Goal: Task Accomplishment & Management: Use online tool/utility

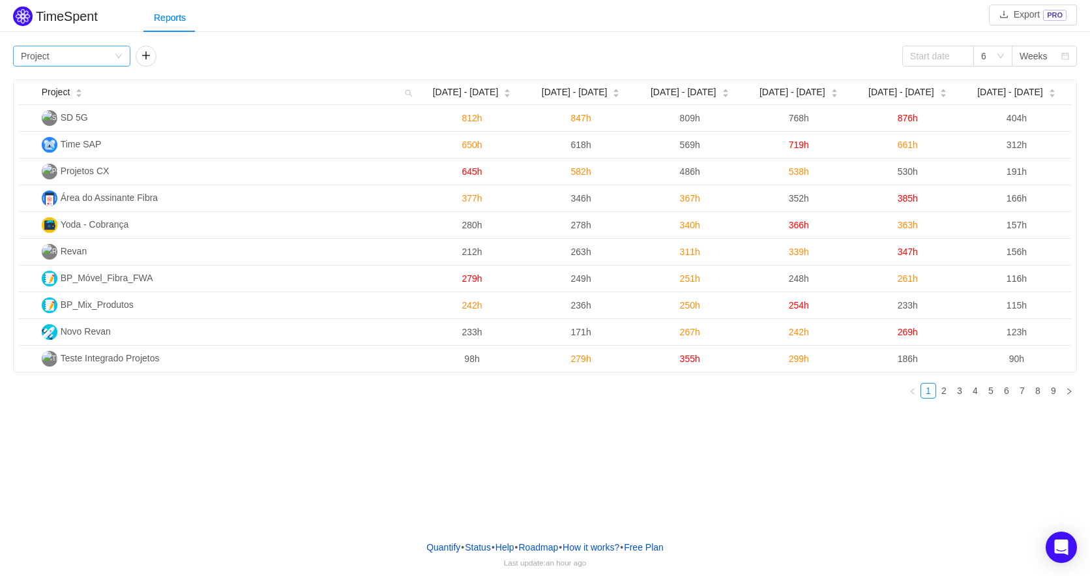
click at [95, 55] on div "Group by Project" at bounding box center [67, 56] width 93 height 20
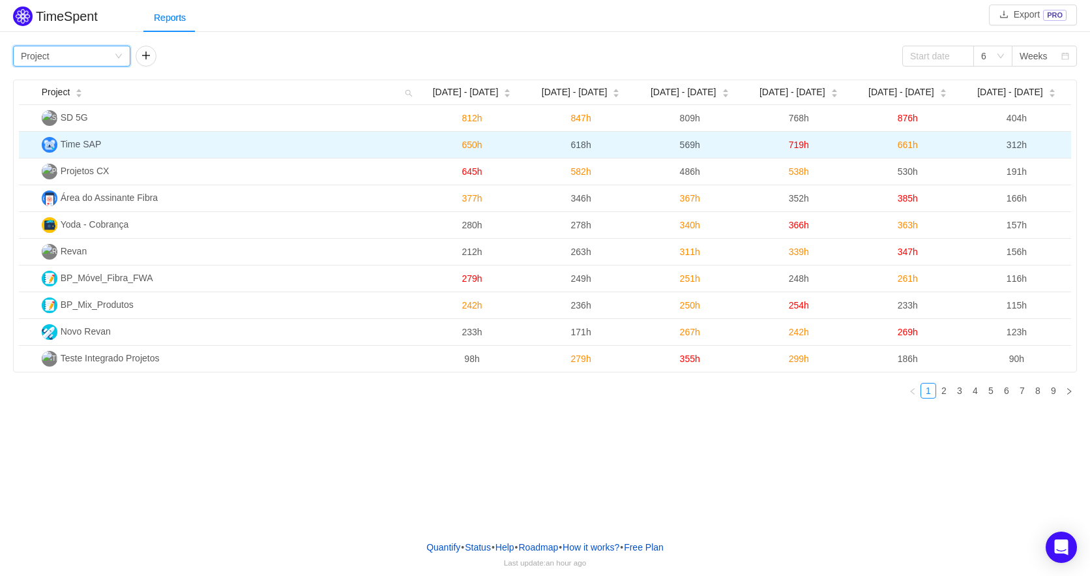
click at [98, 143] on span "Time SAP" at bounding box center [81, 144] width 41 height 10
click at [99, 143] on span "Time SAP" at bounding box center [81, 144] width 41 height 10
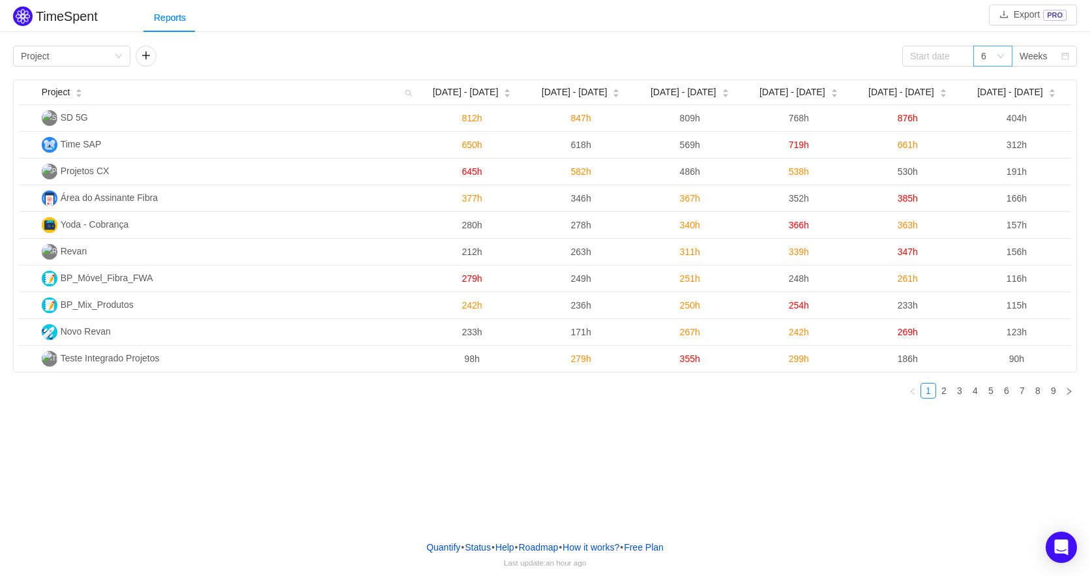
click at [1003, 53] on icon "icon: down" at bounding box center [1001, 56] width 8 height 8
click at [1000, 49] on div "6" at bounding box center [993, 56] width 39 height 21
click at [991, 87] on li "3" at bounding box center [993, 82] width 39 height 21
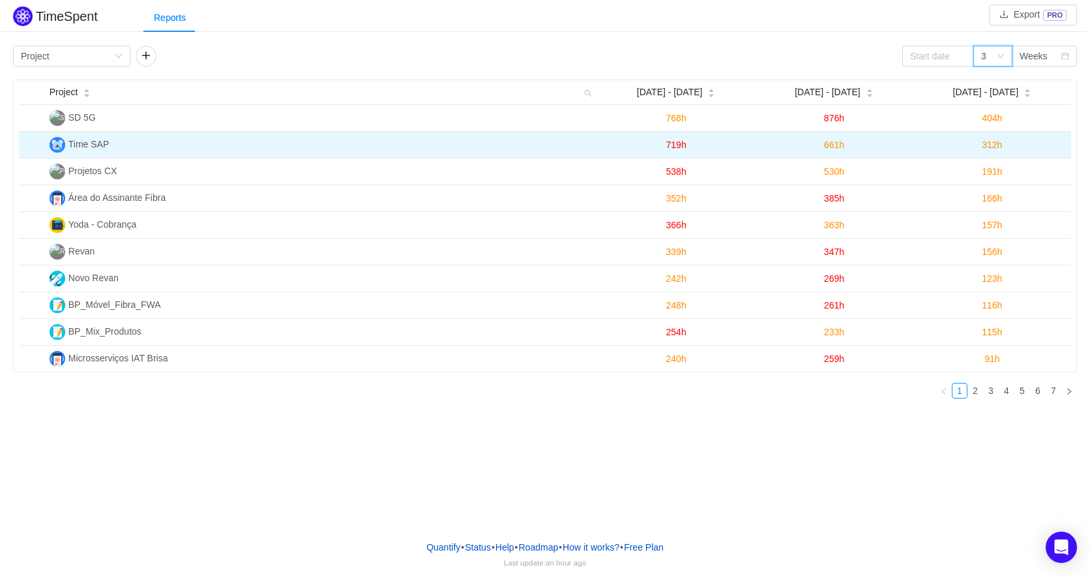
click at [676, 143] on span "719h" at bounding box center [676, 145] width 20 height 10
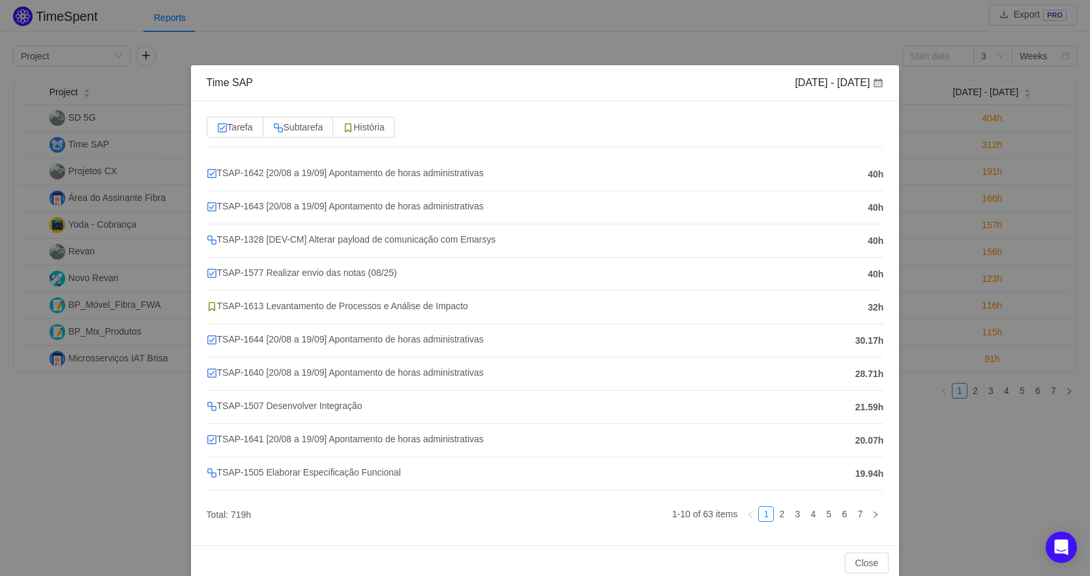
scroll to position [20, 0]
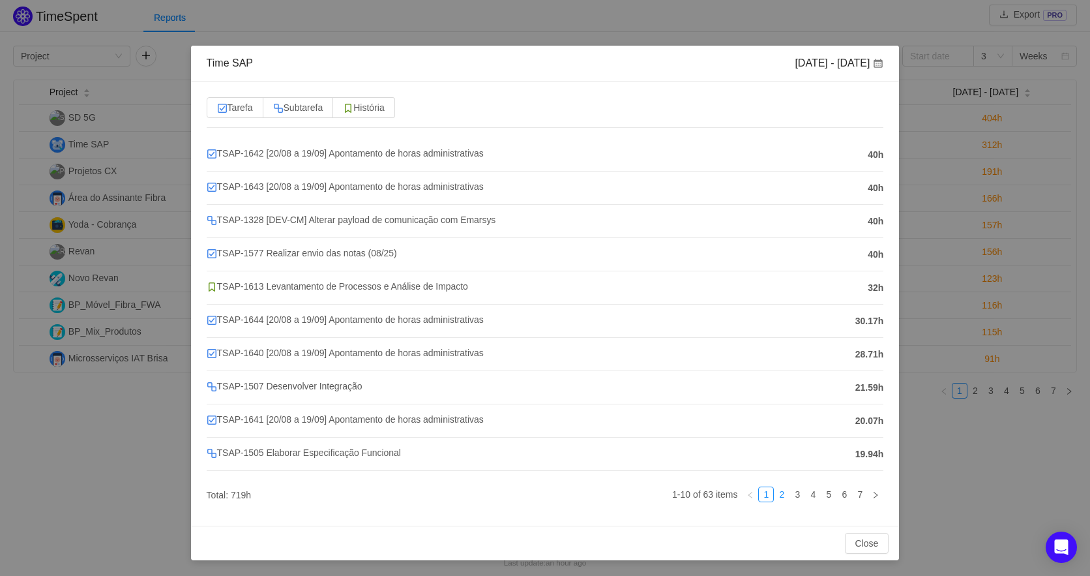
click at [775, 490] on link "2" at bounding box center [782, 494] width 14 height 14
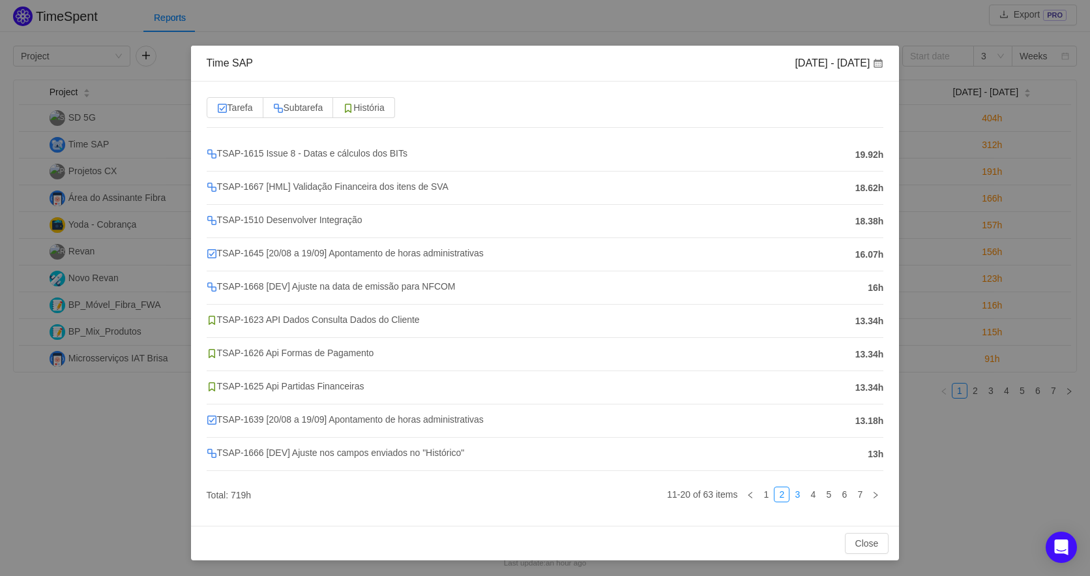
click at [796, 494] on link "3" at bounding box center [797, 494] width 14 height 14
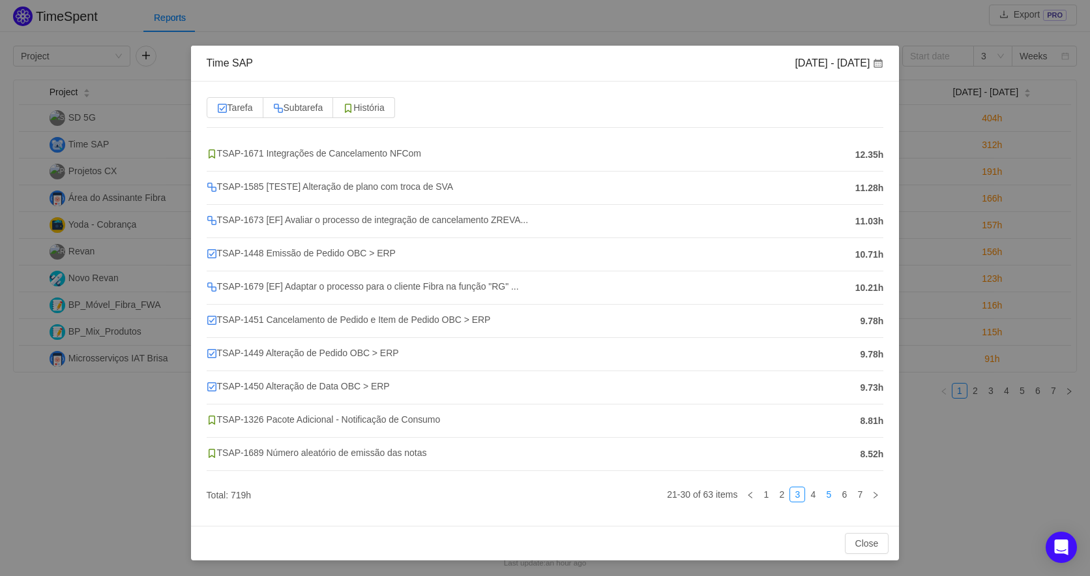
click at [828, 495] on link "5" at bounding box center [829, 494] width 14 height 14
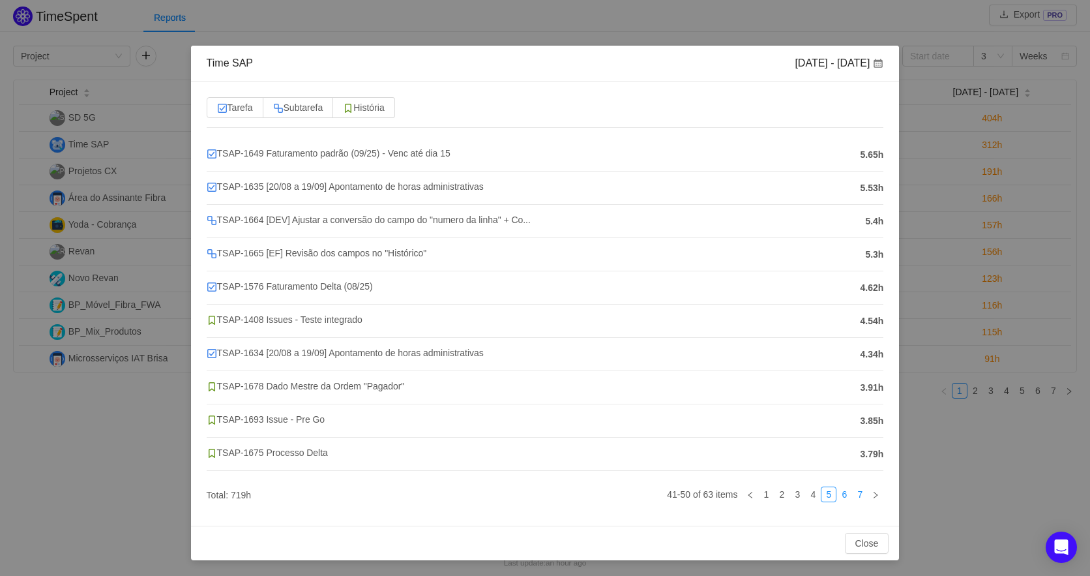
drag, startPoint x: 844, startPoint y: 495, endPoint x: 847, endPoint y: 488, distance: 7.9
click at [844, 495] on link "6" at bounding box center [844, 494] width 14 height 14
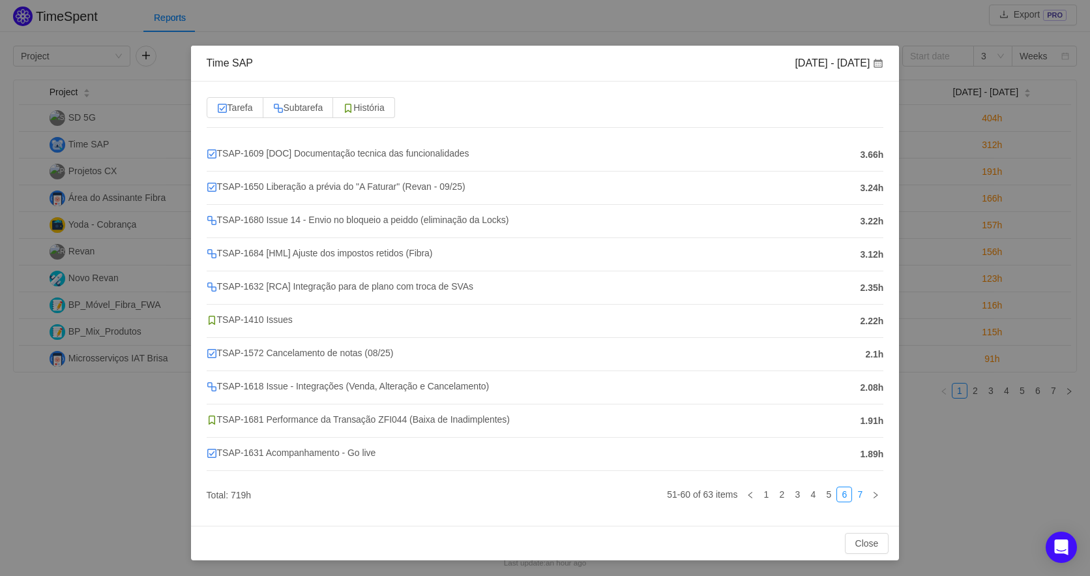
click at [853, 497] on link "7" at bounding box center [860, 494] width 14 height 14
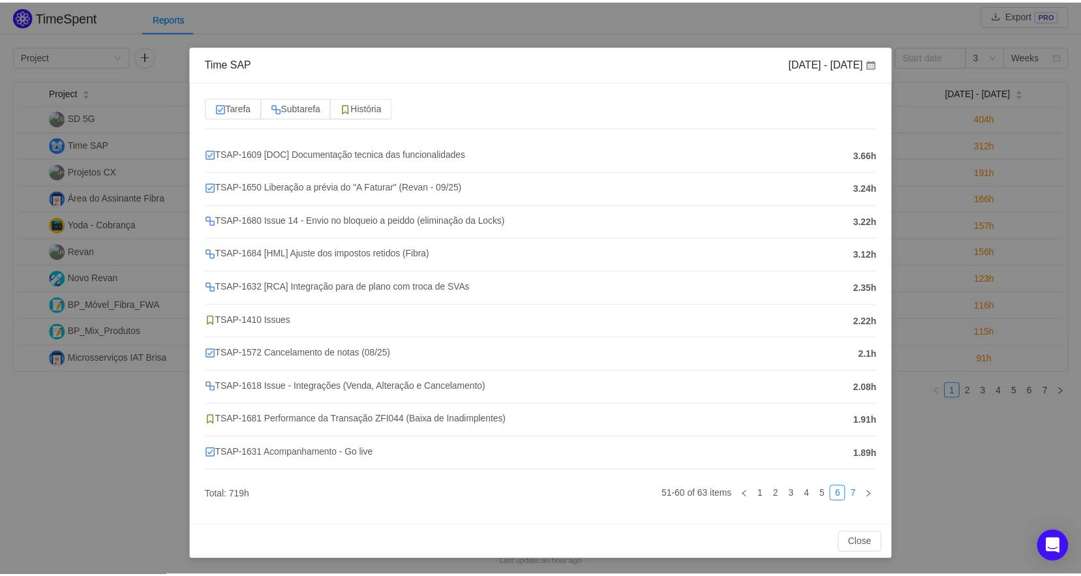
scroll to position [0, 0]
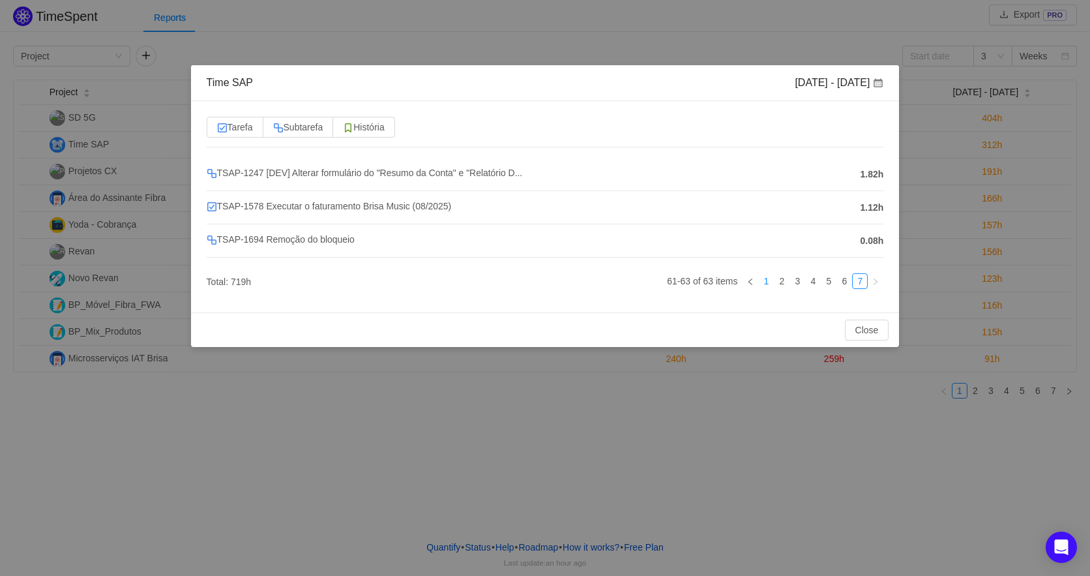
click at [765, 283] on link "1" at bounding box center [766, 281] width 14 height 14
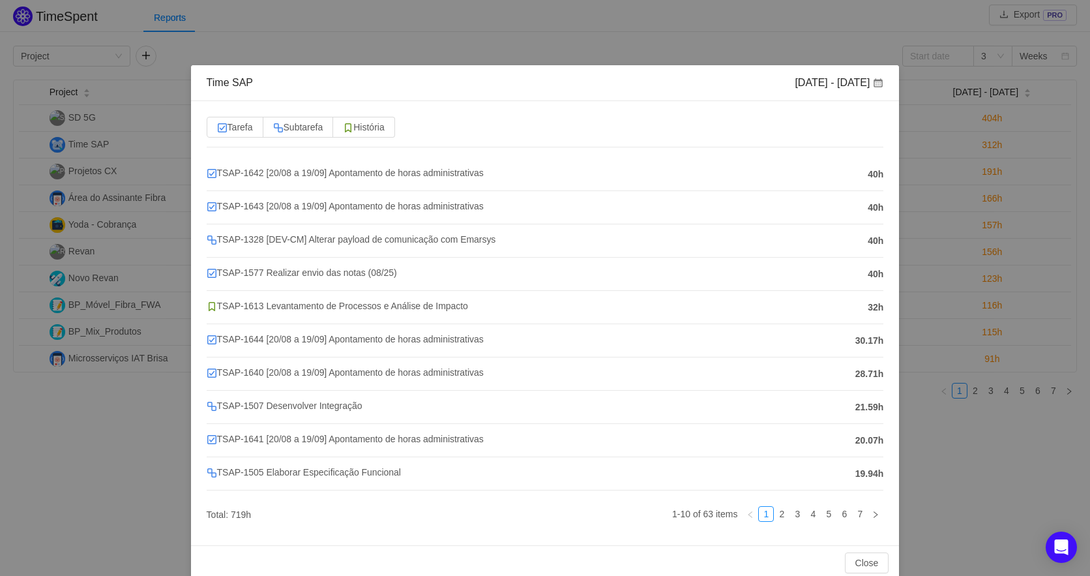
click at [578, 40] on div "Time SAP Sep 1 - 7 Tarefa Subtarefa História TSAP-1642 [20/08 a 19/09] Apontame…" at bounding box center [545, 288] width 1090 height 576
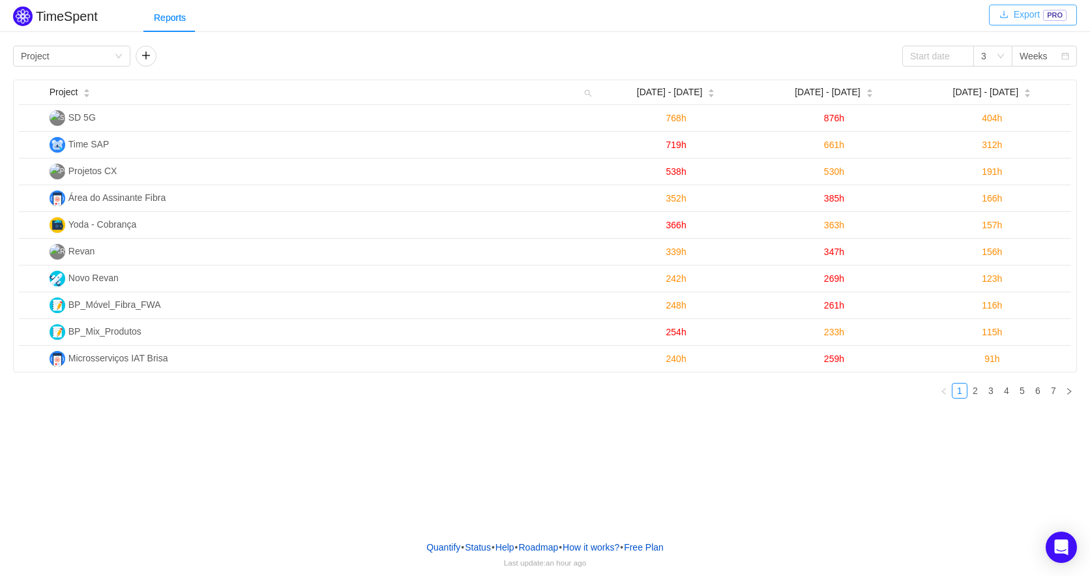
click at [1034, 21] on button "Export PRO" at bounding box center [1033, 15] width 88 height 21
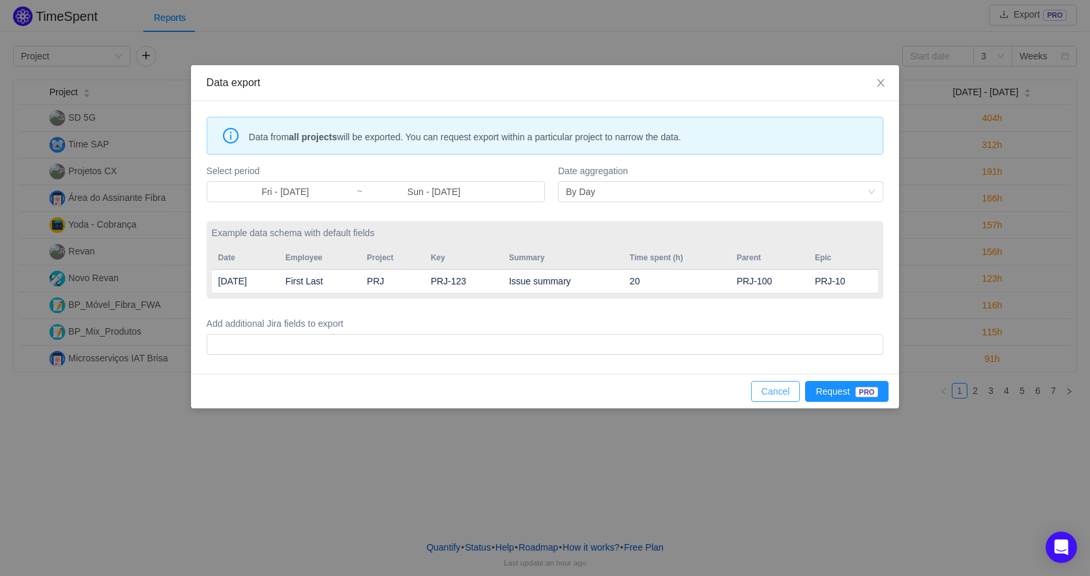
click at [778, 388] on button "Cancel" at bounding box center [776, 391] width 50 height 21
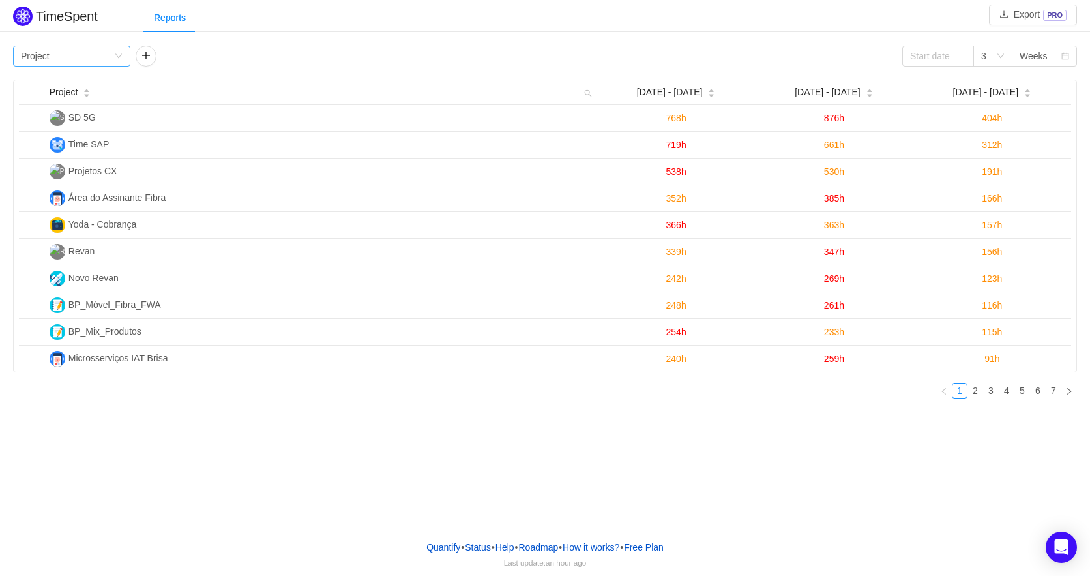
click at [113, 57] on div "Group by Project" at bounding box center [71, 56] width 117 height 21
click at [138, 57] on button "button" at bounding box center [146, 56] width 21 height 21
click at [187, 62] on div "Group by Person" at bounding box center [189, 56] width 93 height 20
click at [169, 158] on li "Person" at bounding box center [194, 165] width 117 height 21
click at [294, 54] on button "button" at bounding box center [288, 56] width 21 height 21
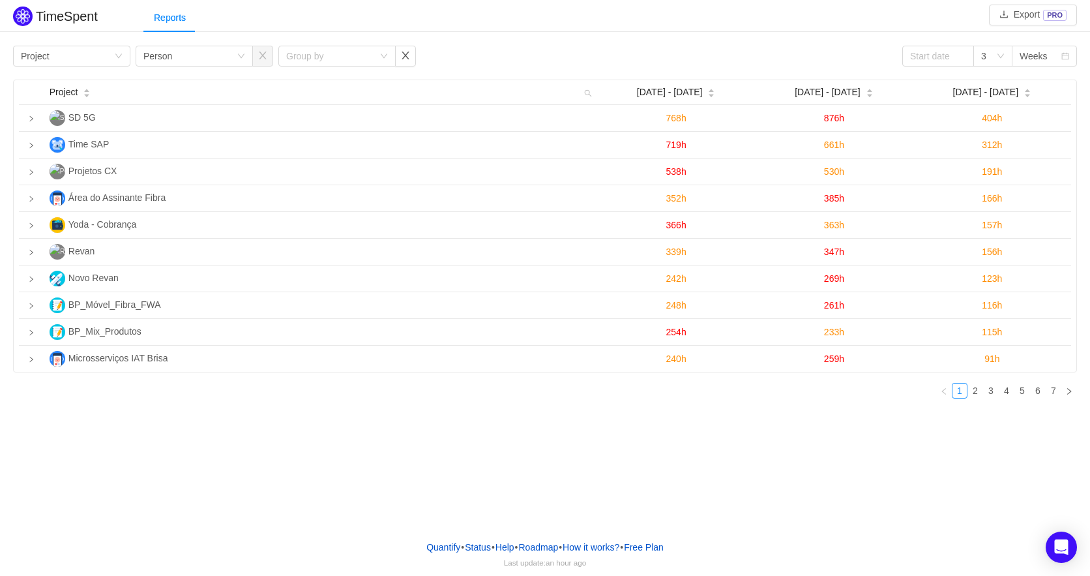
click at [294, 54] on div "Group by" at bounding box center [329, 56] width 87 height 13
click at [439, 51] on div "Group by Project Group by Person Group by 3 Weeks" at bounding box center [545, 56] width 1064 height 21
click at [405, 55] on button "button" at bounding box center [405, 56] width 21 height 21
click at [1010, 50] on div "3" at bounding box center [993, 56] width 39 height 21
click at [992, 82] on li "3" at bounding box center [993, 82] width 39 height 21
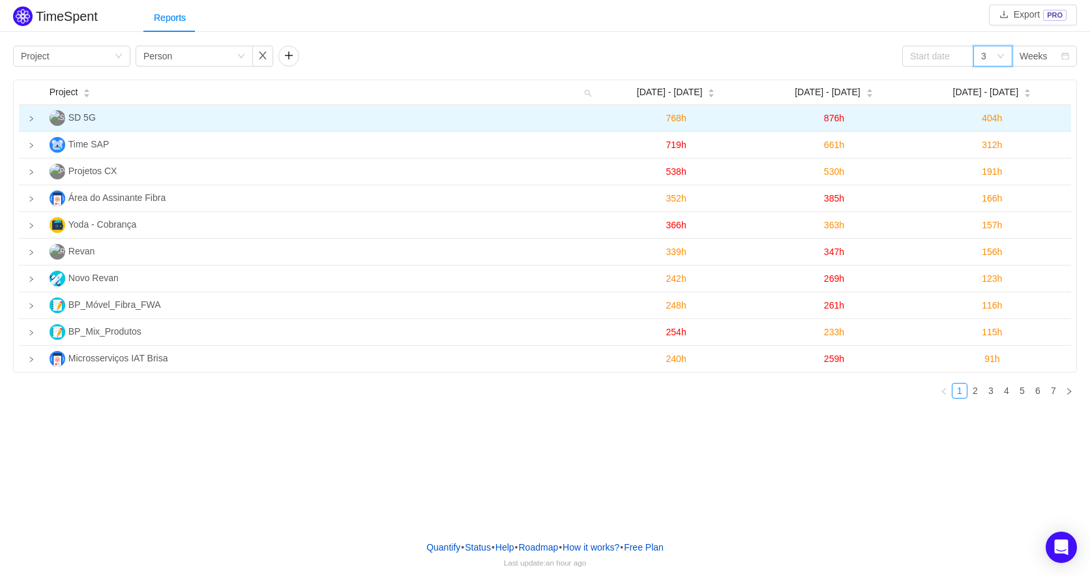
click at [106, 110] on td "SD 5G" at bounding box center [320, 118] width 553 height 27
click at [93, 116] on span "SD 5G" at bounding box center [81, 117] width 27 height 10
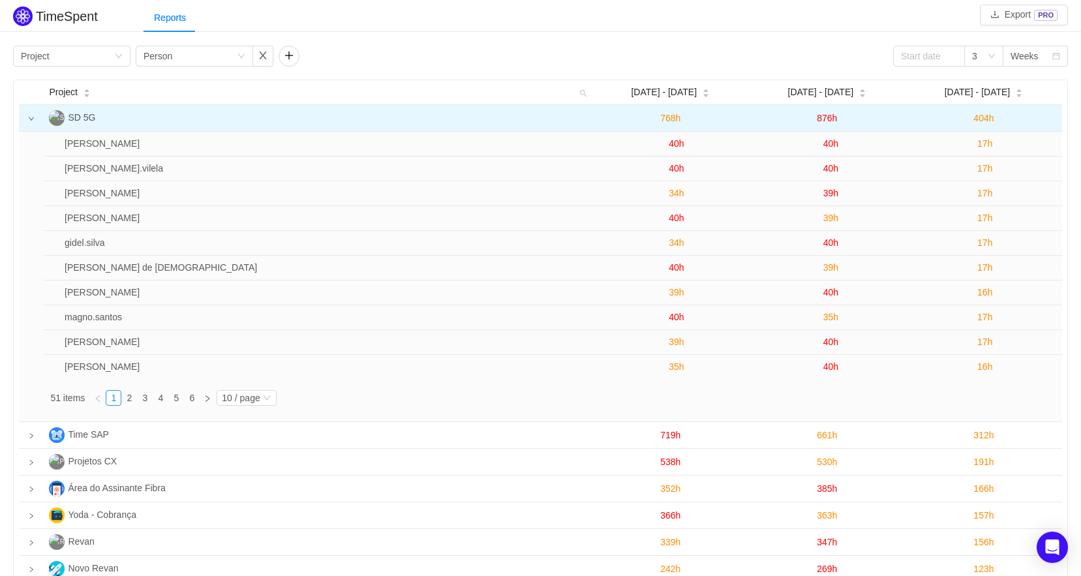
click at [29, 121] on icon "icon: down" at bounding box center [31, 118] width 7 height 7
click at [32, 123] on td at bounding box center [31, 118] width 25 height 27
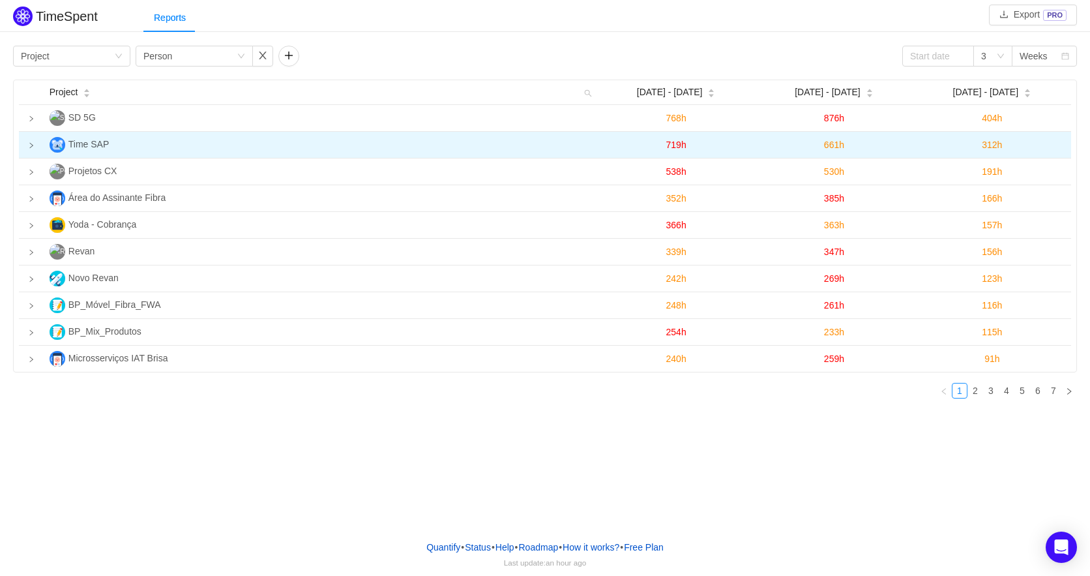
click at [34, 142] on td at bounding box center [31, 145] width 25 height 27
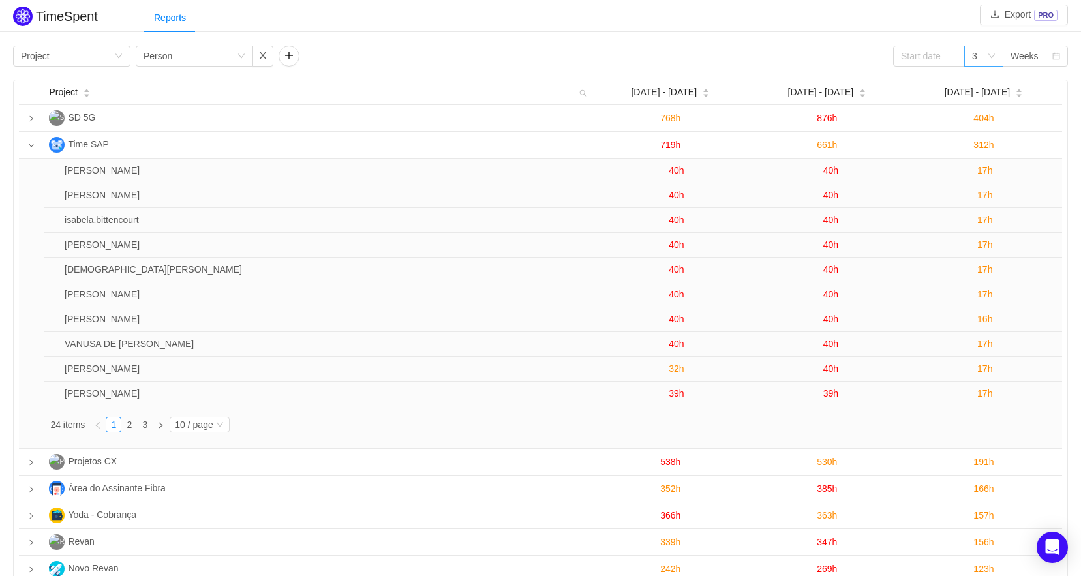
click at [987, 59] on div "3" at bounding box center [983, 56] width 39 height 21
click at [1032, 53] on div "Weeks" at bounding box center [1024, 56] width 28 height 20
click at [935, 52] on input at bounding box center [929, 56] width 72 height 21
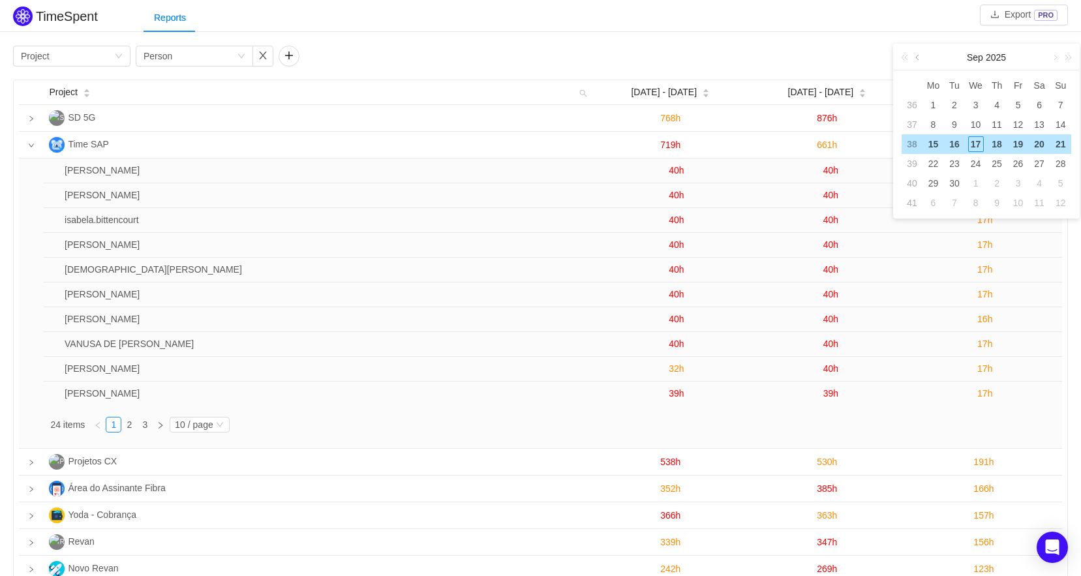
click at [920, 56] on link at bounding box center [918, 57] width 12 height 26
click at [1014, 185] on div "29" at bounding box center [1018, 183] width 16 height 16
type input "2025-08-29"
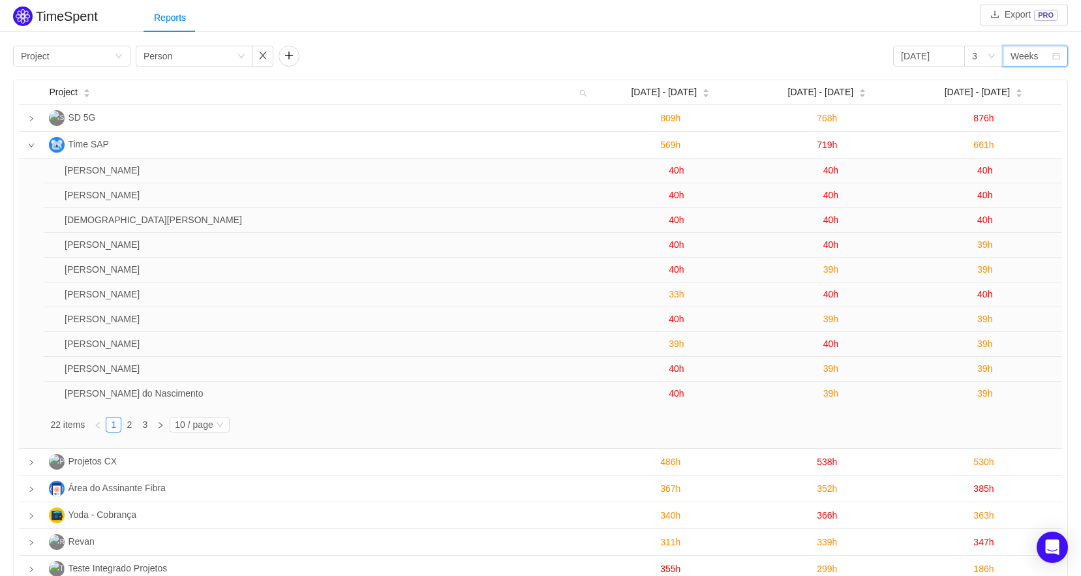
click at [1021, 55] on div "Weeks" at bounding box center [1024, 56] width 28 height 20
click at [984, 58] on div "3" at bounding box center [979, 56] width 15 height 20
click at [1025, 20] on button "Export PRO" at bounding box center [1023, 15] width 88 height 21
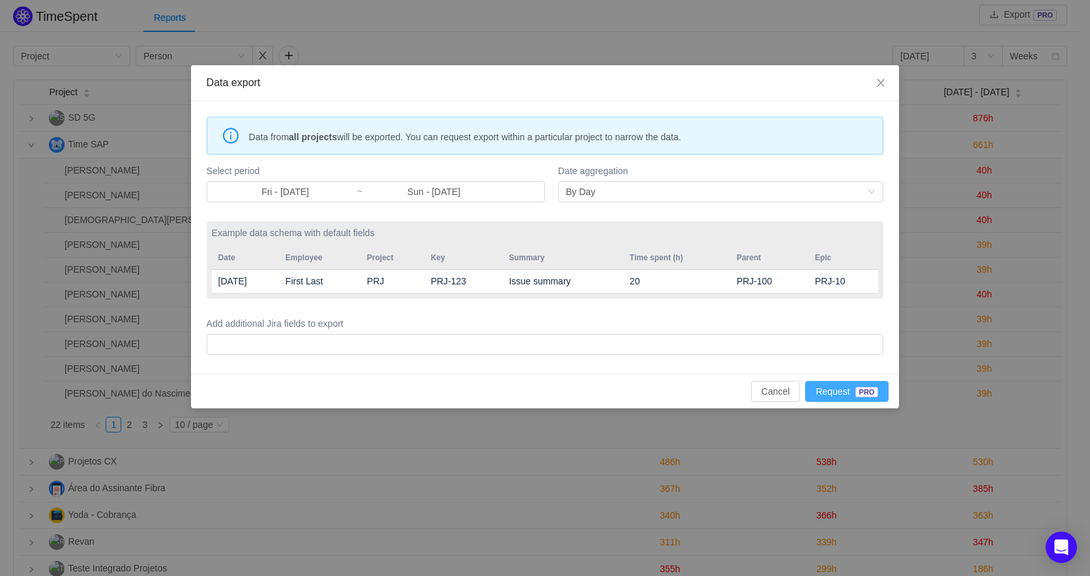
click at [848, 389] on button "Request PRO" at bounding box center [846, 391] width 83 height 21
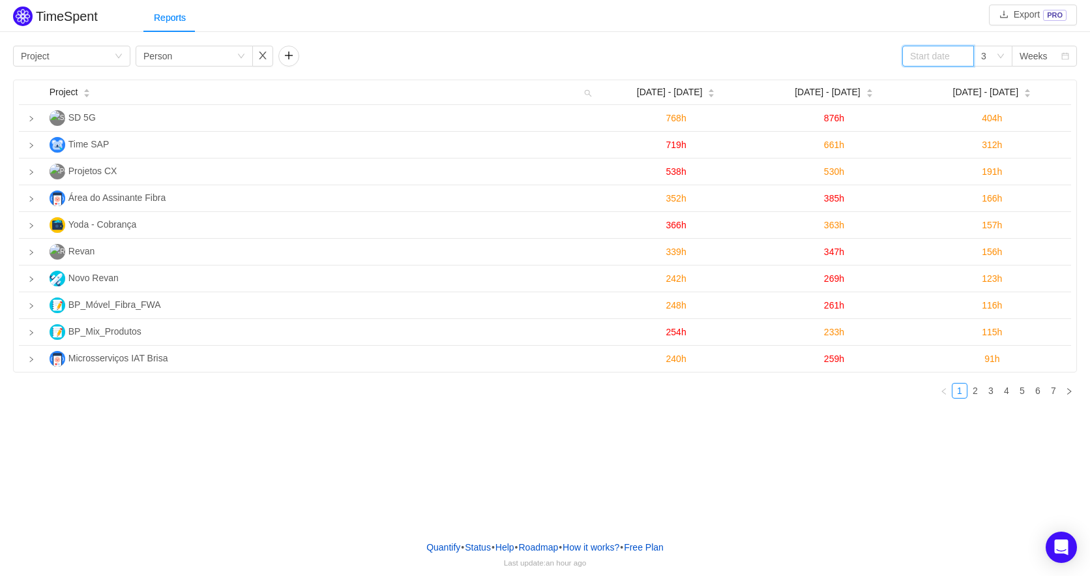
click at [933, 53] on input at bounding box center [939, 56] width 72 height 21
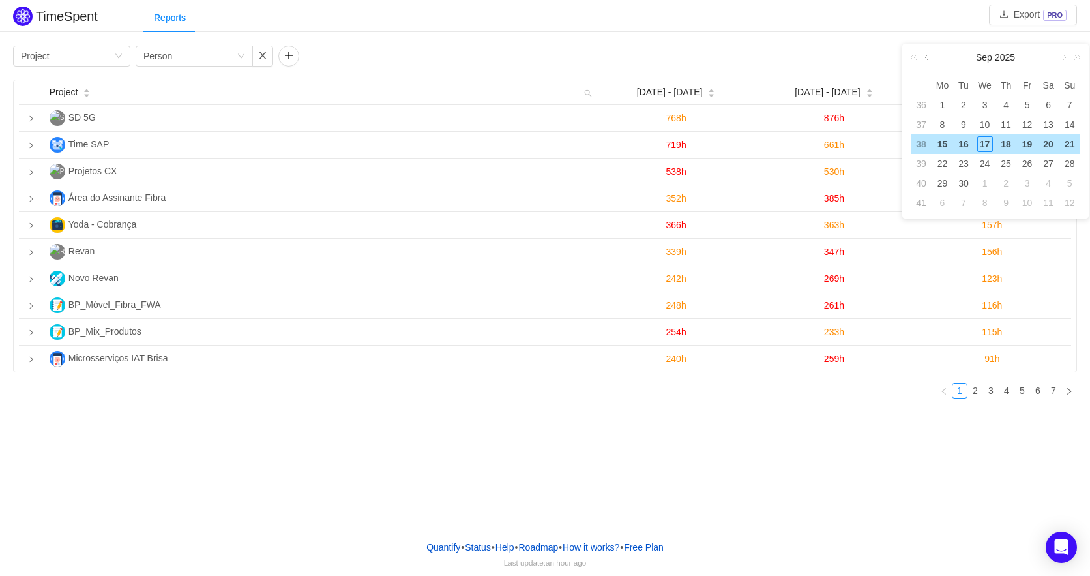
click at [927, 56] on link at bounding box center [928, 57] width 12 height 26
click at [1028, 181] on div "29" at bounding box center [1028, 183] width 16 height 16
type input "2025-08-29"
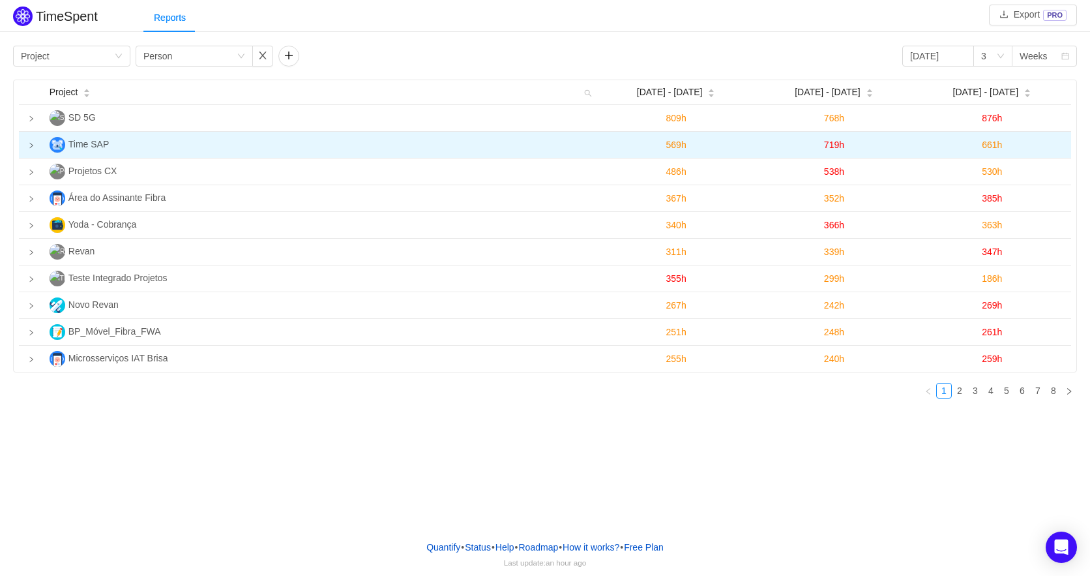
click at [31, 145] on icon "icon: right" at bounding box center [31, 145] width 7 height 7
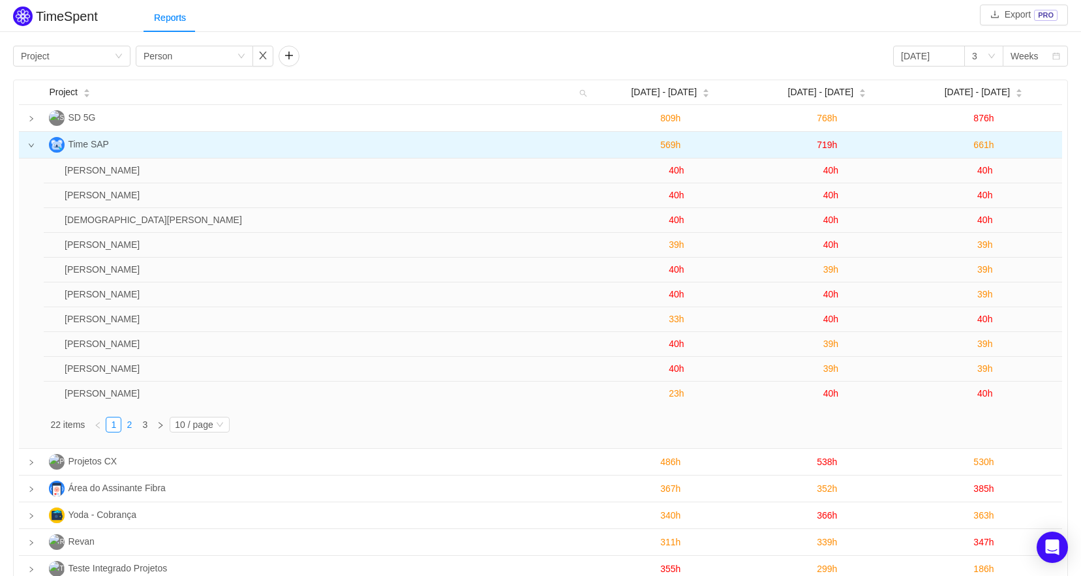
click at [130, 428] on link "2" at bounding box center [129, 424] width 14 height 14
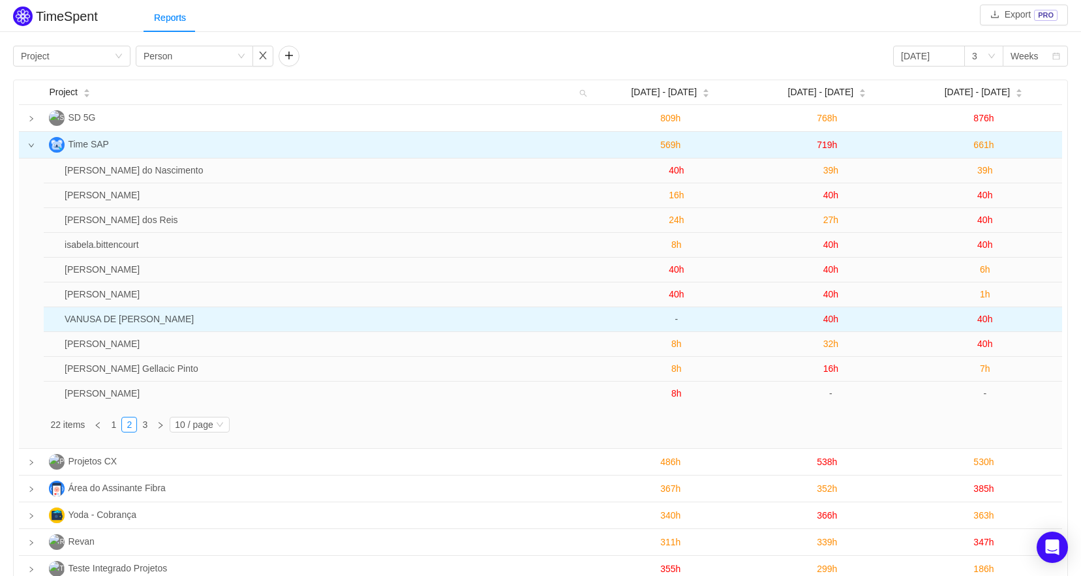
click at [838, 319] on td "40h" at bounding box center [830, 319] width 154 height 25
click at [833, 320] on span "40h" at bounding box center [830, 319] width 15 height 10
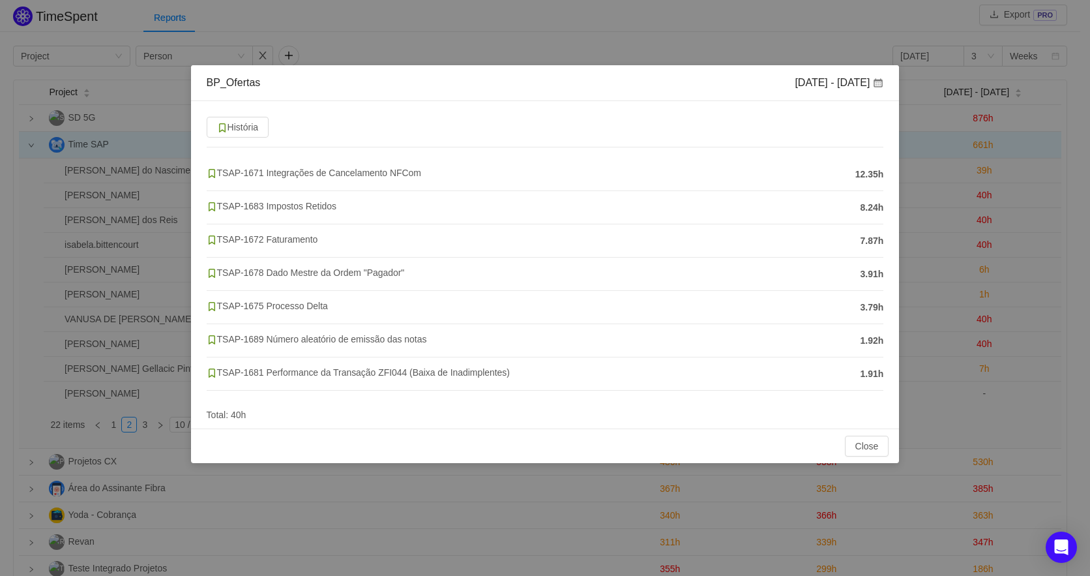
drag, startPoint x: 222, startPoint y: 168, endPoint x: 226, endPoint y: 149, distance: 19.2
click at [226, 149] on div "História TSAP-1671 Integrações de Cancelamento NFCom 12.35h TSAP-1683 Impostos …" at bounding box center [545, 264] width 709 height 327
click at [842, 44] on div "BP_Ofertas Sep 1 - 7 História TSAP-1671 Integrações de Cancelamento NFCom 12.35…" at bounding box center [545, 288] width 1090 height 576
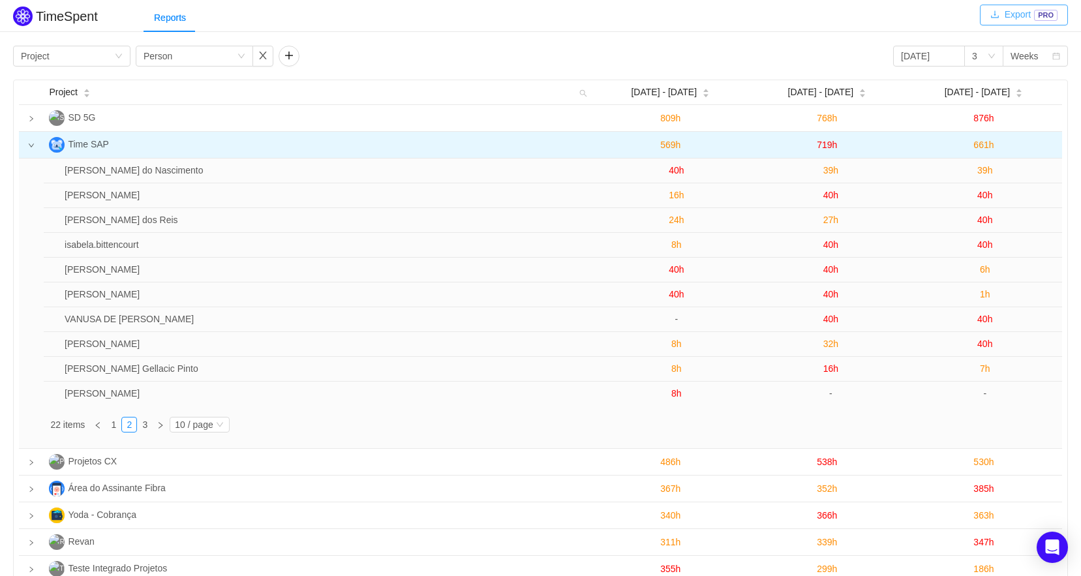
click at [1051, 10] on button "Export PRO" at bounding box center [1023, 15] width 88 height 21
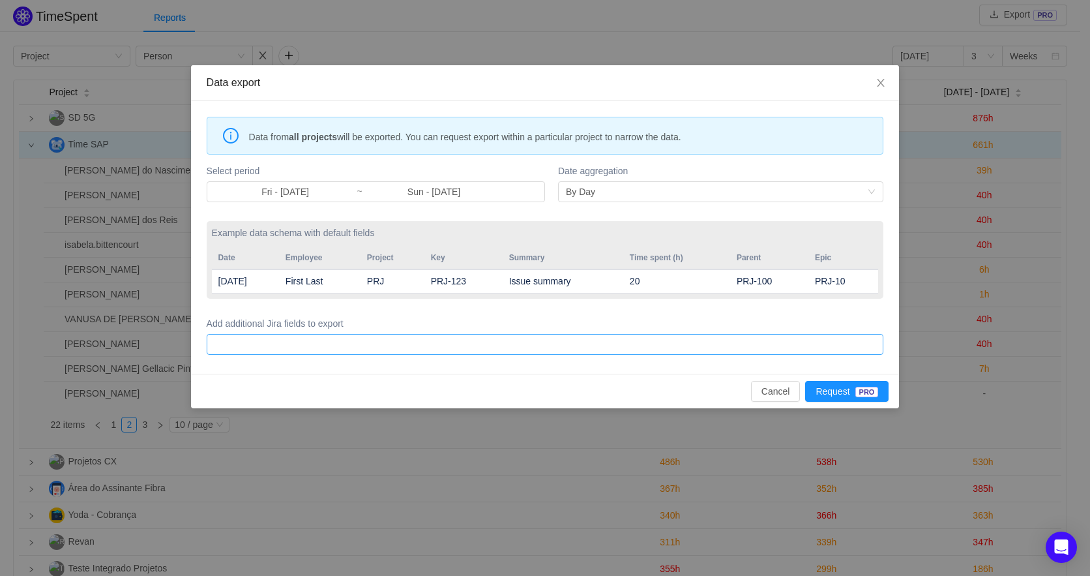
click at [522, 342] on div at bounding box center [544, 345] width 666 height 20
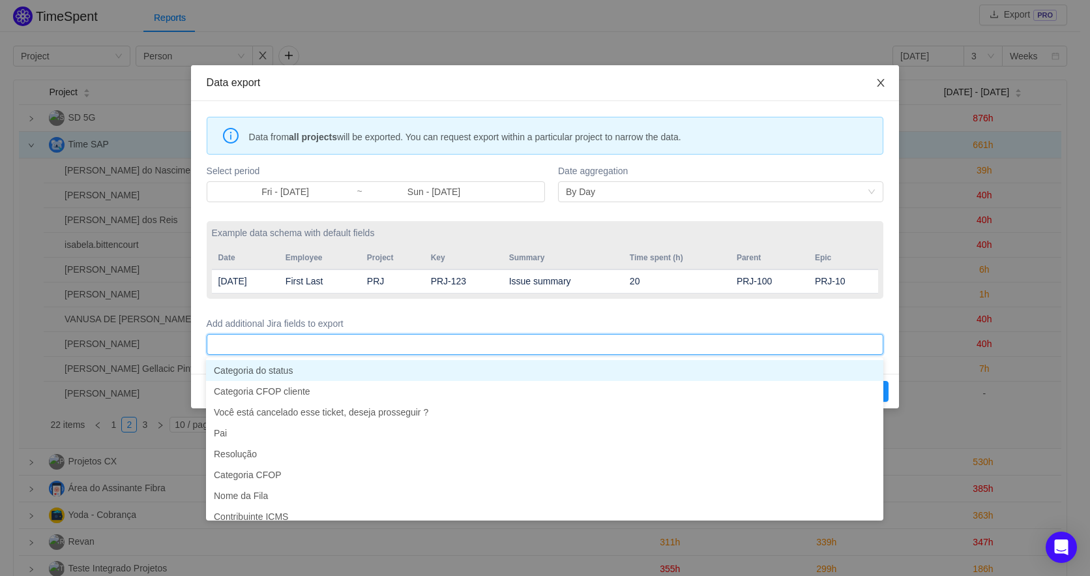
click at [891, 82] on span "Close" at bounding box center [881, 83] width 37 height 37
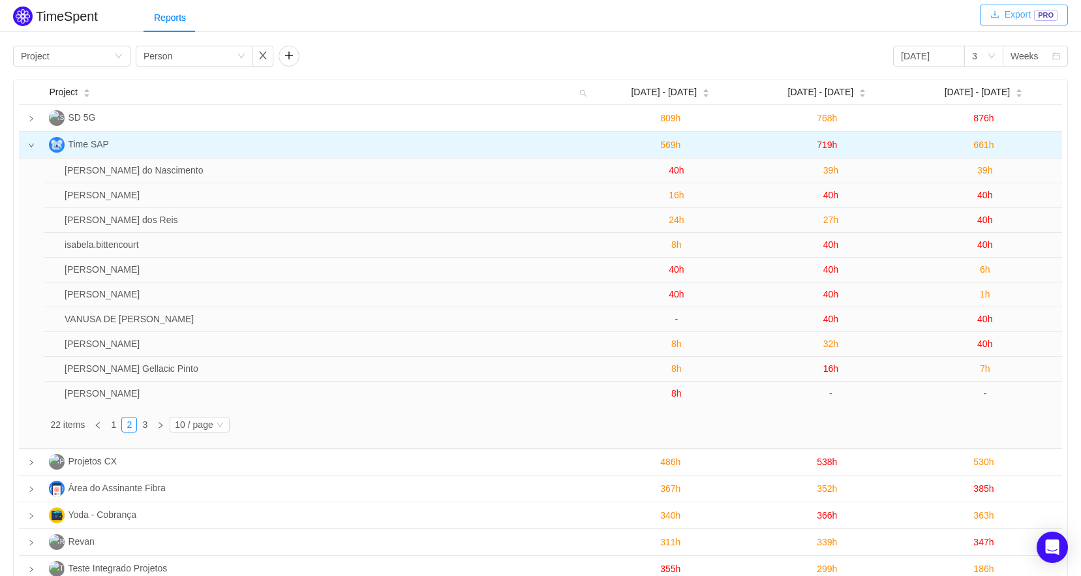
click at [1031, 16] on button "Export PRO" at bounding box center [1023, 15] width 88 height 21
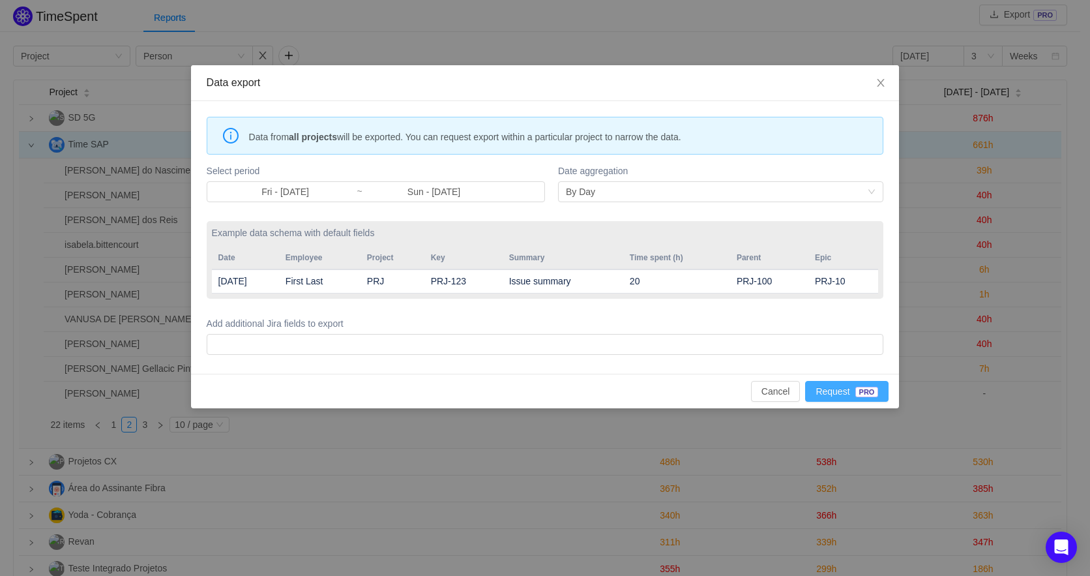
click at [839, 391] on button "Request PRO" at bounding box center [846, 391] width 83 height 21
click at [886, 80] on icon "icon: close" at bounding box center [881, 83] width 10 height 10
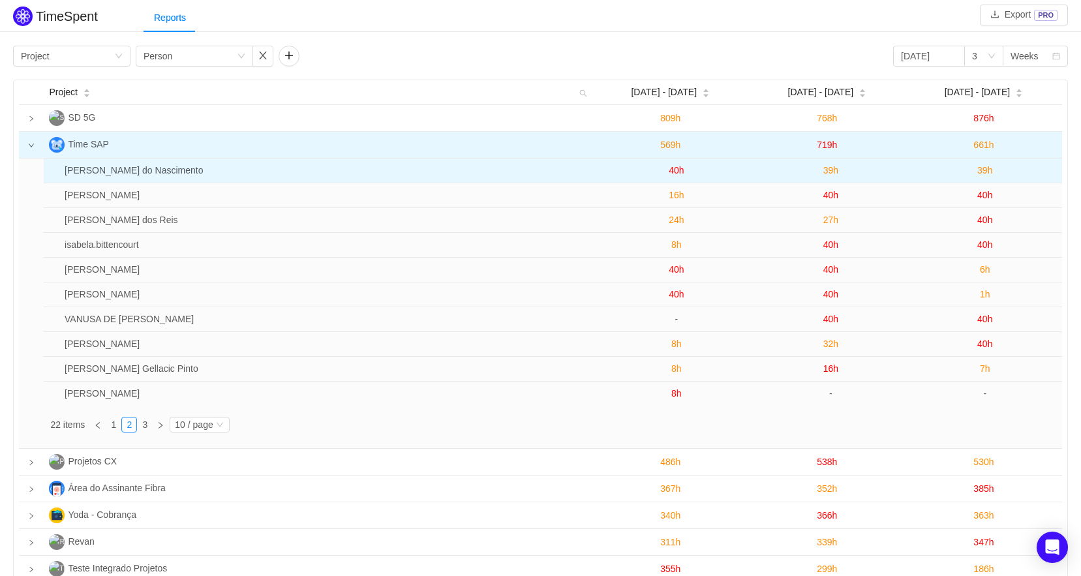
click at [92, 171] on td "Mauricio Gruenwaldt do Nascimento" at bounding box center [329, 170] width 540 height 25
click at [670, 168] on span "40h" at bounding box center [675, 170] width 15 height 10
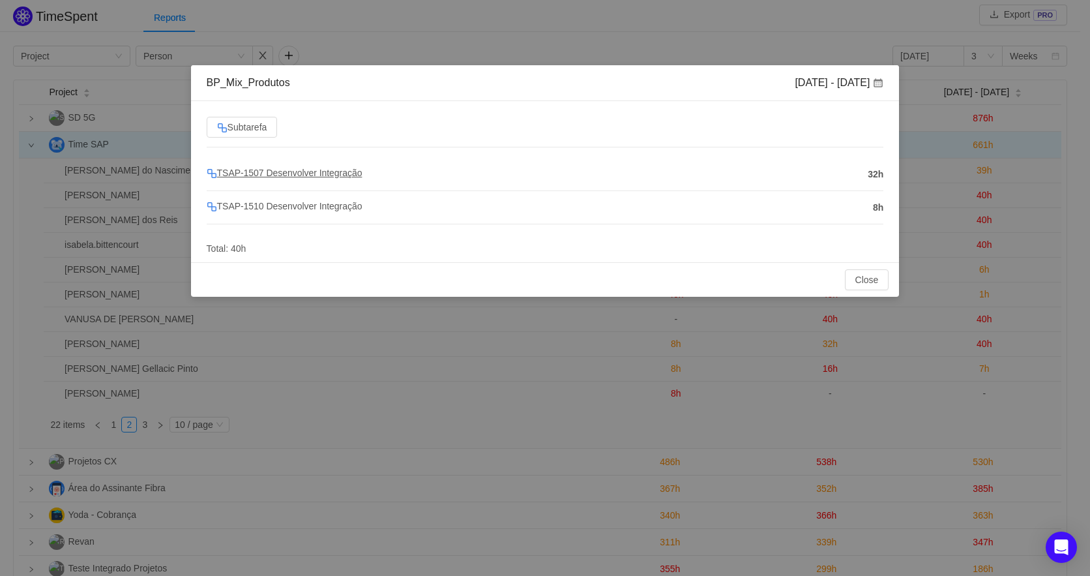
click at [273, 170] on span "TSAP-1507 Desenvolver Integração" at bounding box center [285, 173] width 156 height 10
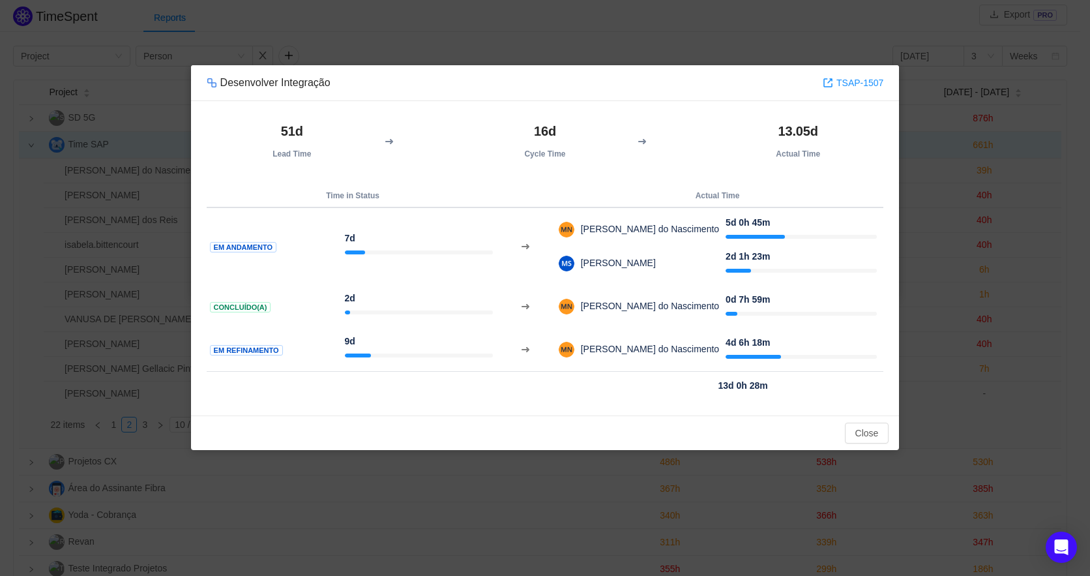
click at [706, 54] on div "Desenvolver Integração TSAP-1507 51d Lead Time 16d Cycle Time 13.05d Actual Tim…" at bounding box center [545, 288] width 1090 height 576
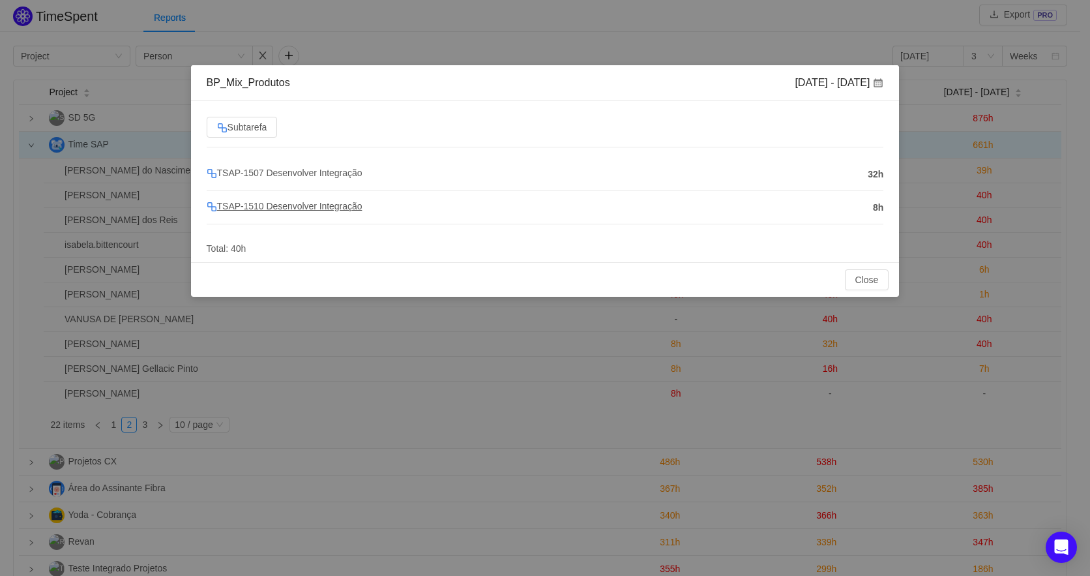
click at [303, 206] on span "TSAP-1510 Desenvolver Integração" at bounding box center [285, 206] width 156 height 10
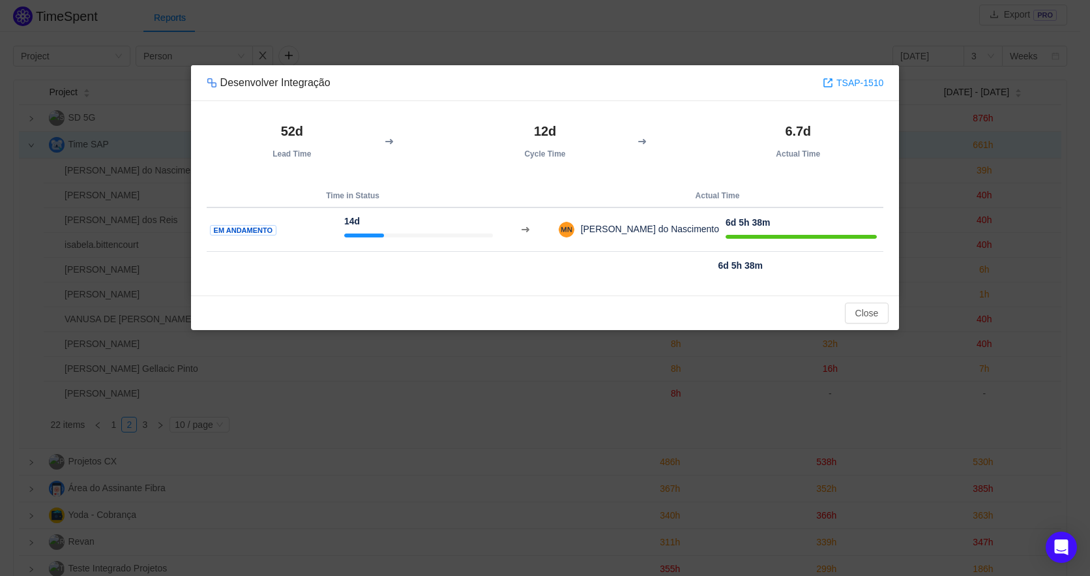
click at [513, 49] on div "Desenvolver Integração TSAP-1510 52d Lead Time 12d Cycle Time 6.7d Actual Time …" at bounding box center [545, 288] width 1090 height 576
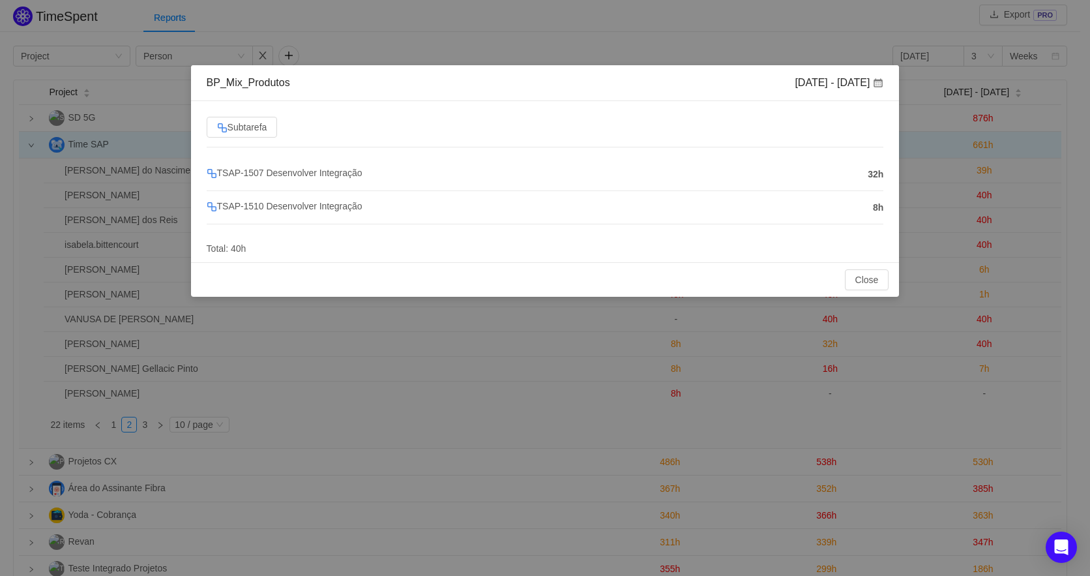
click at [423, 13] on div "BP_Mix_Produtos Aug 25 - 31 Subtarefa TSAP-1507 Desenvolver Integração 32h TSAP…" at bounding box center [545, 288] width 1090 height 576
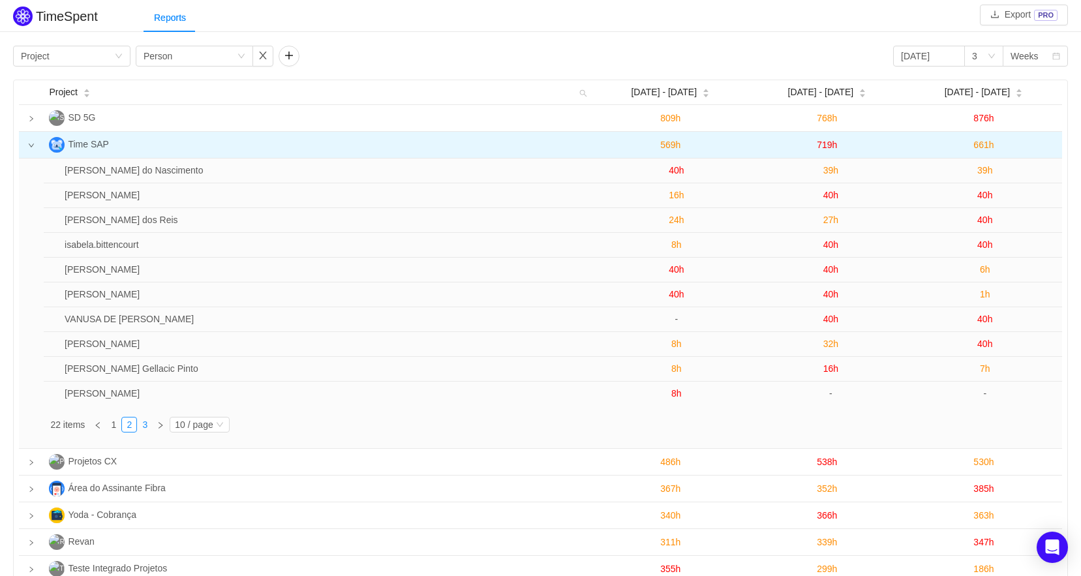
click at [137, 430] on li "3" at bounding box center [145, 425] width 16 height 16
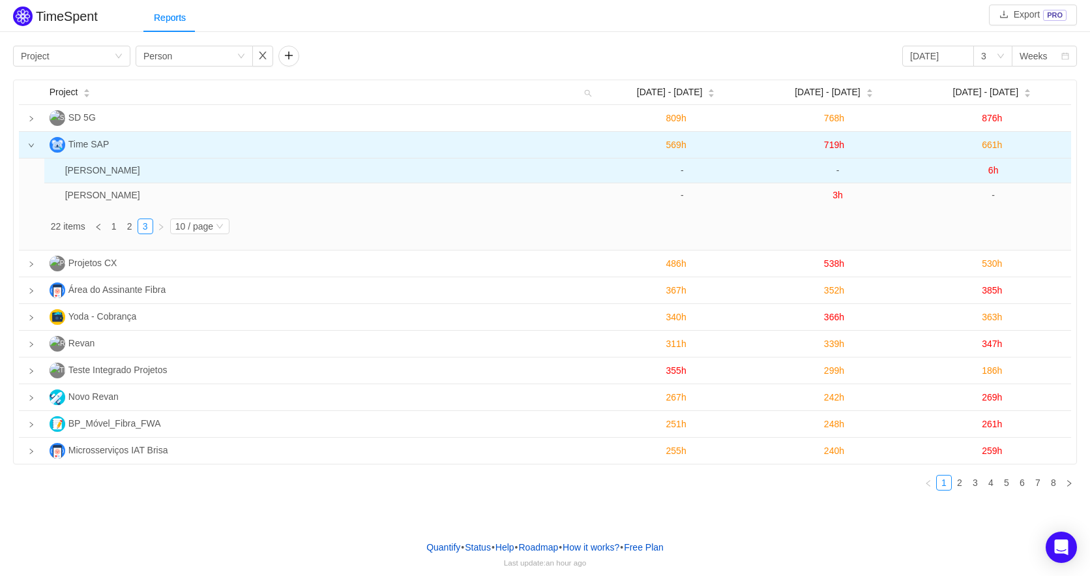
click at [126, 173] on td "Kevin de Lima Pugliese" at bounding box center [332, 170] width 545 height 25
click at [102, 173] on td "Kevin de Lima Pugliese" at bounding box center [332, 170] width 545 height 25
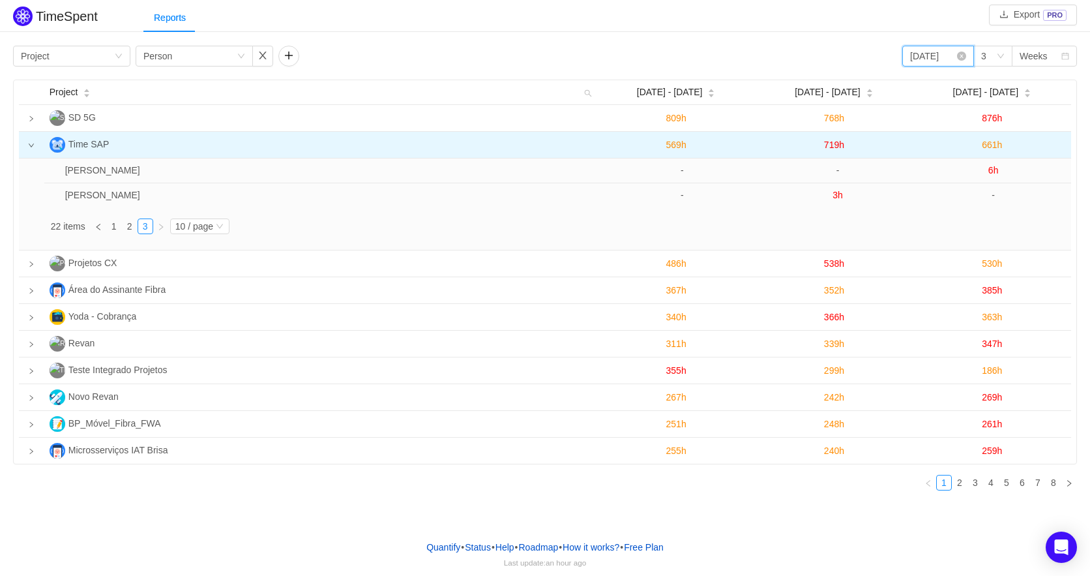
click at [945, 57] on input "2025-08-29" at bounding box center [939, 56] width 72 height 21
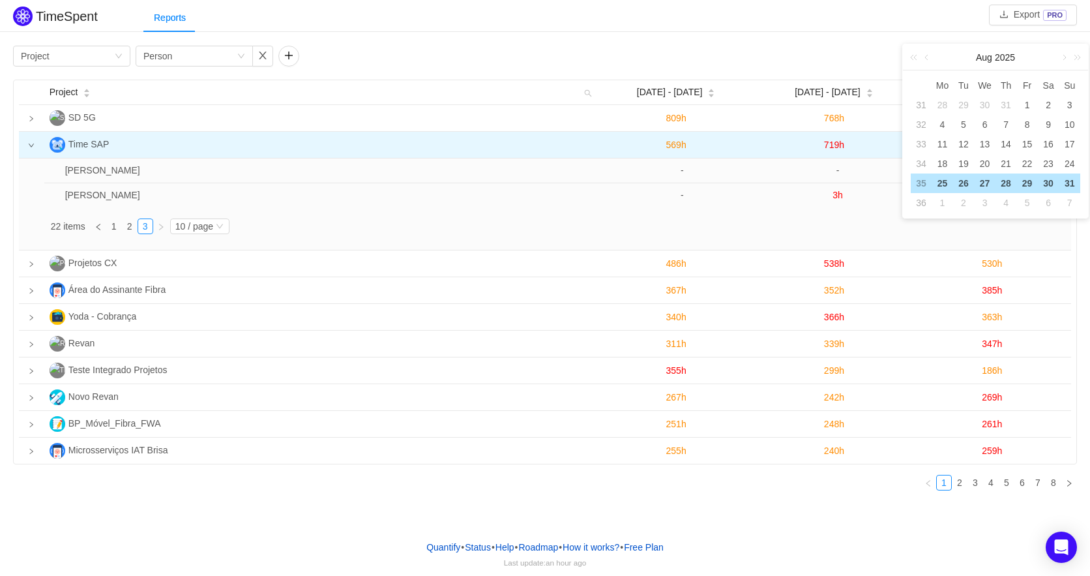
click at [856, 26] on div "Reports" at bounding box center [616, 17] width 947 height 29
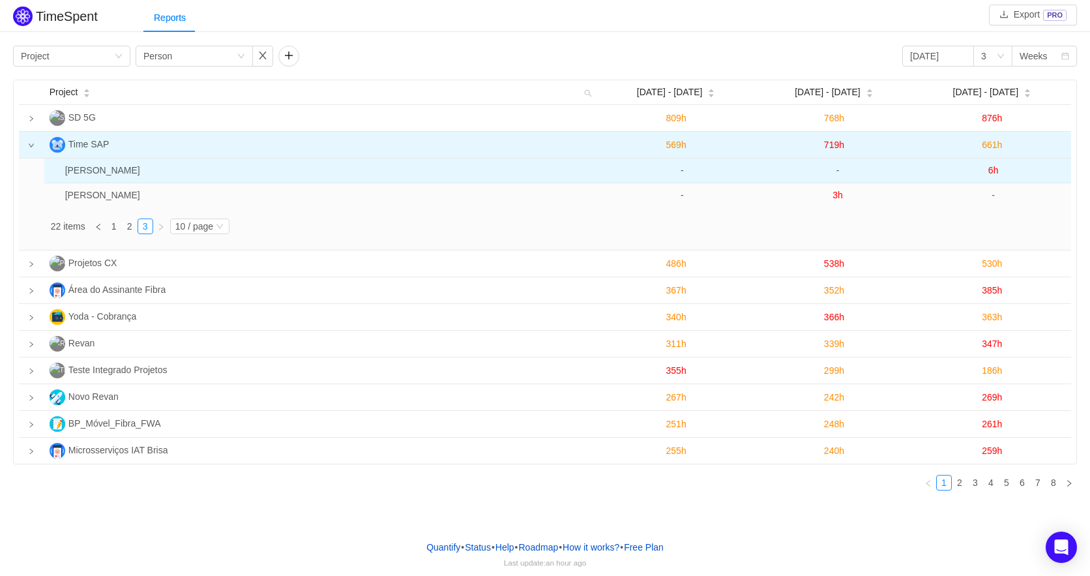
click at [995, 175] on span "6h" at bounding box center [994, 170] width 10 height 10
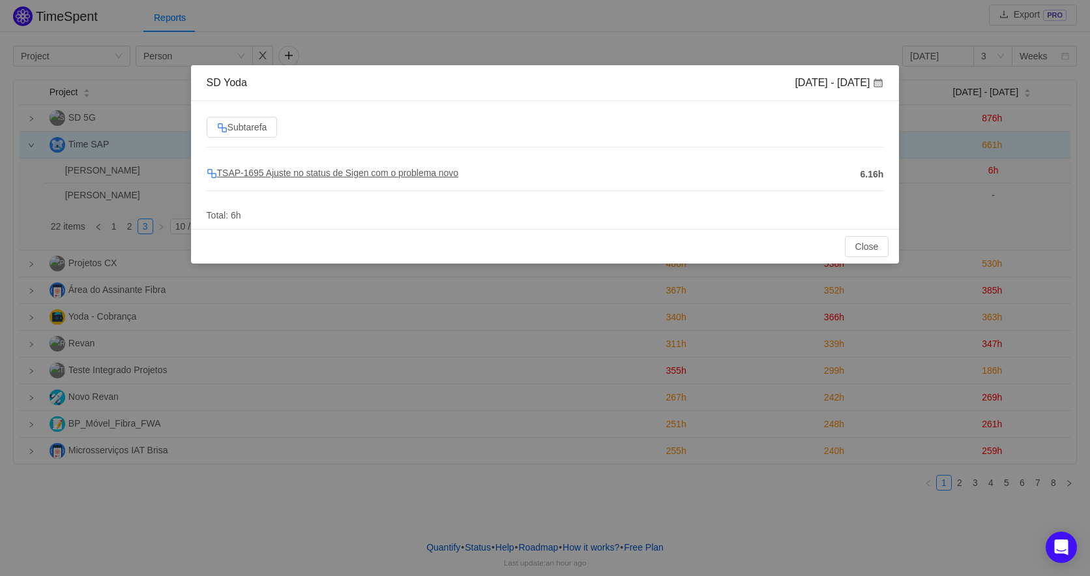
click at [333, 169] on span "TSAP-1695 Ajuste no status de Sigen com o problema novo" at bounding box center [333, 173] width 252 height 10
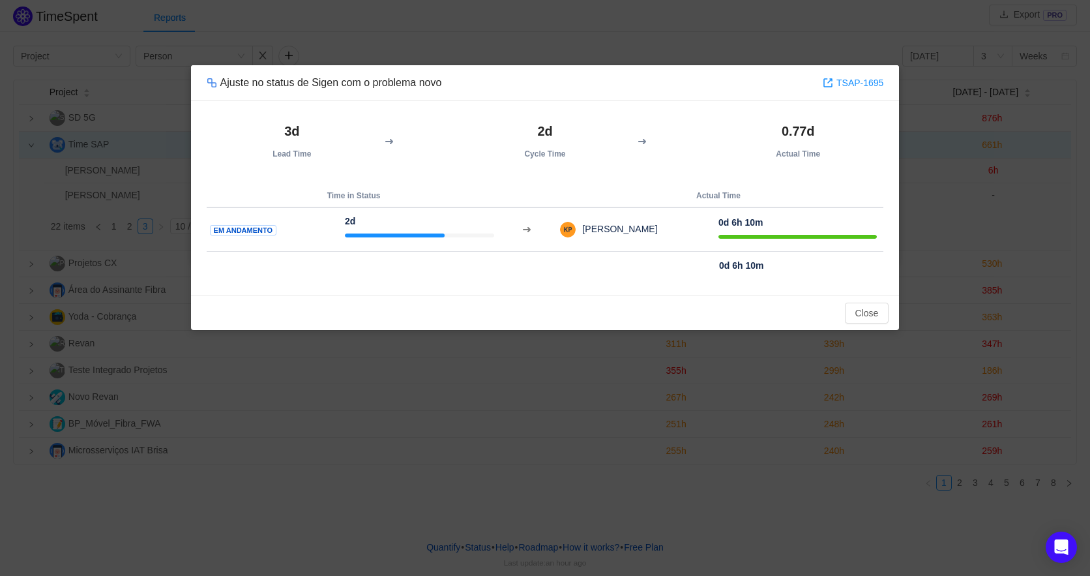
click at [504, 53] on div "Ajuste no status de Sigen com o problema novo TSAP-1695 3d Lead Time 2d Cycle T…" at bounding box center [545, 288] width 1090 height 576
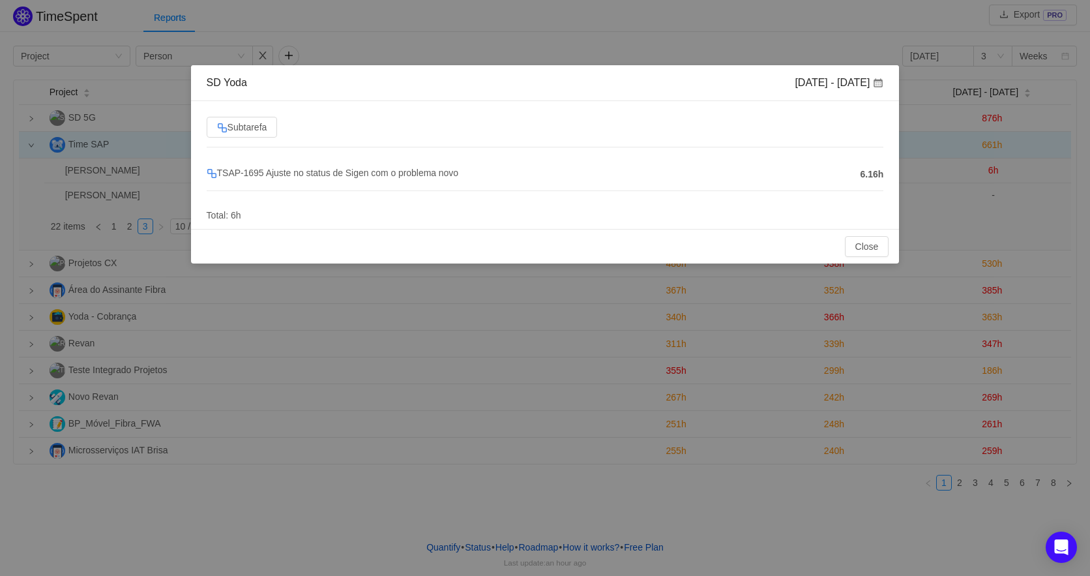
click at [982, 147] on div "SD Yoda Sep 8 - 14 Subtarefa TSAP-1695 Ajuste no status de Sigen com o problema…" at bounding box center [545, 288] width 1090 height 576
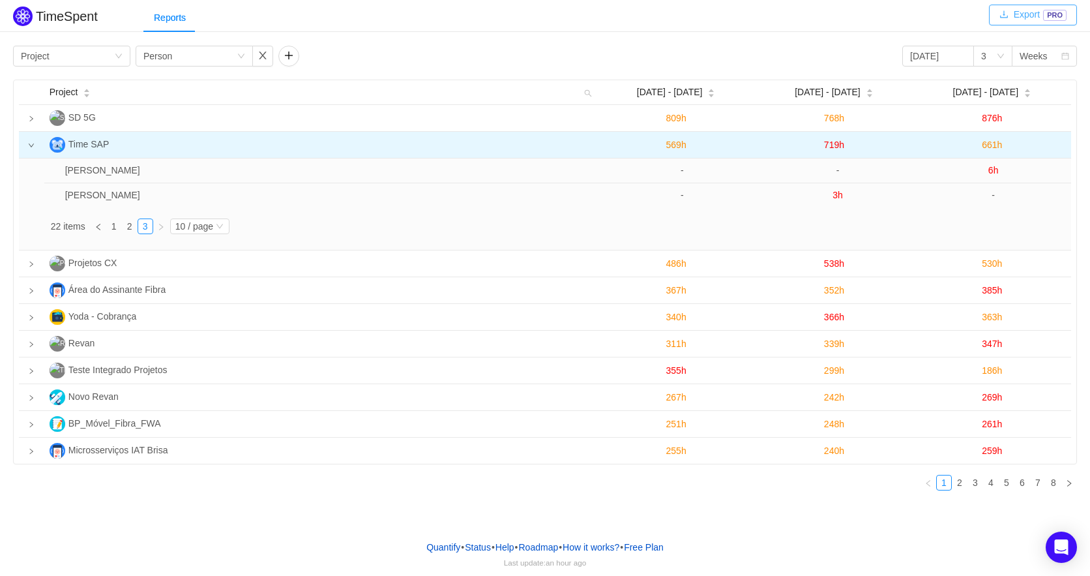
click at [1032, 16] on button "Export PRO" at bounding box center [1033, 15] width 88 height 21
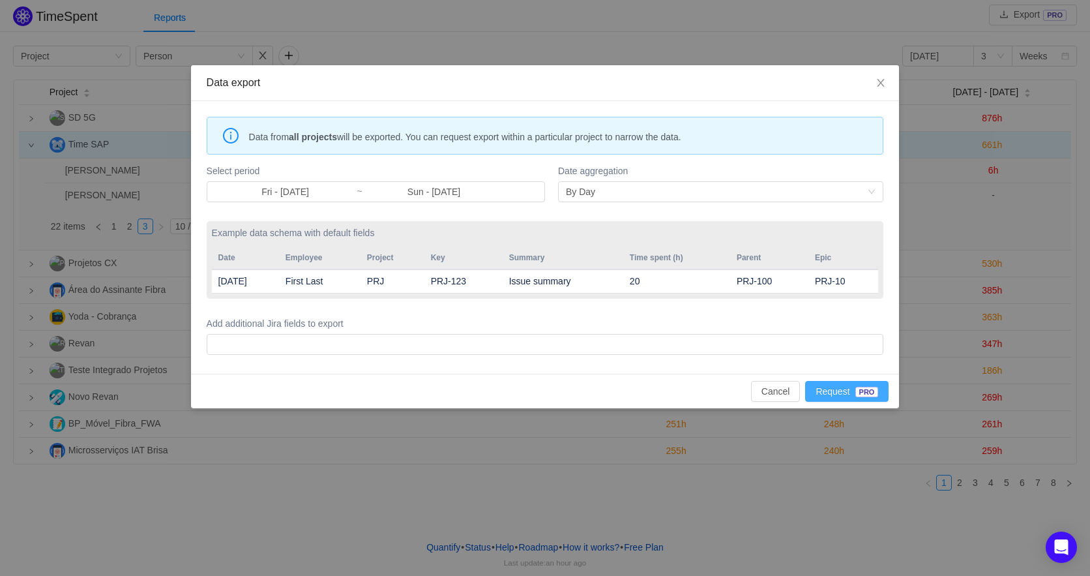
click at [837, 387] on button "Request PRO" at bounding box center [846, 391] width 83 height 21
click at [879, 85] on icon "icon: close" at bounding box center [881, 83] width 10 height 10
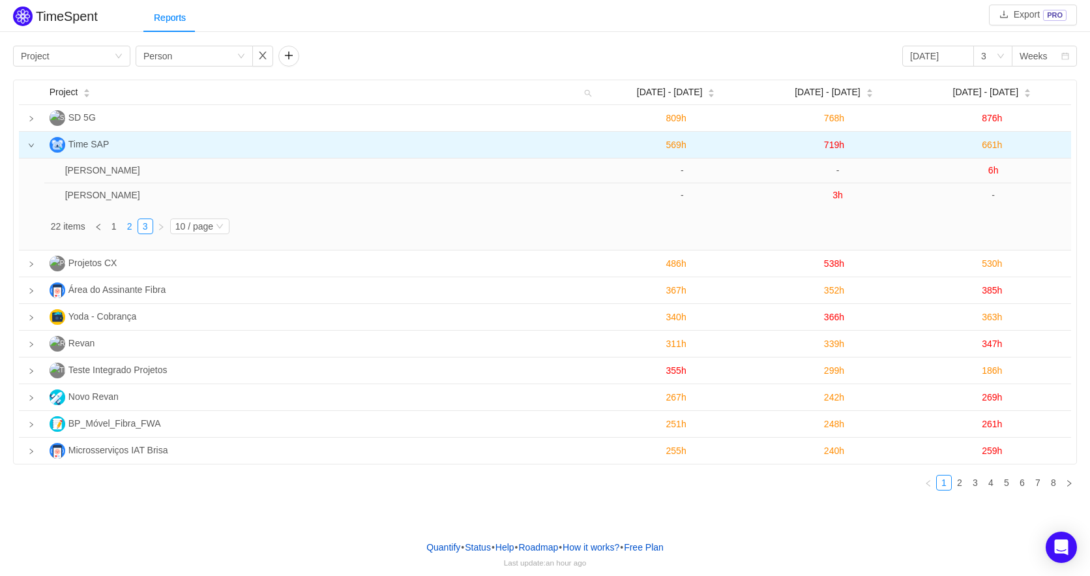
click at [125, 226] on link "2" at bounding box center [130, 226] width 14 height 14
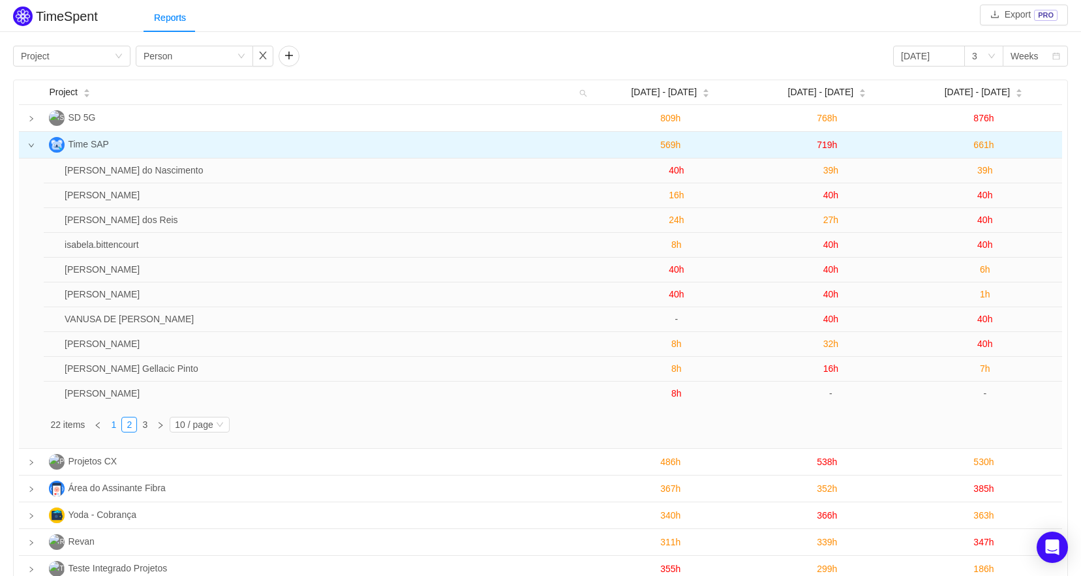
click at [112, 426] on link "1" at bounding box center [113, 424] width 14 height 14
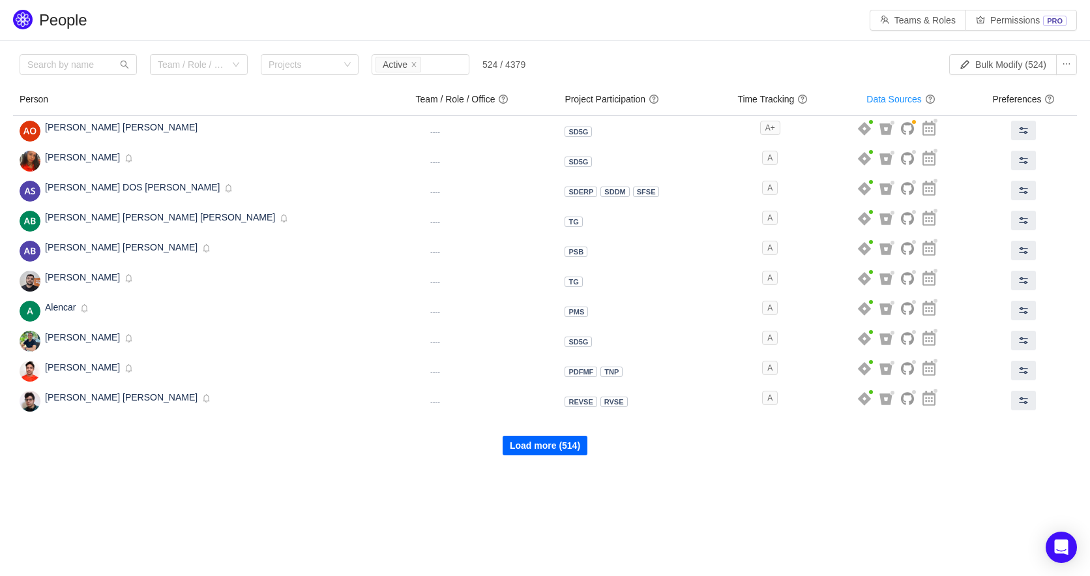
click at [573, 454] on button "Load more (514)" at bounding box center [545, 446] width 85 height 20
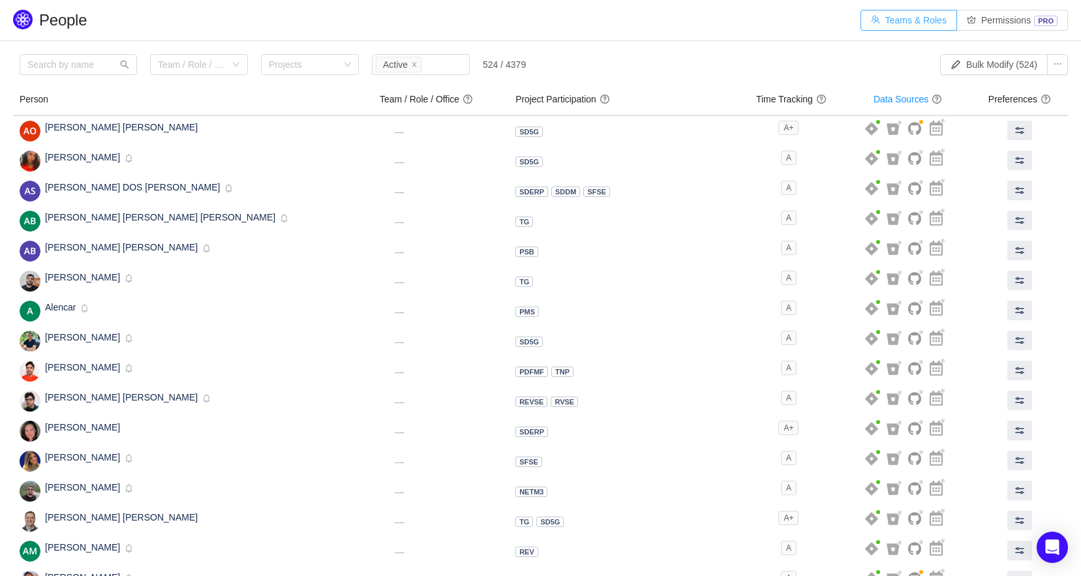
click at [929, 24] on button "Teams & Roles" at bounding box center [908, 20] width 97 height 21
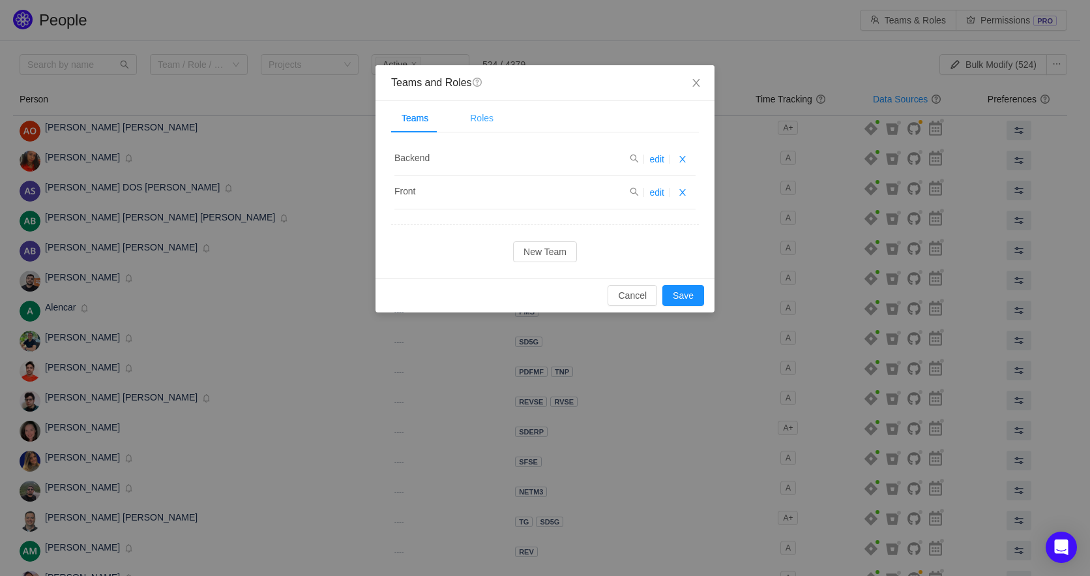
click at [485, 123] on div "Roles" at bounding box center [482, 118] width 44 height 29
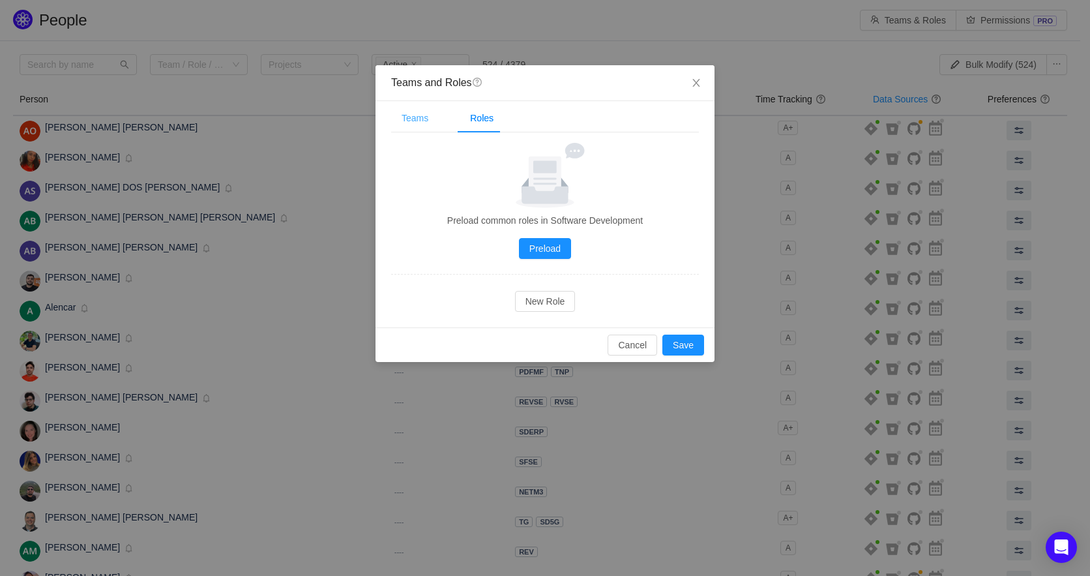
click at [421, 115] on div "Teams" at bounding box center [415, 118] width 48 height 29
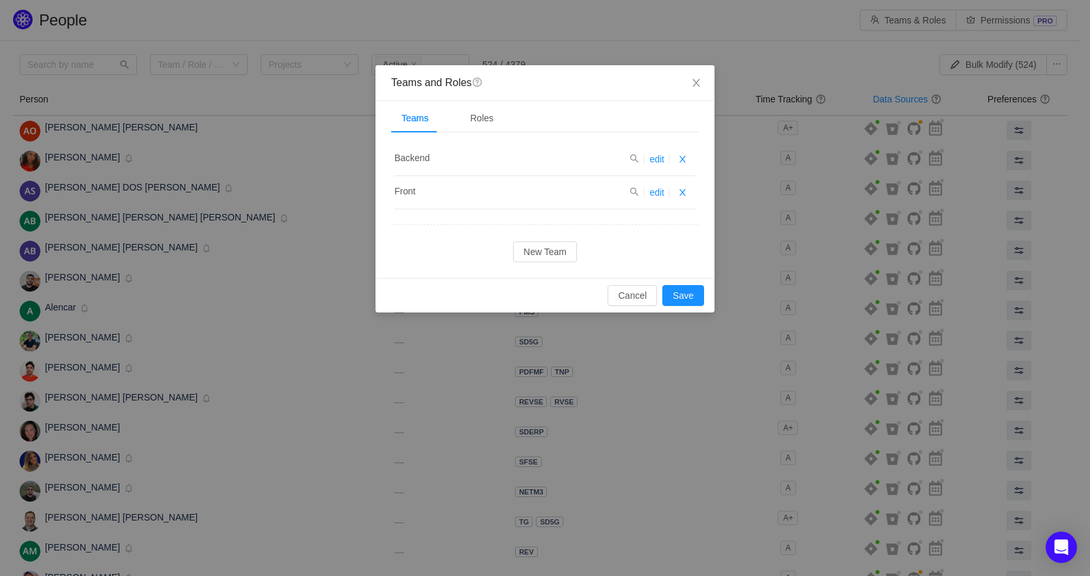
click at [714, 5] on div "Teams and Roles question Teams Roles Backend edit Front edit New Team Preload c…" at bounding box center [545, 288] width 1090 height 576
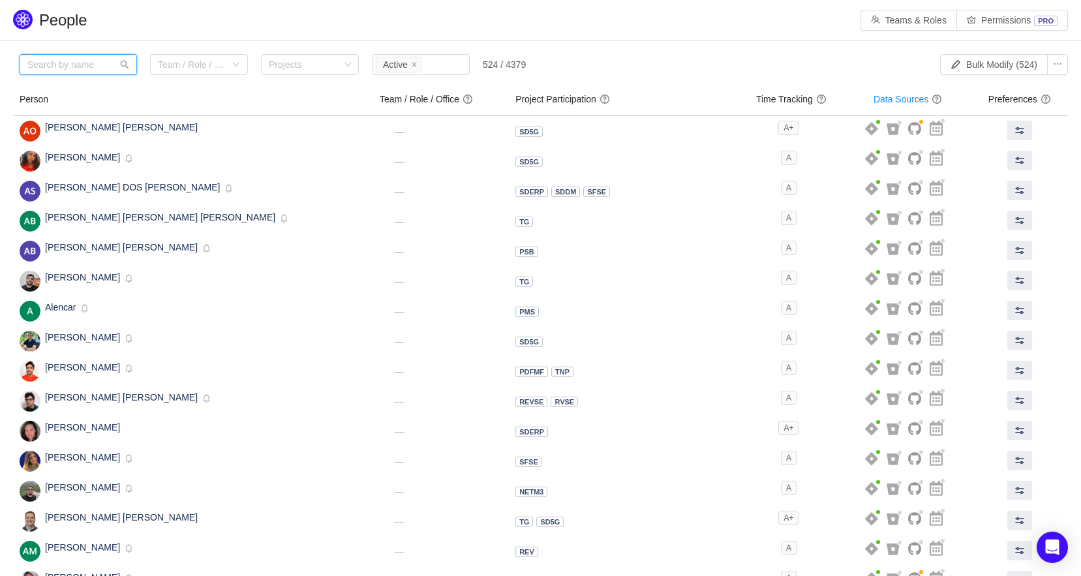
click at [63, 56] on input "text" at bounding box center [78, 64] width 117 height 21
type input "karla"
click at [121, 65] on icon "icon: search" at bounding box center [124, 64] width 9 height 9
click at [91, 63] on input "text" at bounding box center [78, 64] width 117 height 21
type input "karla"
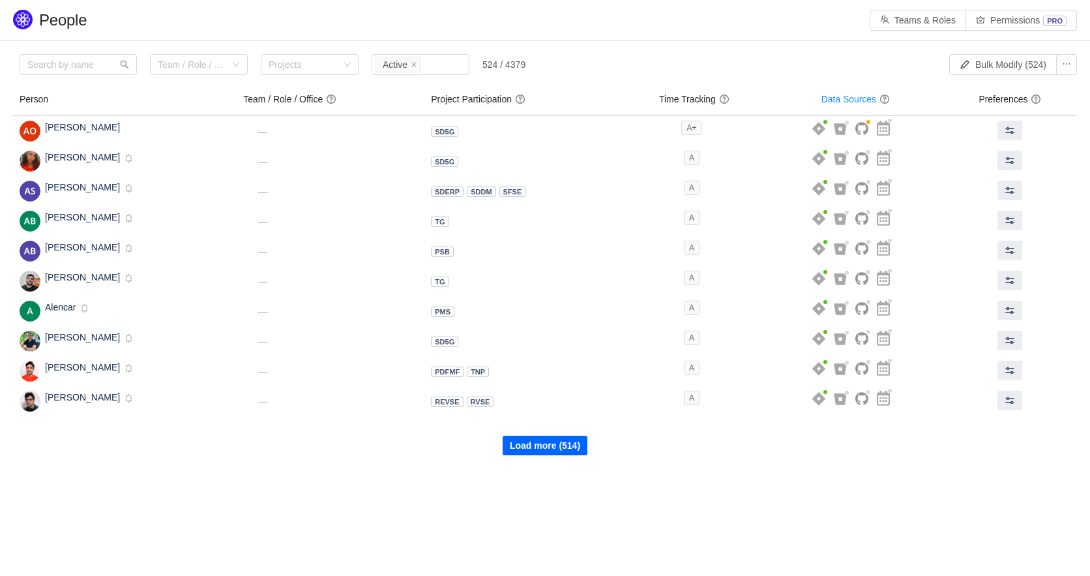
click at [516, 440] on button "Load more (514)" at bounding box center [545, 446] width 85 height 20
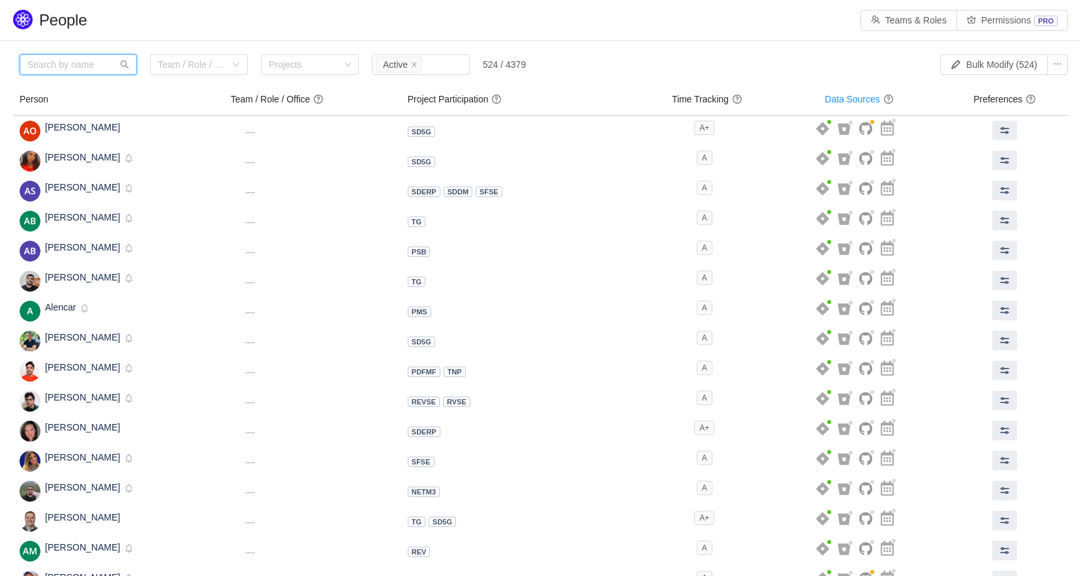
click at [80, 65] on input "text" at bounding box center [78, 64] width 117 height 21
type input "karla"
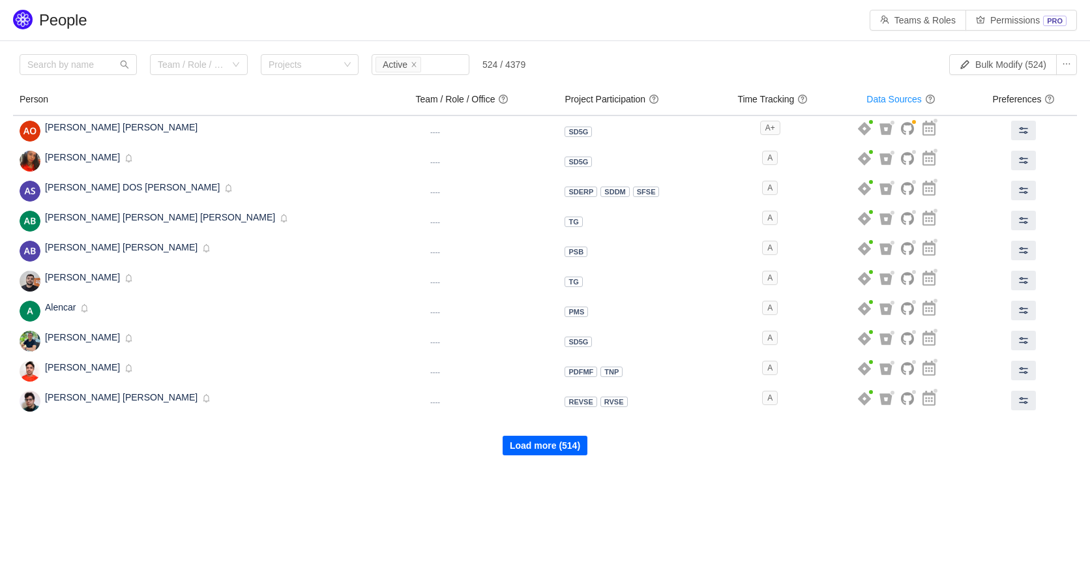
click at [560, 453] on button "Load more (514)" at bounding box center [545, 446] width 85 height 20
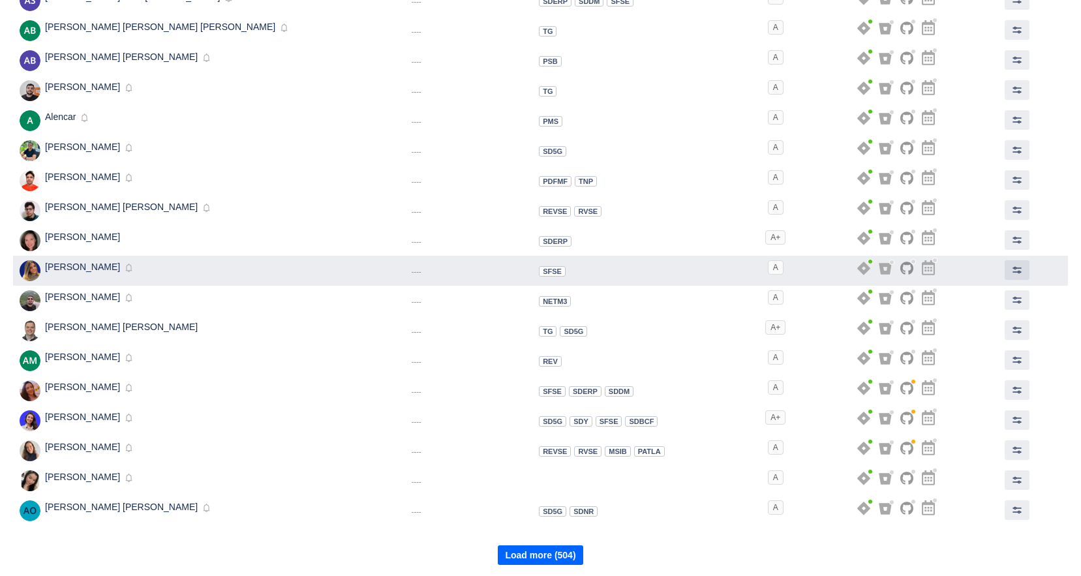
scroll to position [193, 0]
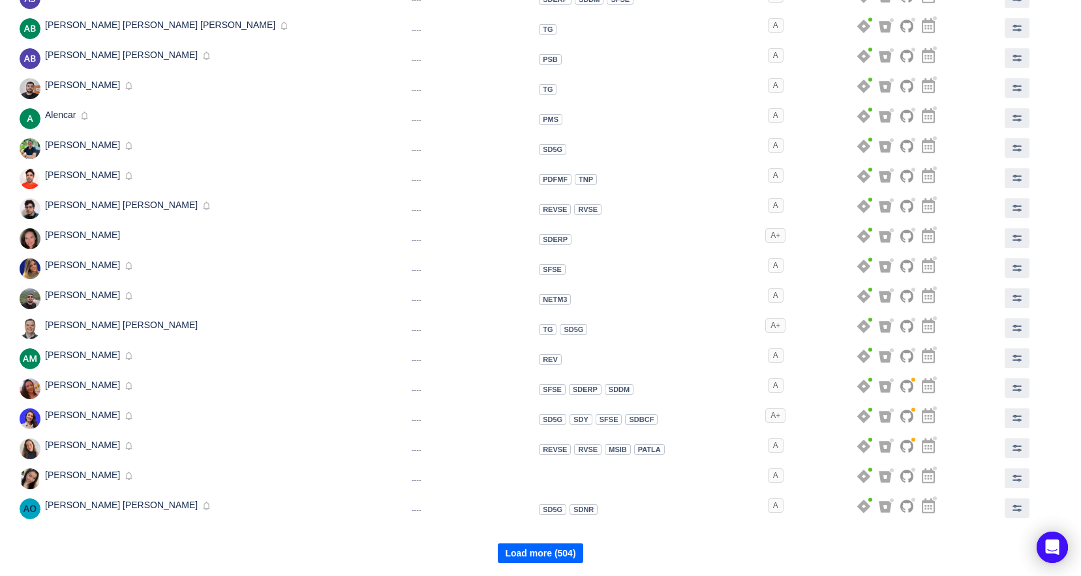
click at [544, 547] on button "Load more (504)" at bounding box center [540, 553] width 85 height 20
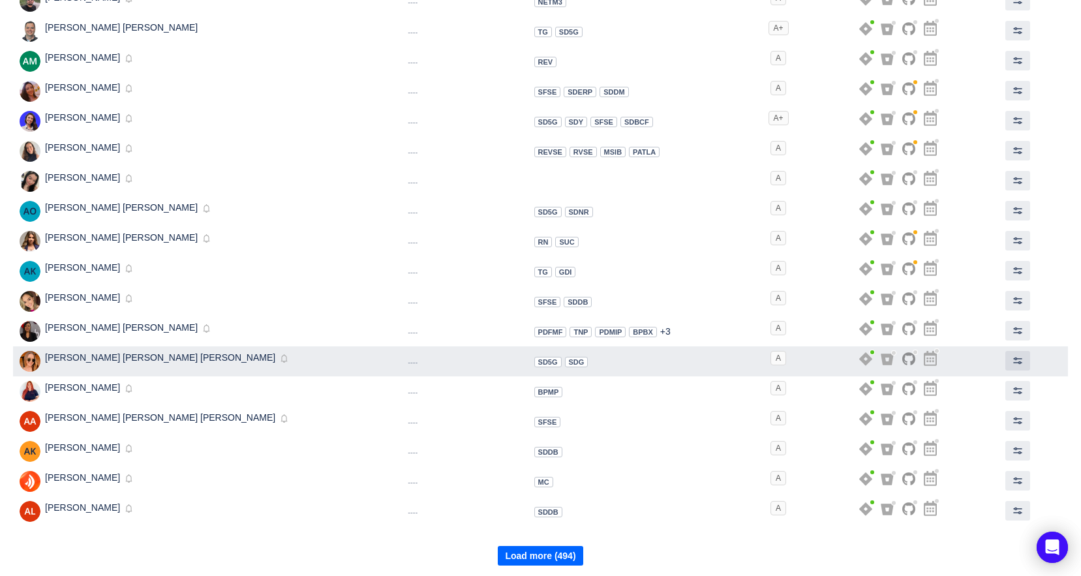
scroll to position [493, 0]
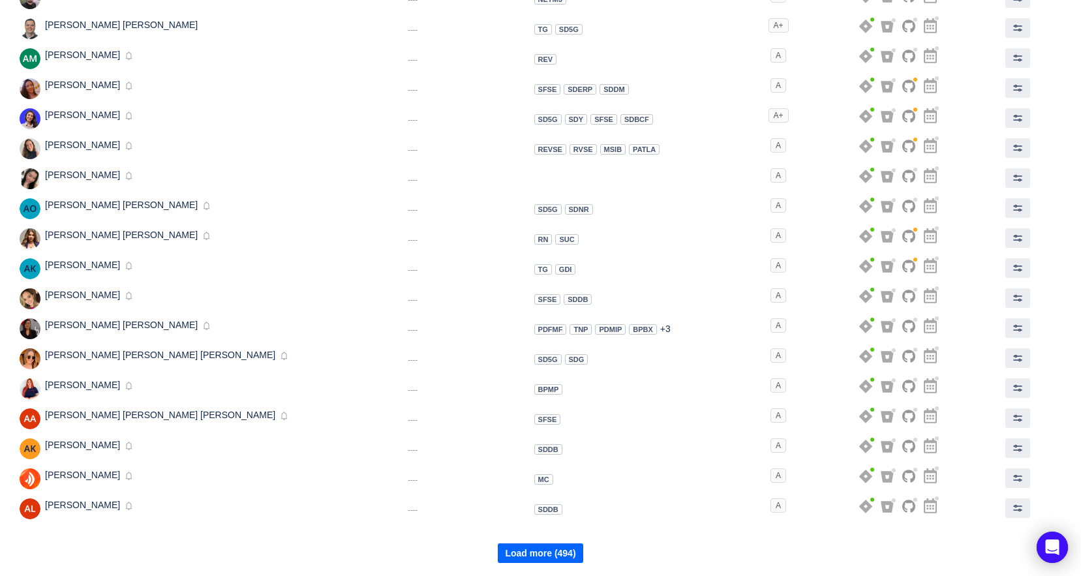
click at [548, 546] on button "Load more (494)" at bounding box center [540, 553] width 85 height 20
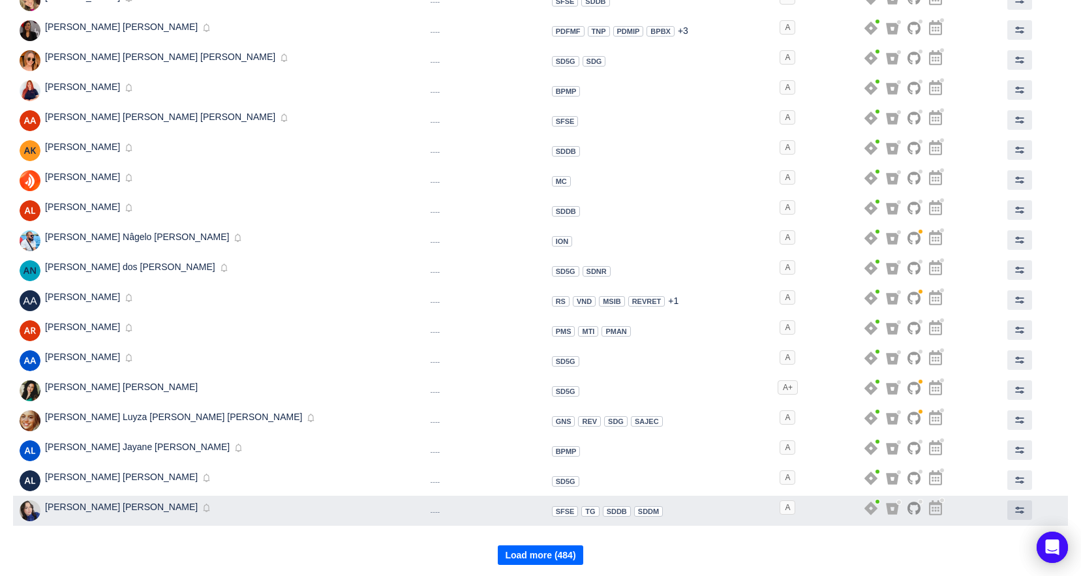
scroll to position [793, 0]
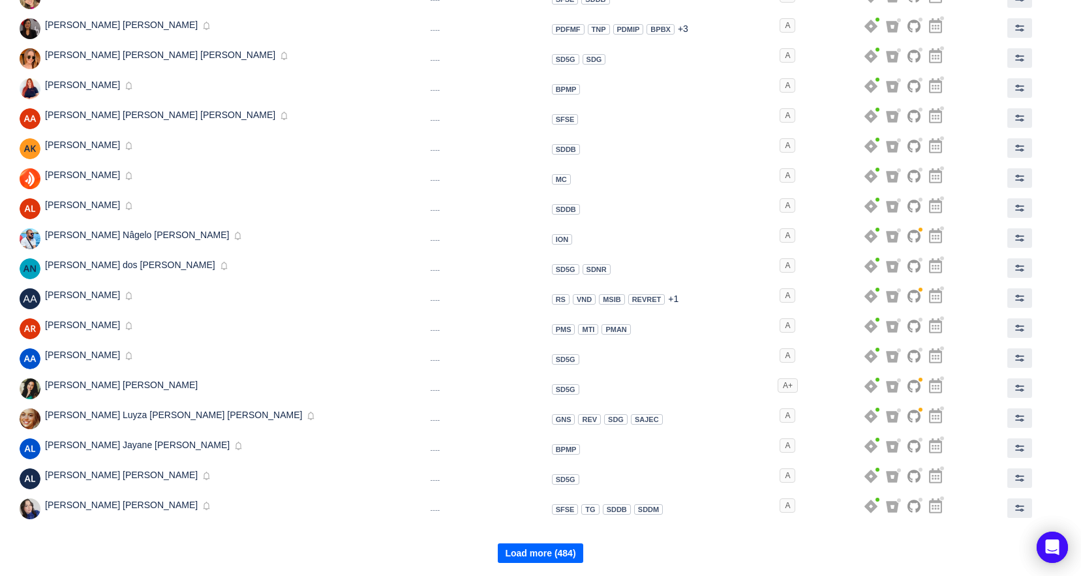
click at [541, 548] on button "Load more (484)" at bounding box center [540, 553] width 85 height 20
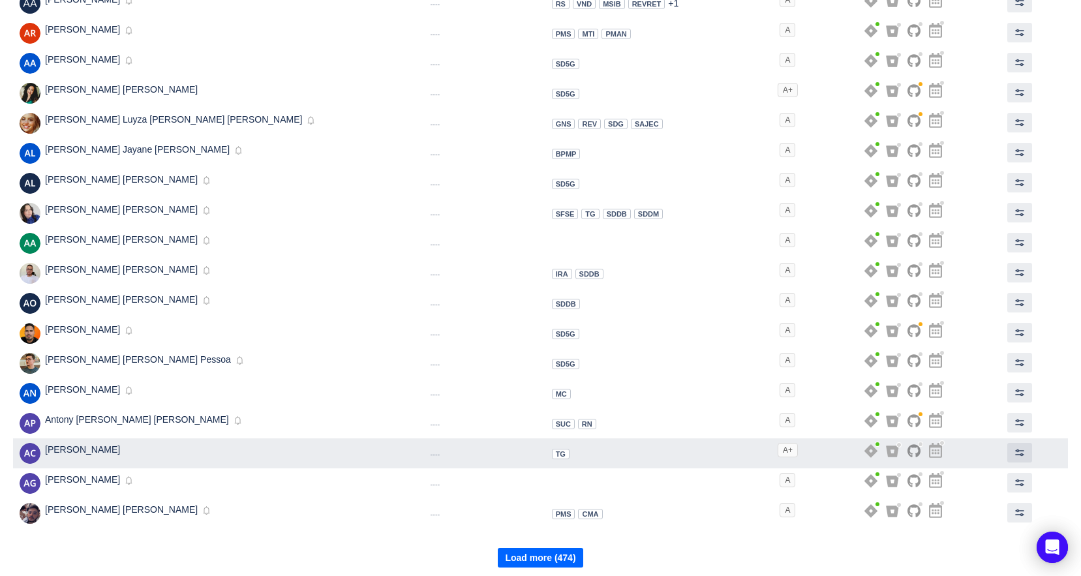
scroll to position [1093, 0]
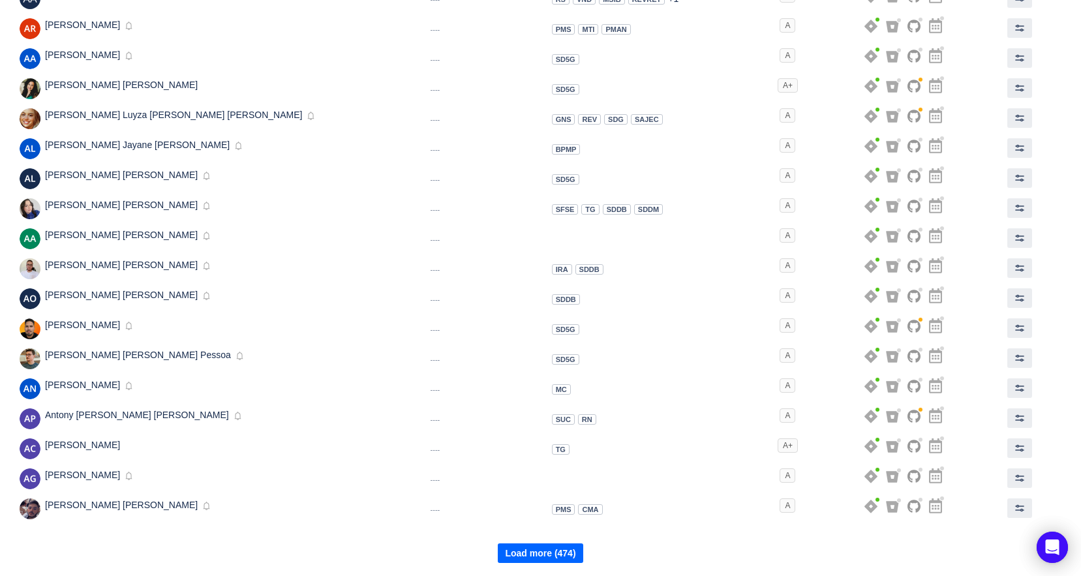
click at [545, 550] on button "Load more (474)" at bounding box center [540, 553] width 85 height 20
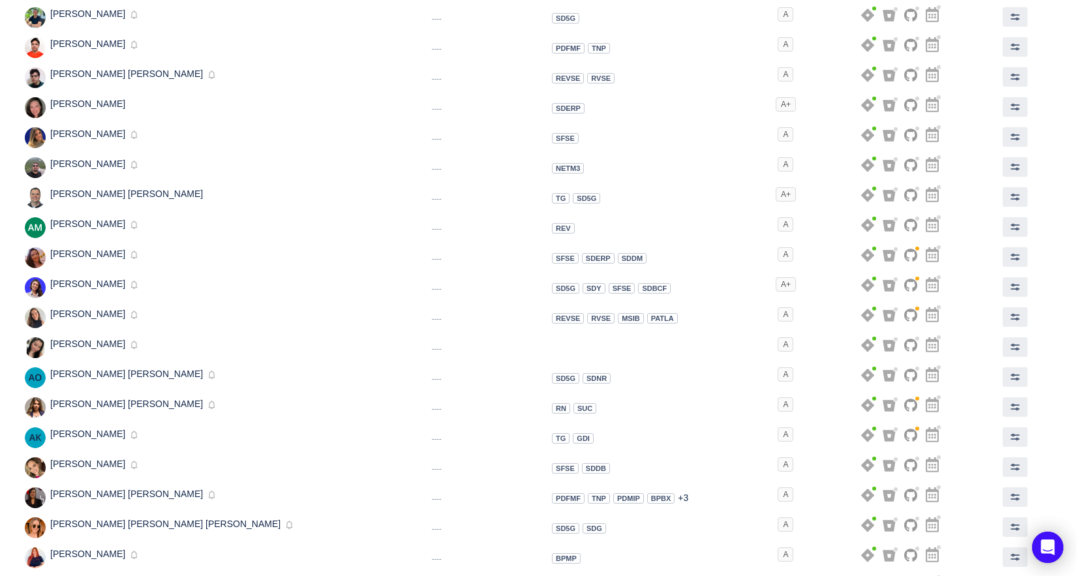
scroll to position [219, 0]
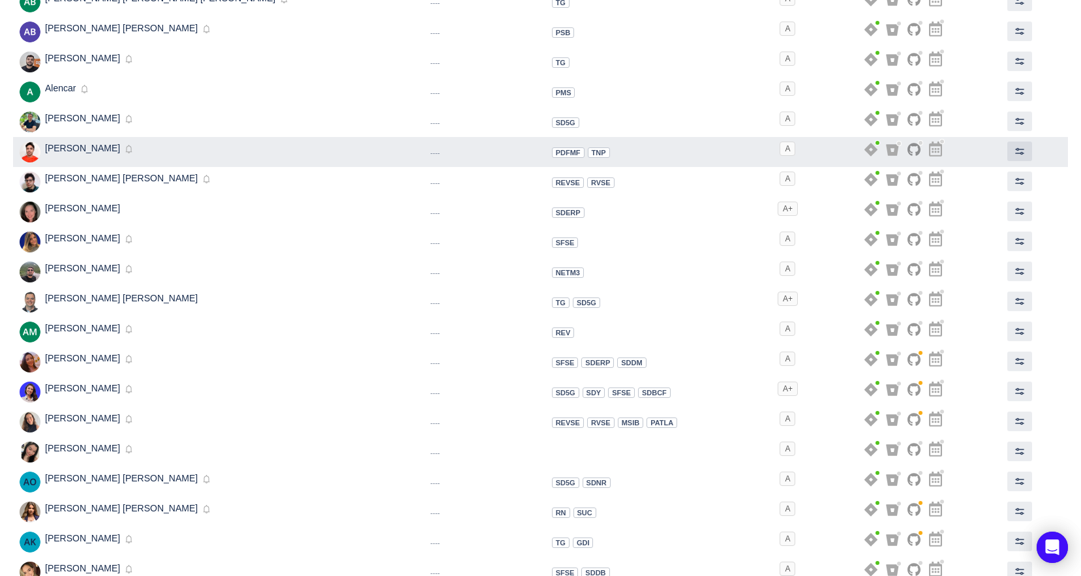
click at [301, 152] on div "Alex Ramon Inactive Disabled" at bounding box center [211, 152] width 383 height 21
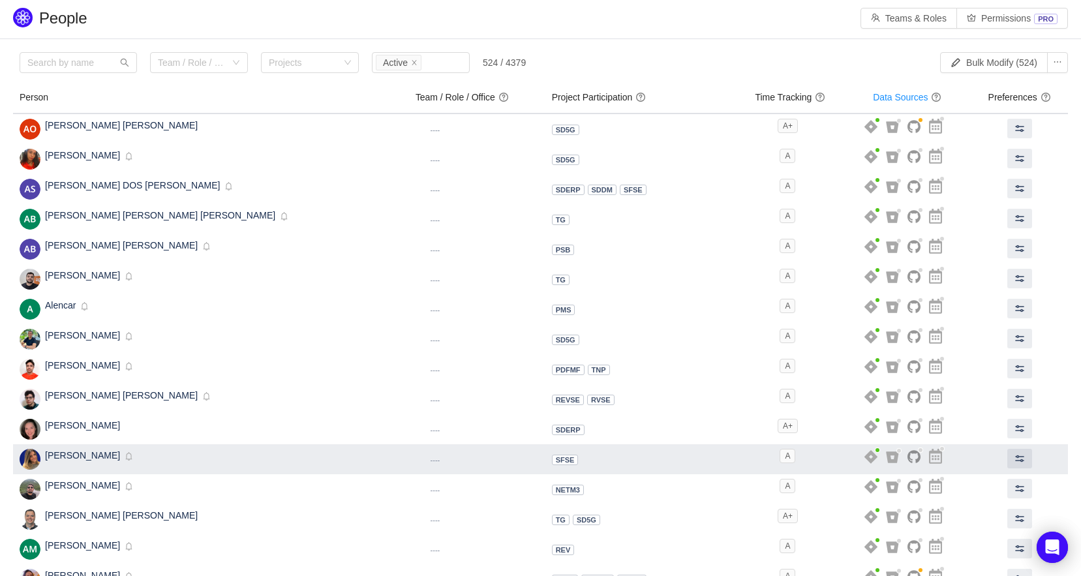
scroll to position [0, 0]
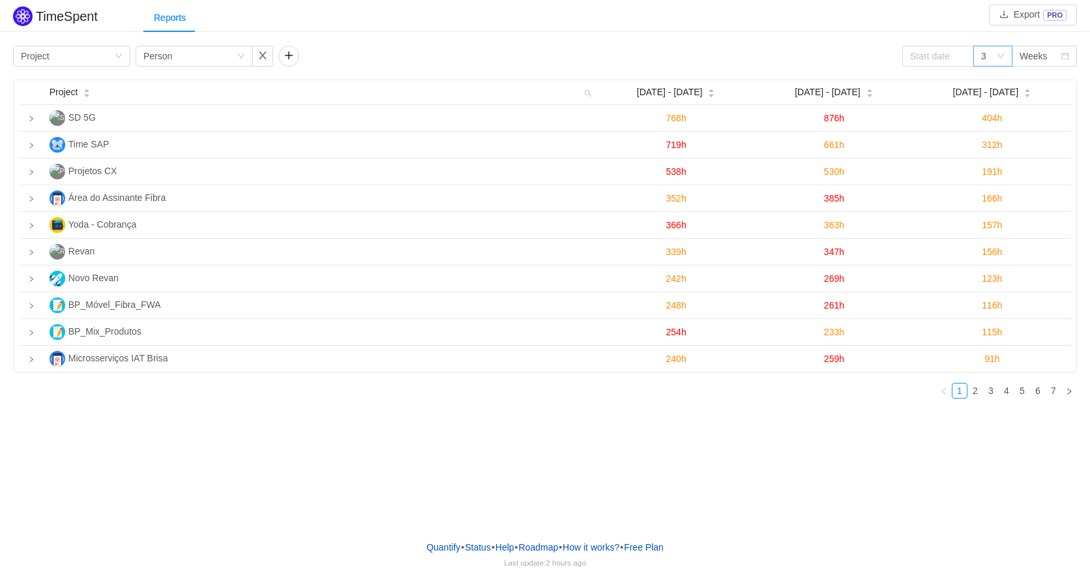
click at [1000, 65] on div "3" at bounding box center [993, 56] width 39 height 21
click at [996, 63] on div "3" at bounding box center [993, 56] width 39 height 21
click at [918, 50] on input at bounding box center [939, 56] width 72 height 21
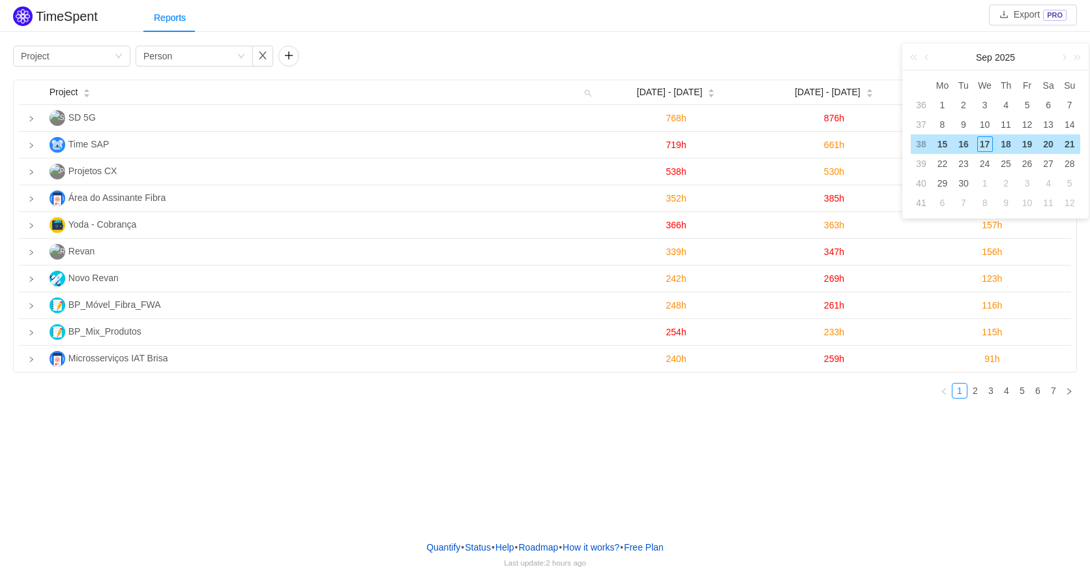
click at [879, 49] on div "Group by Project Group by Person 3 Weeks" at bounding box center [545, 56] width 1064 height 21
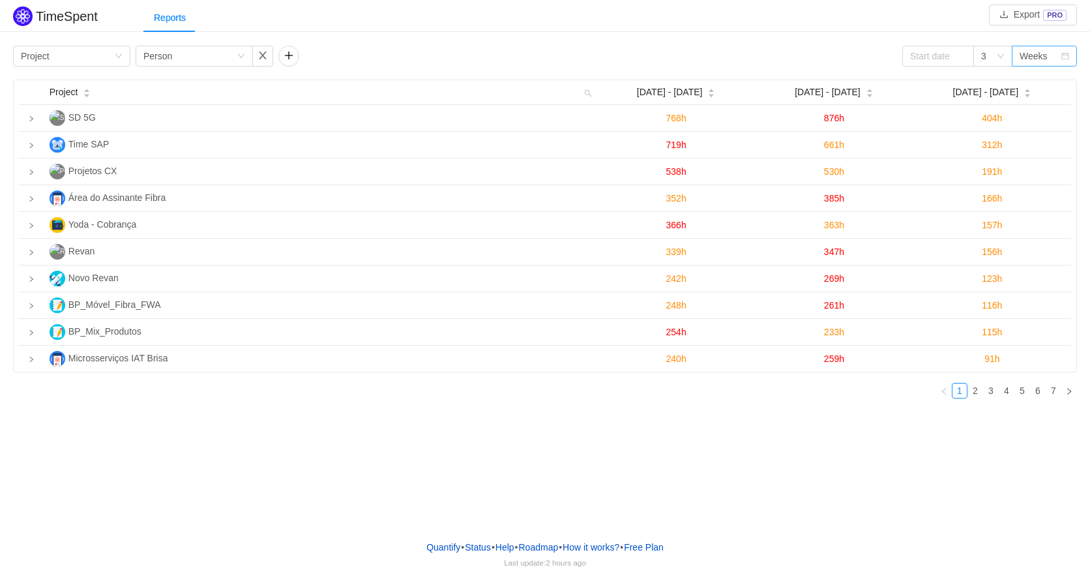
click at [1028, 53] on div "Weeks" at bounding box center [1034, 56] width 28 height 20
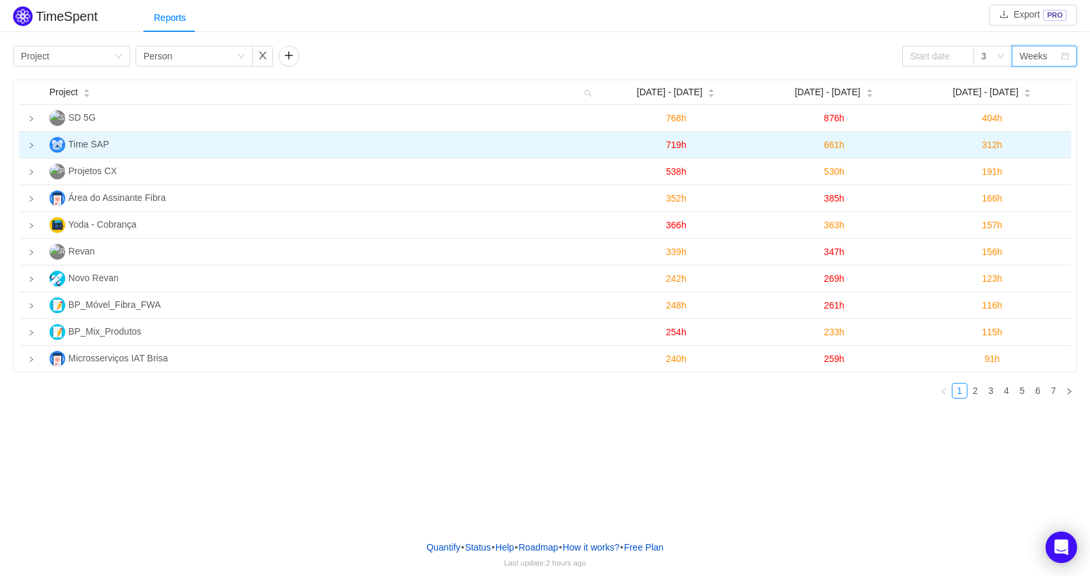
click at [38, 150] on td at bounding box center [31, 145] width 25 height 27
click at [35, 148] on div at bounding box center [32, 145] width 14 height 14
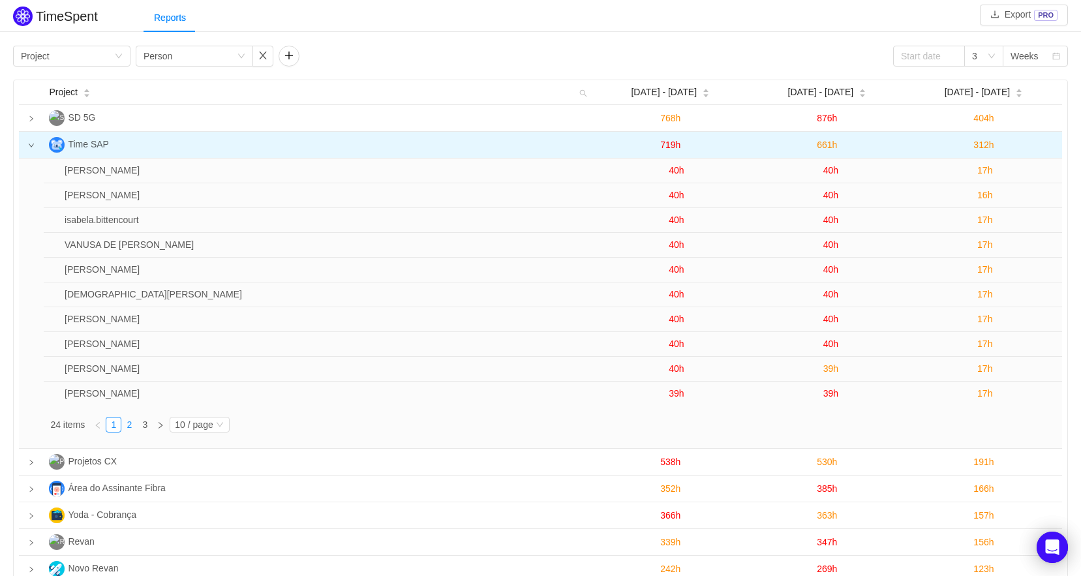
click at [130, 419] on link "2" at bounding box center [129, 424] width 14 height 14
click at [147, 422] on link "3" at bounding box center [145, 424] width 14 height 14
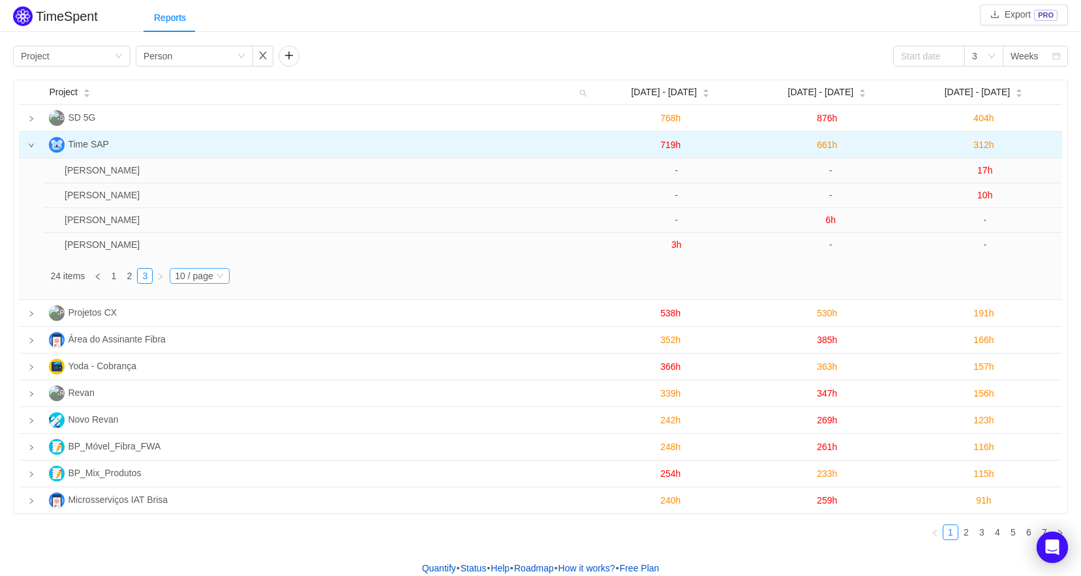
click at [195, 277] on div "10 / page" at bounding box center [194, 276] width 38 height 14
click at [196, 324] on li "20 / page" at bounding box center [199, 317] width 60 height 21
click at [184, 277] on div "20 / page" at bounding box center [178, 276] width 38 height 14
click at [183, 345] on li "30 / page" at bounding box center [183, 338] width 60 height 21
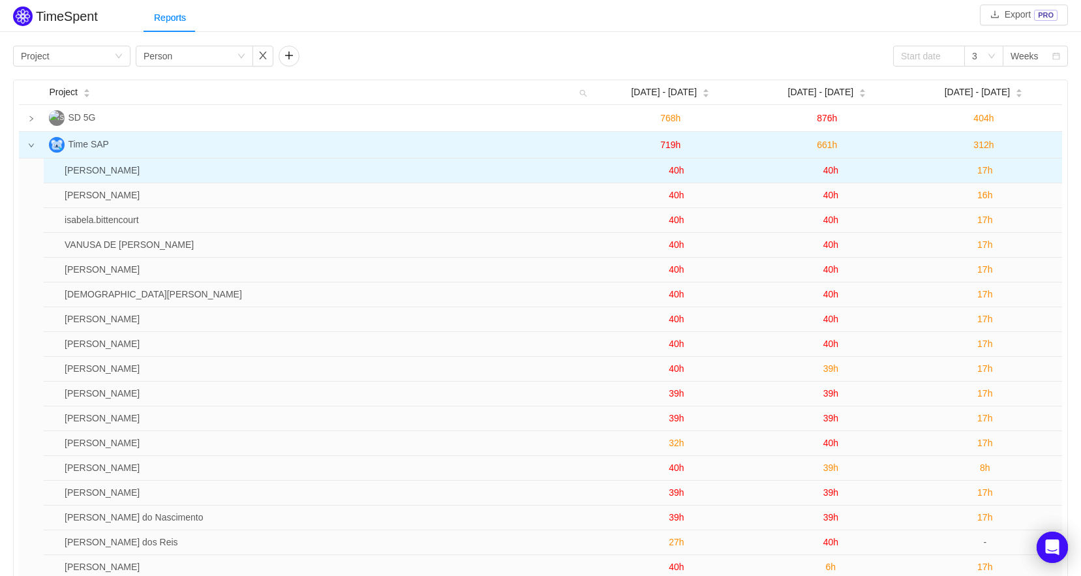
click at [671, 167] on span "40h" at bounding box center [675, 170] width 15 height 10
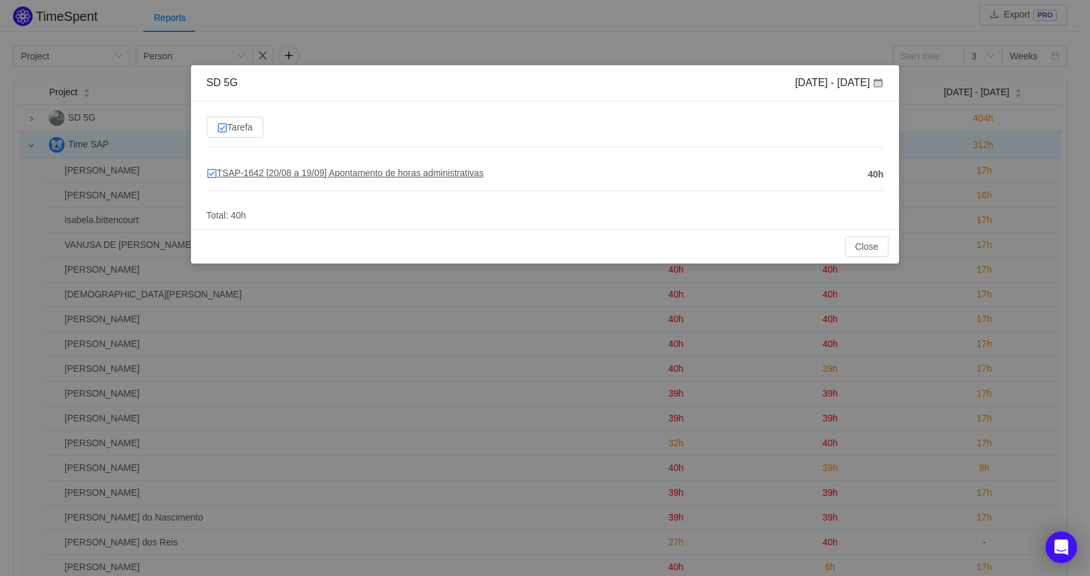
click at [269, 168] on span "TSAP-1642 [20/08 a 19/09] Apontamento de horas administrativas" at bounding box center [345, 173] width 277 height 10
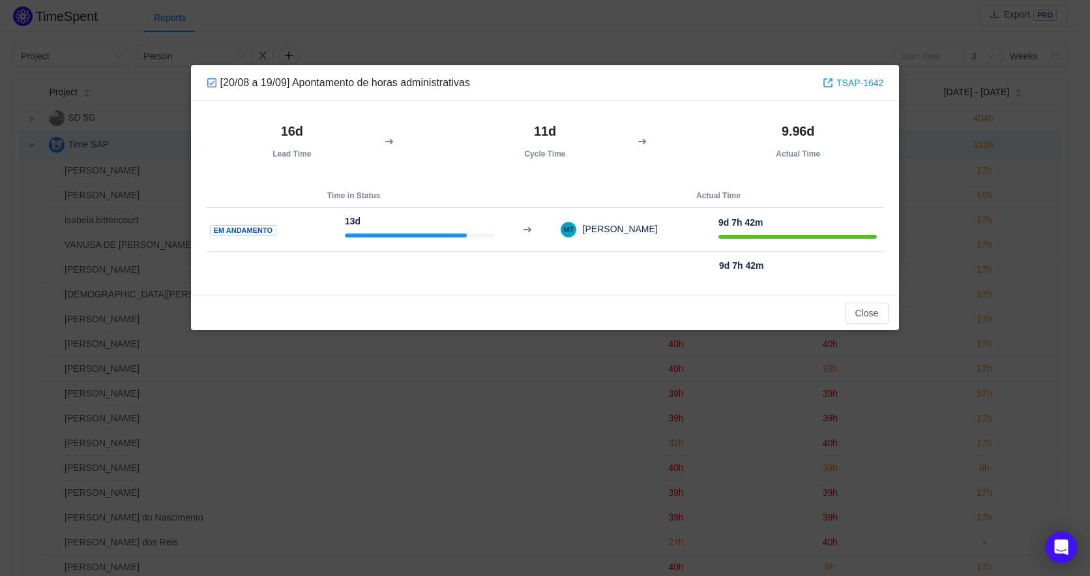
click at [968, 99] on div "[20/08 a 19/09] Apontamento de horas administrativas TSAP-1642 16d Lead Time 11…" at bounding box center [545, 288] width 1090 height 576
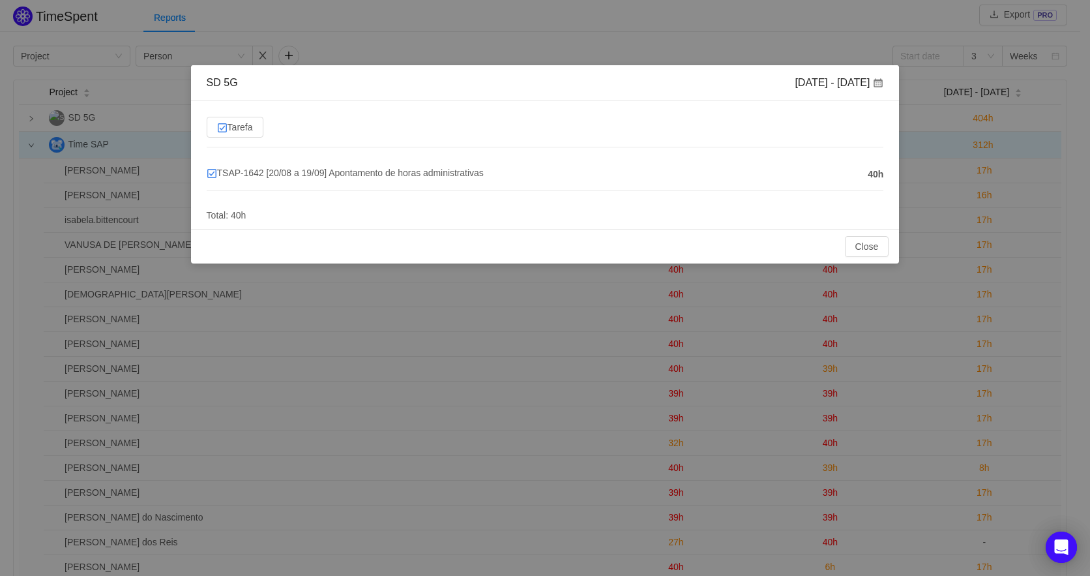
click at [968, 99] on div "SD 5G Sep 1 - 7 Tarefa TSAP-1642 [20/08 a 19/09] Apontamento de horas administr…" at bounding box center [545, 288] width 1090 height 576
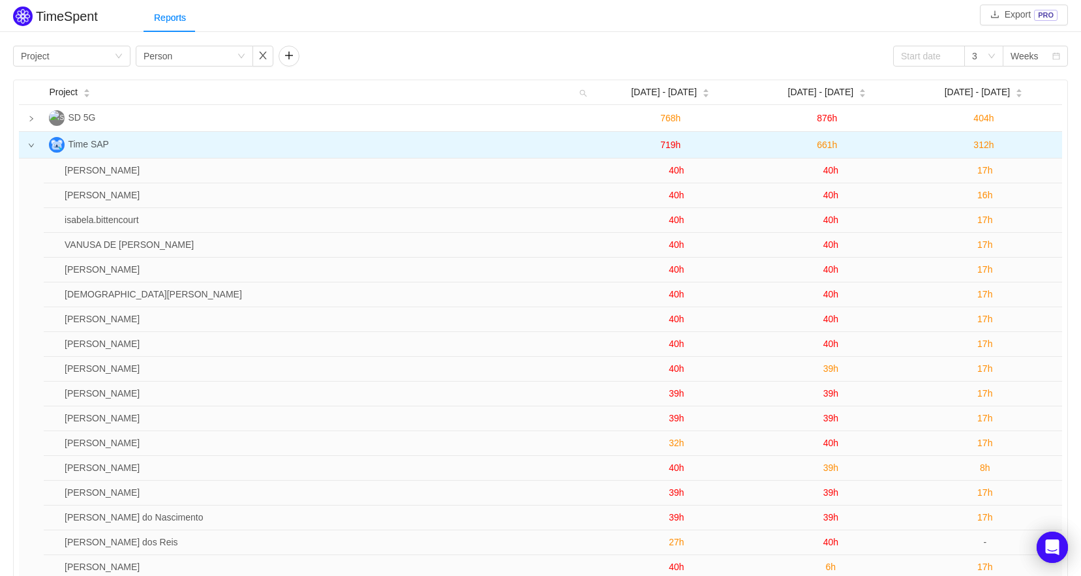
click at [31, 145] on icon "icon: down" at bounding box center [31, 145] width 7 height 7
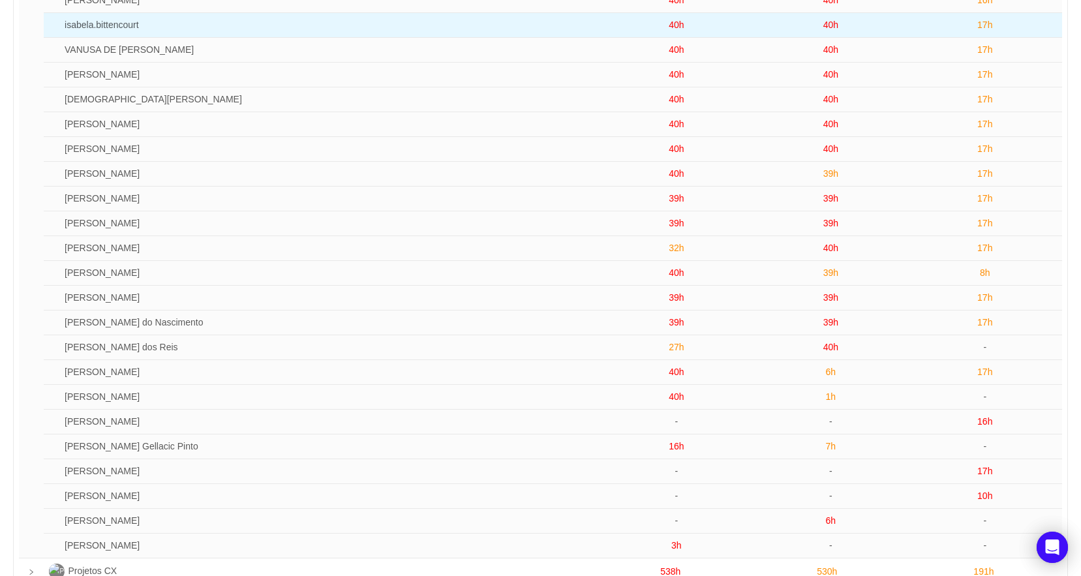
scroll to position [196, 0]
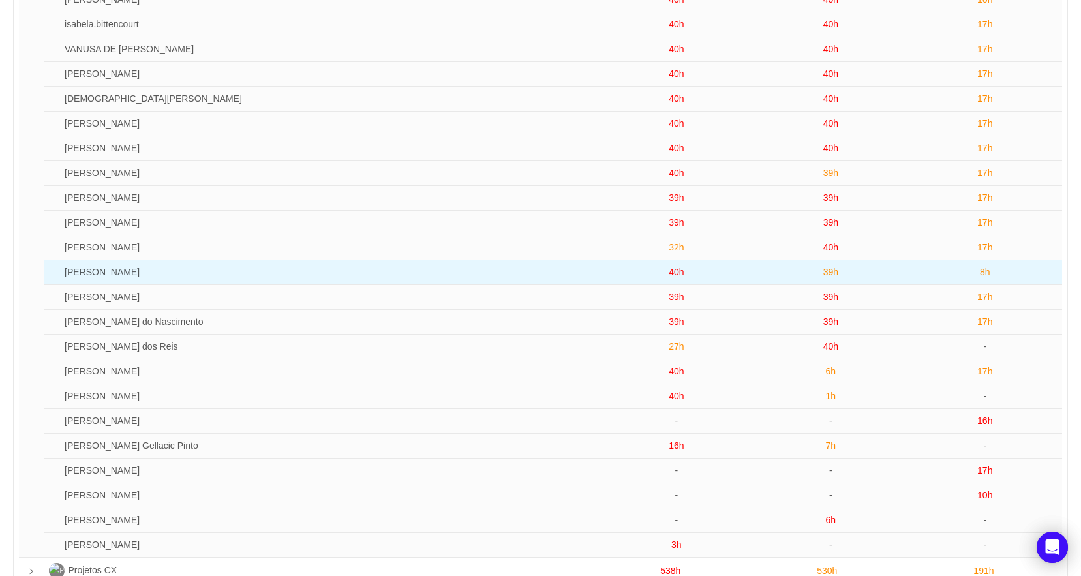
click at [95, 277] on td "Joana Serapio" at bounding box center [329, 272] width 540 height 25
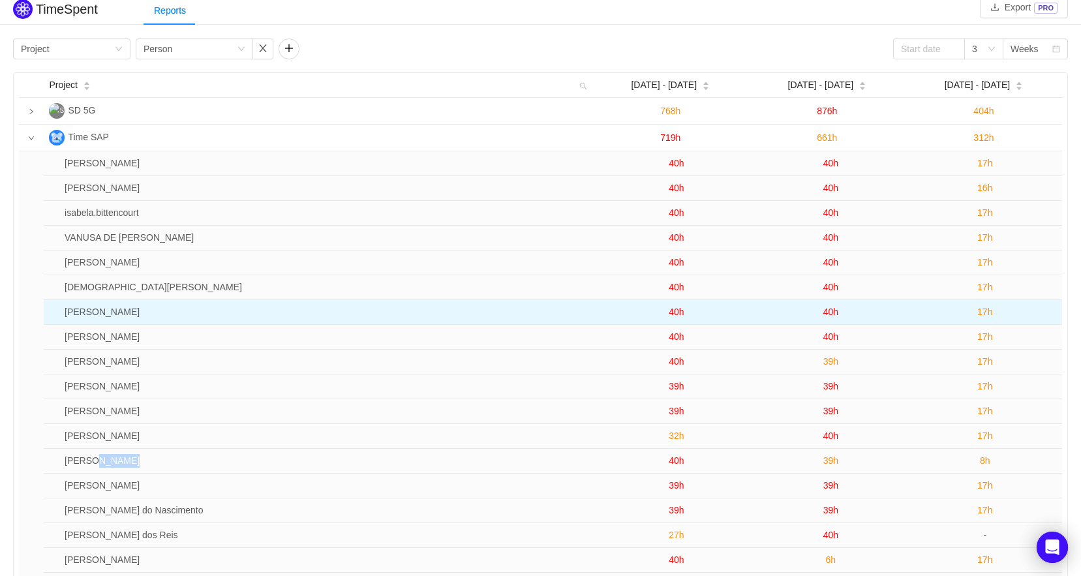
scroll to position [0, 0]
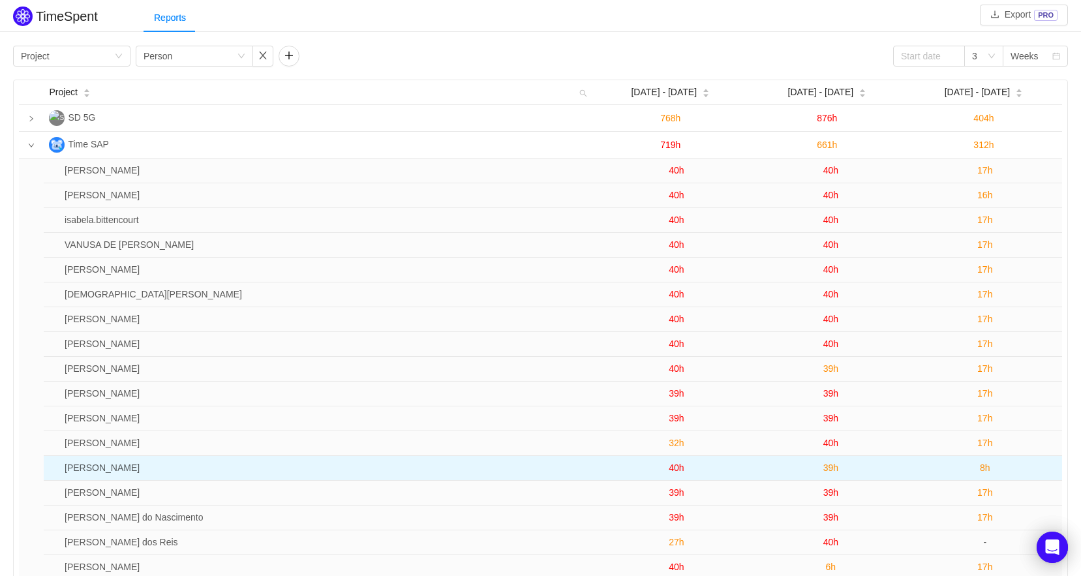
click at [826, 470] on span "39h" at bounding box center [830, 467] width 15 height 10
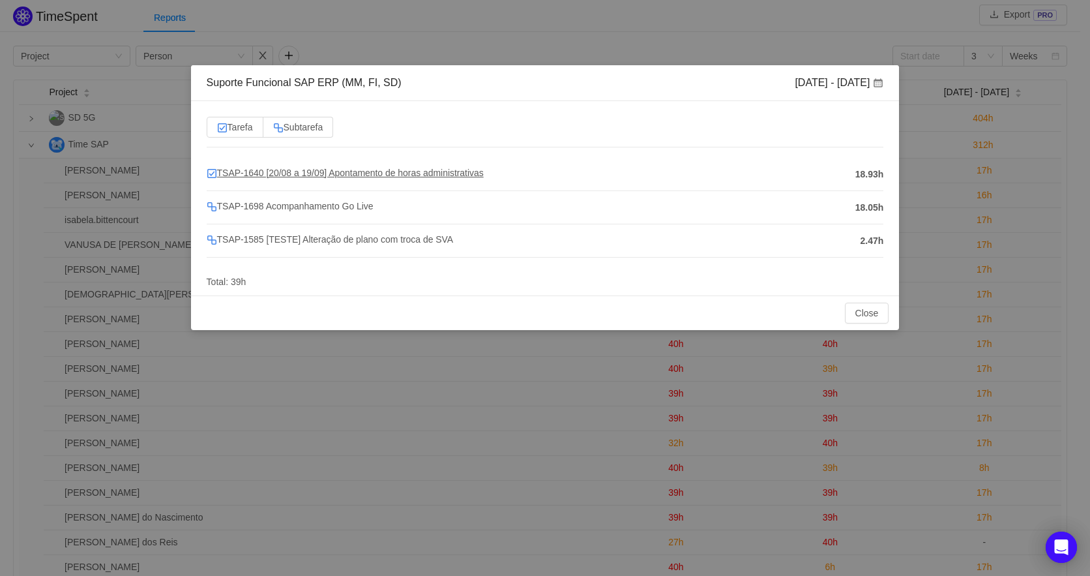
click at [423, 172] on span "TSAP-1640 [20/08 a 19/09] Apontamento de horas administrativas" at bounding box center [345, 173] width 277 height 10
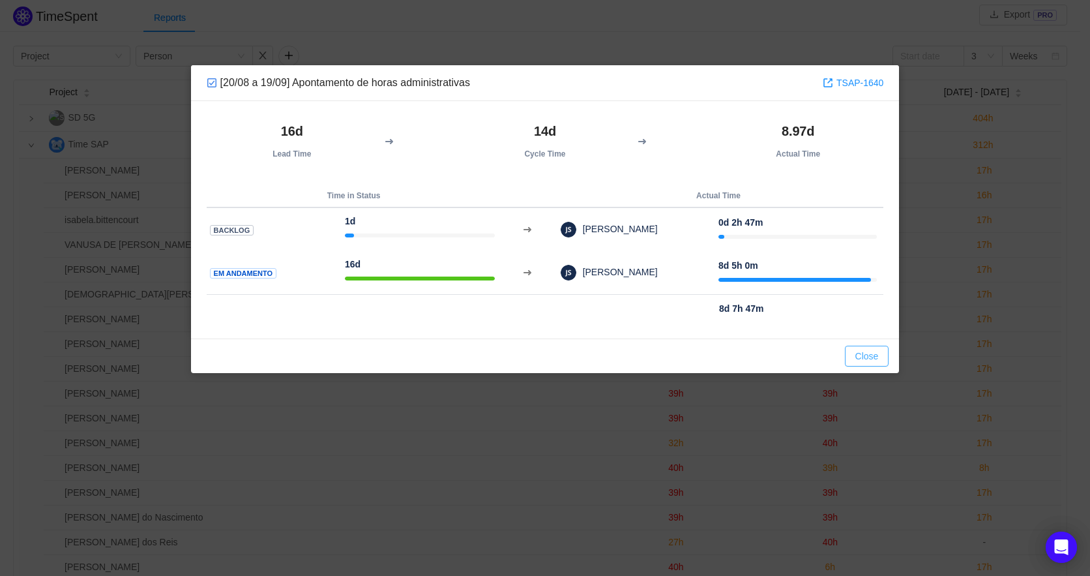
click at [865, 355] on button "Close" at bounding box center [867, 356] width 44 height 21
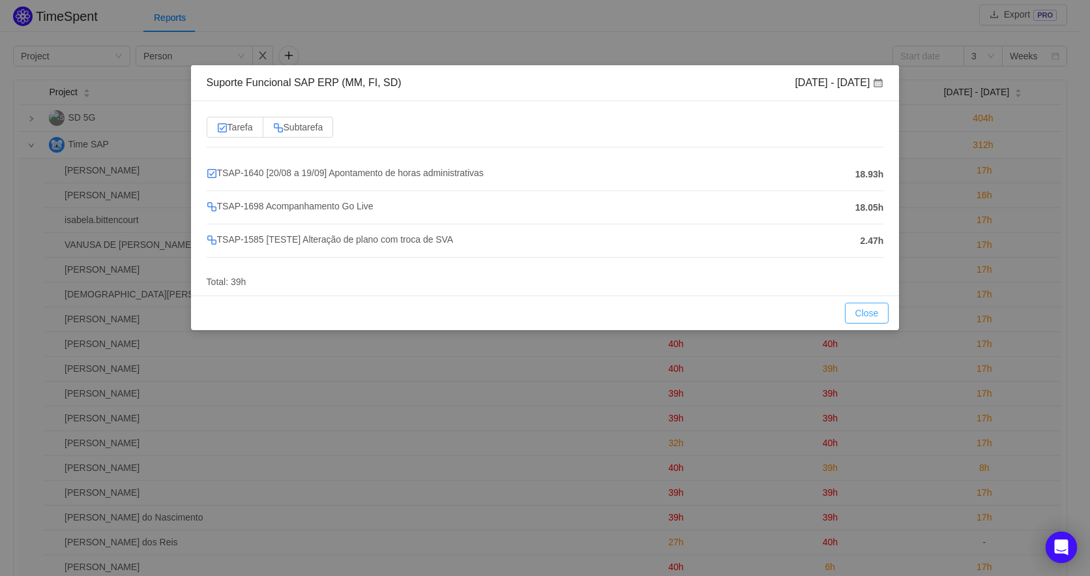
click at [861, 308] on button "Close" at bounding box center [867, 313] width 44 height 21
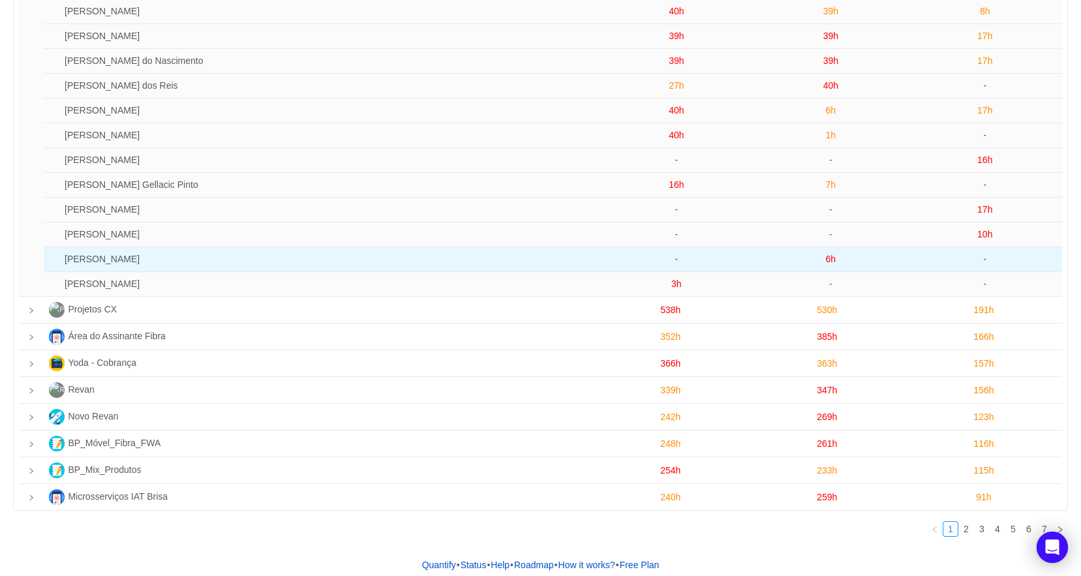
scroll to position [478, 0]
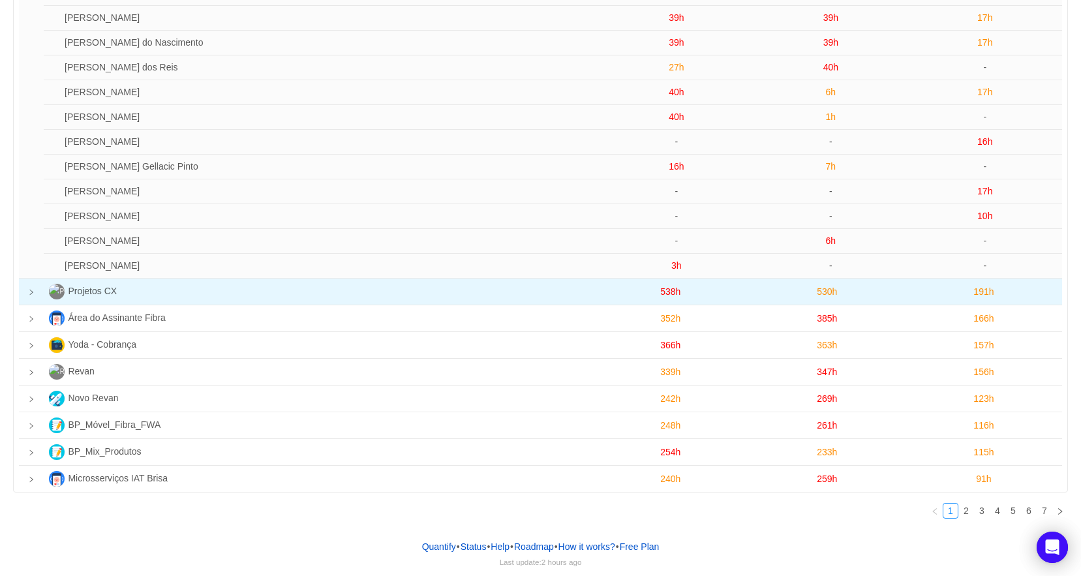
click at [30, 285] on td at bounding box center [31, 291] width 25 height 27
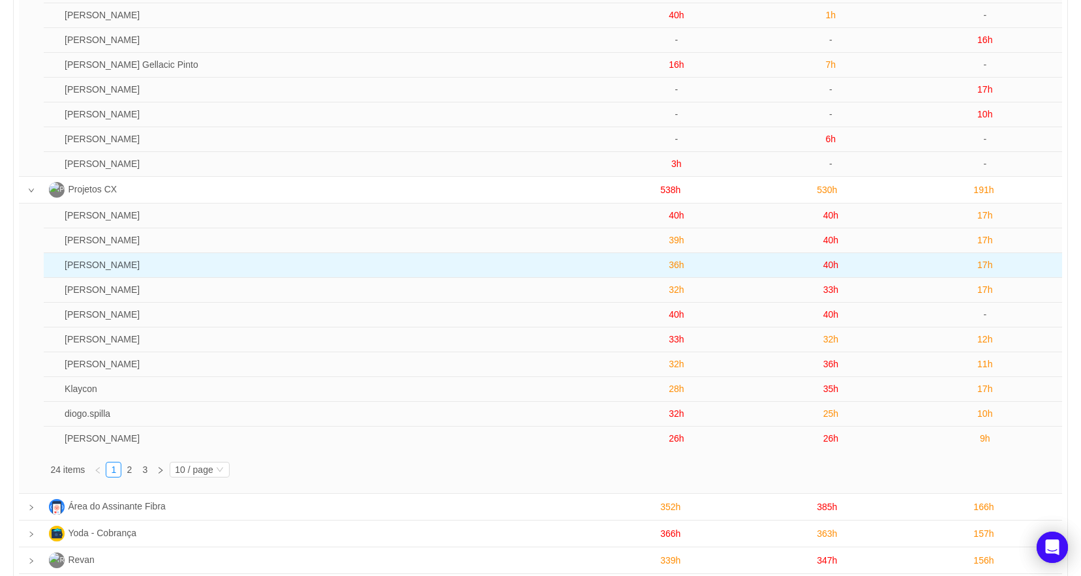
scroll to position [608, 0]
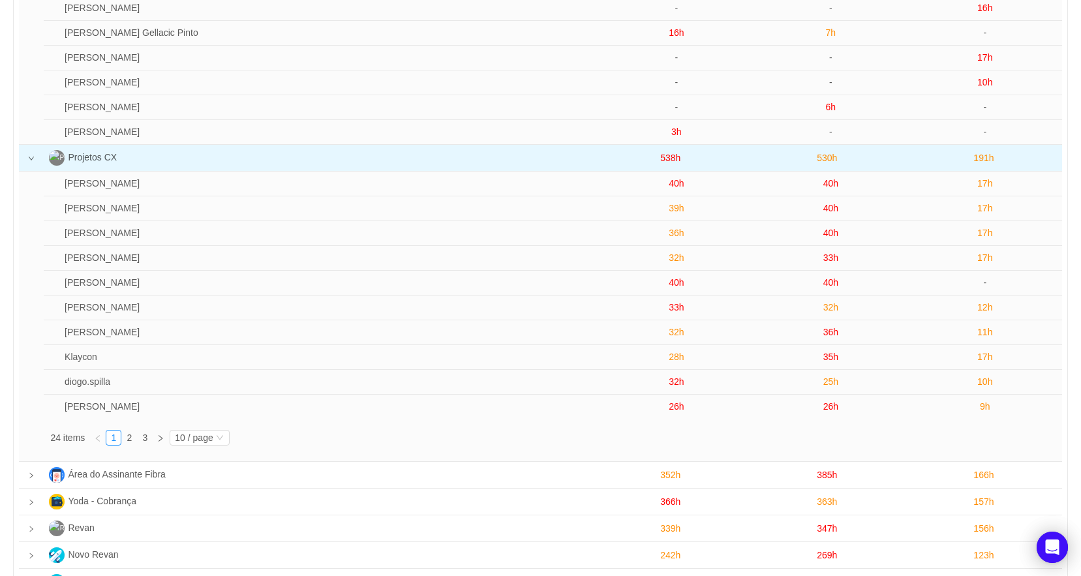
click at [29, 162] on icon "icon: down" at bounding box center [31, 158] width 7 height 7
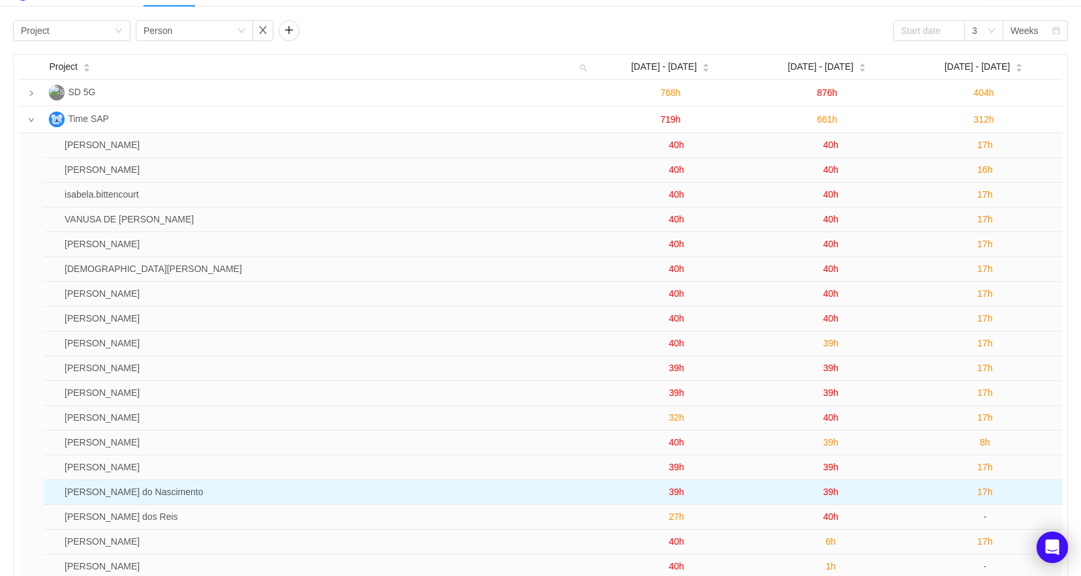
scroll to position [0, 0]
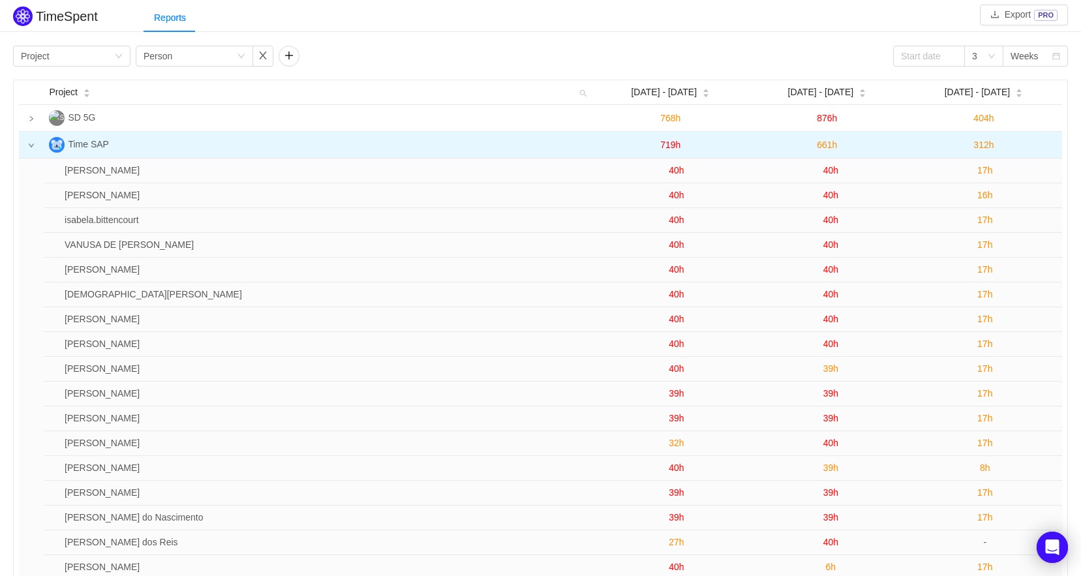
click at [33, 149] on icon "icon: down" at bounding box center [31, 145] width 7 height 7
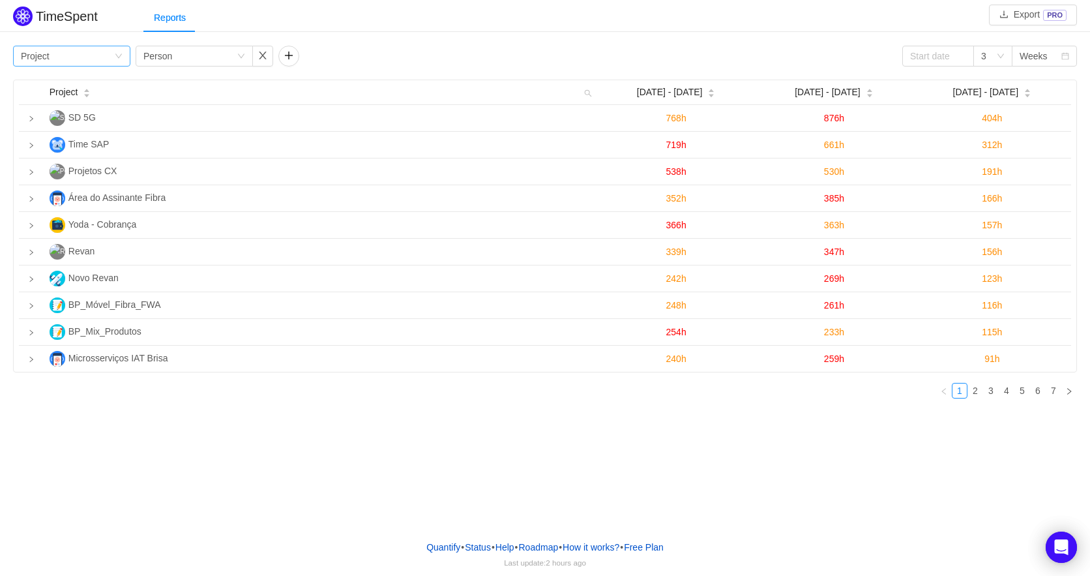
click at [68, 54] on div "Group by Project" at bounding box center [67, 56] width 93 height 20
click at [974, 391] on link "2" at bounding box center [975, 390] width 14 height 14
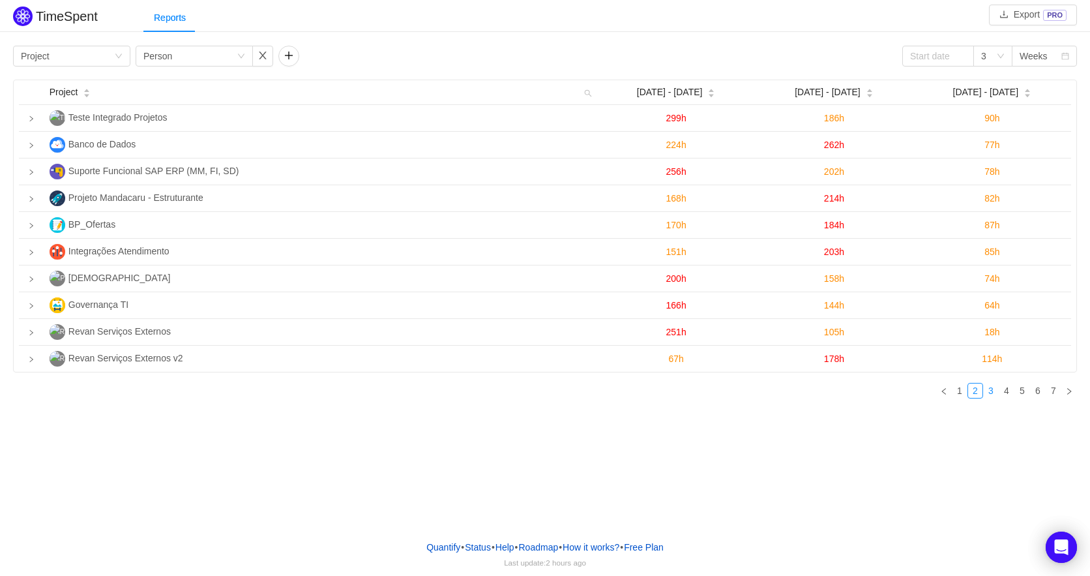
click at [990, 395] on link "3" at bounding box center [991, 390] width 14 height 14
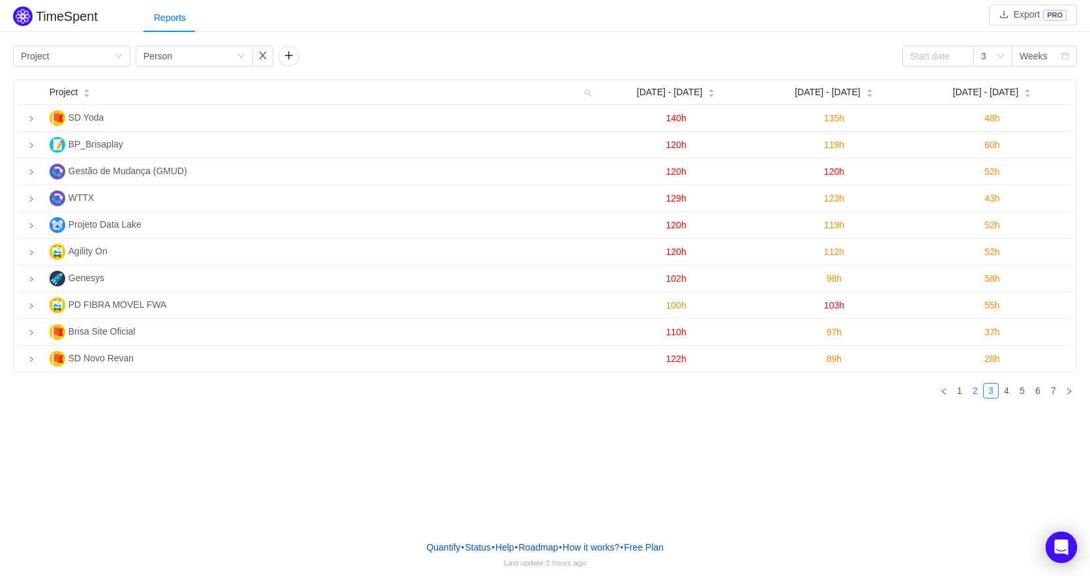
click at [973, 391] on link "2" at bounding box center [975, 390] width 14 height 14
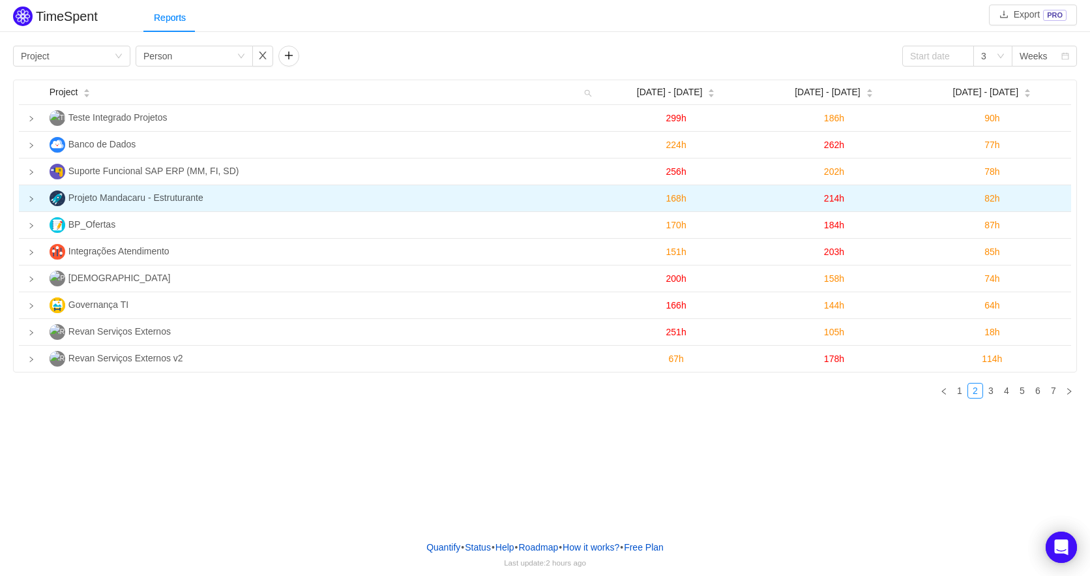
click at [104, 197] on span "Projeto Mandacaru - Estruturante" at bounding box center [135, 197] width 135 height 10
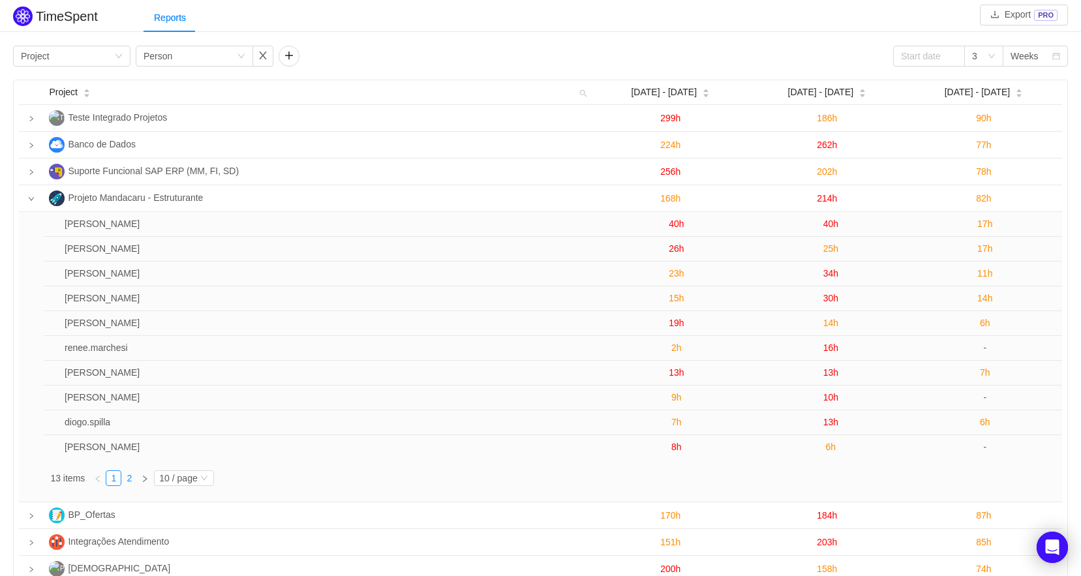
click at [125, 478] on link "2" at bounding box center [129, 478] width 14 height 14
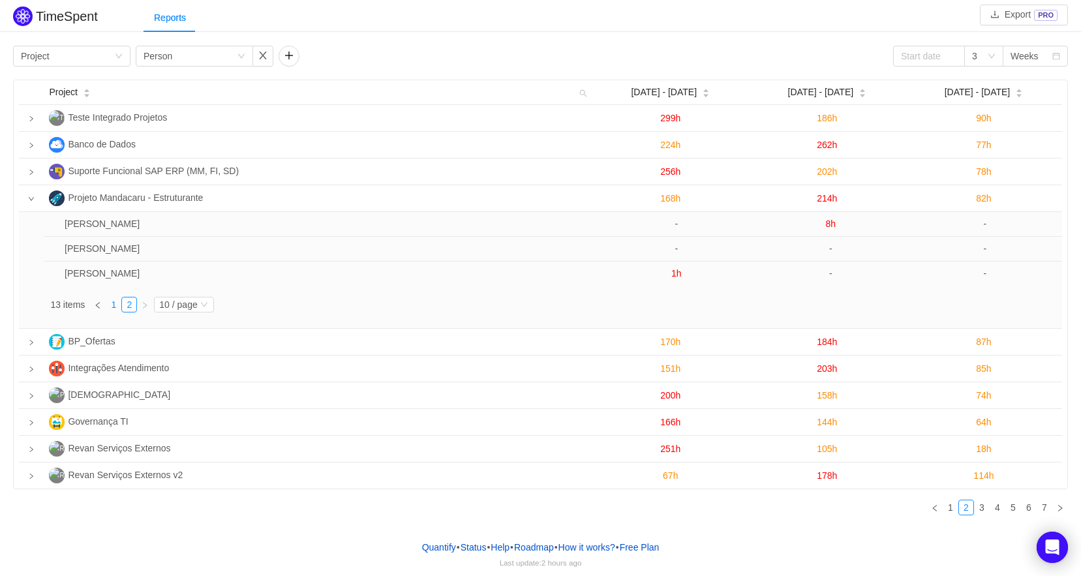
click at [116, 305] on link "1" at bounding box center [113, 304] width 14 height 14
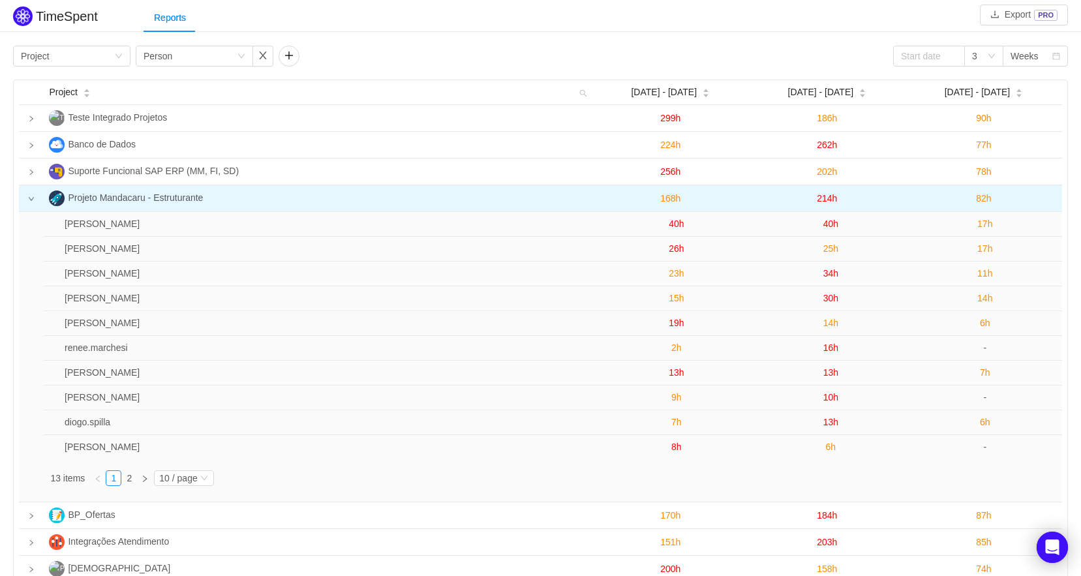
click at [34, 199] on icon "icon: down" at bounding box center [31, 199] width 5 height 4
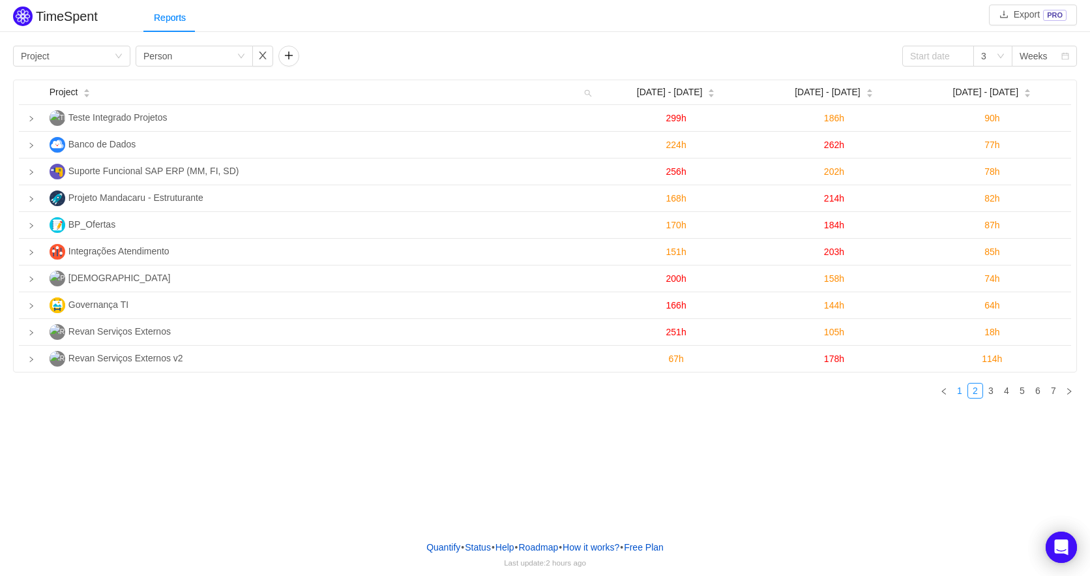
click at [964, 394] on link "1" at bounding box center [960, 390] width 14 height 14
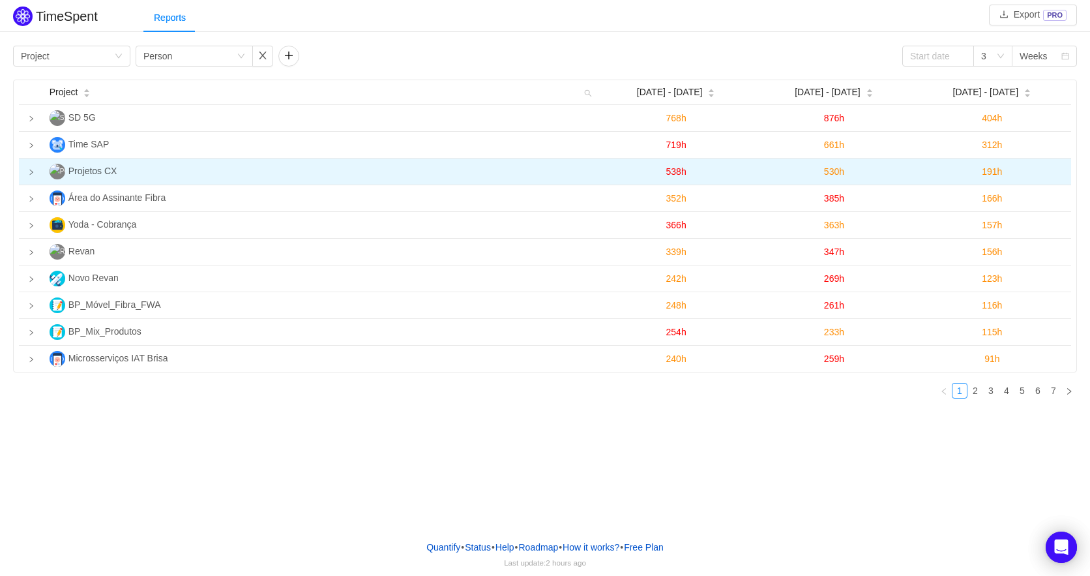
click at [36, 173] on td at bounding box center [31, 171] width 25 height 27
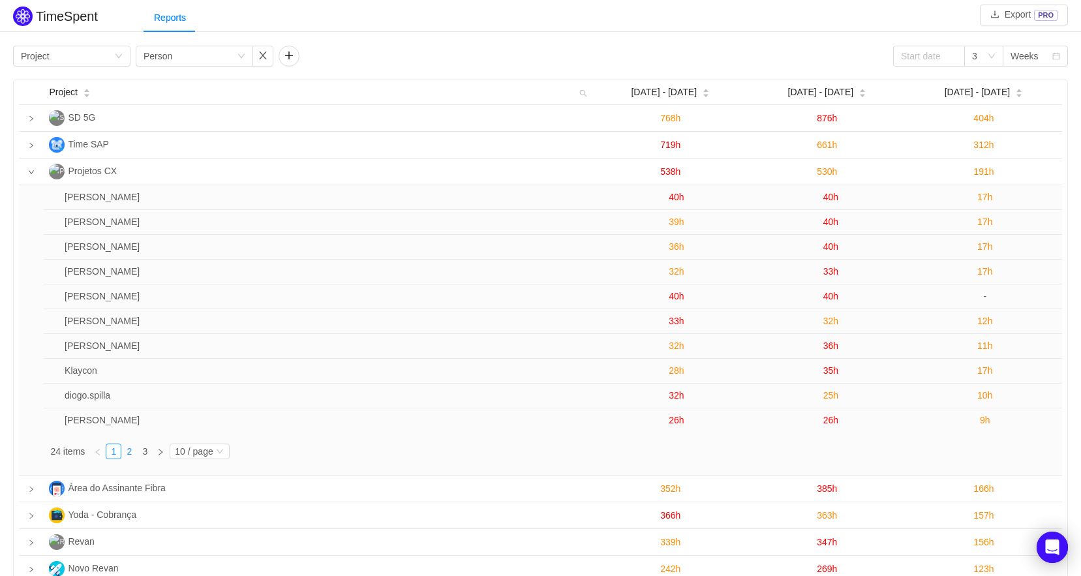
click at [133, 447] on link "2" at bounding box center [129, 451] width 14 height 14
click at [142, 453] on link "3" at bounding box center [145, 451] width 14 height 14
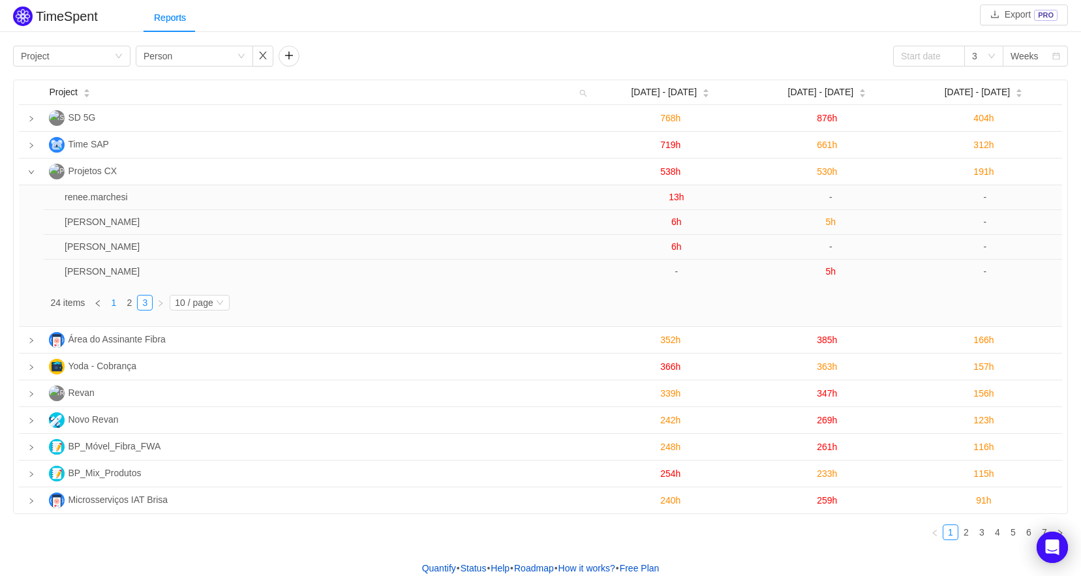
click at [114, 305] on link "1" at bounding box center [113, 302] width 14 height 14
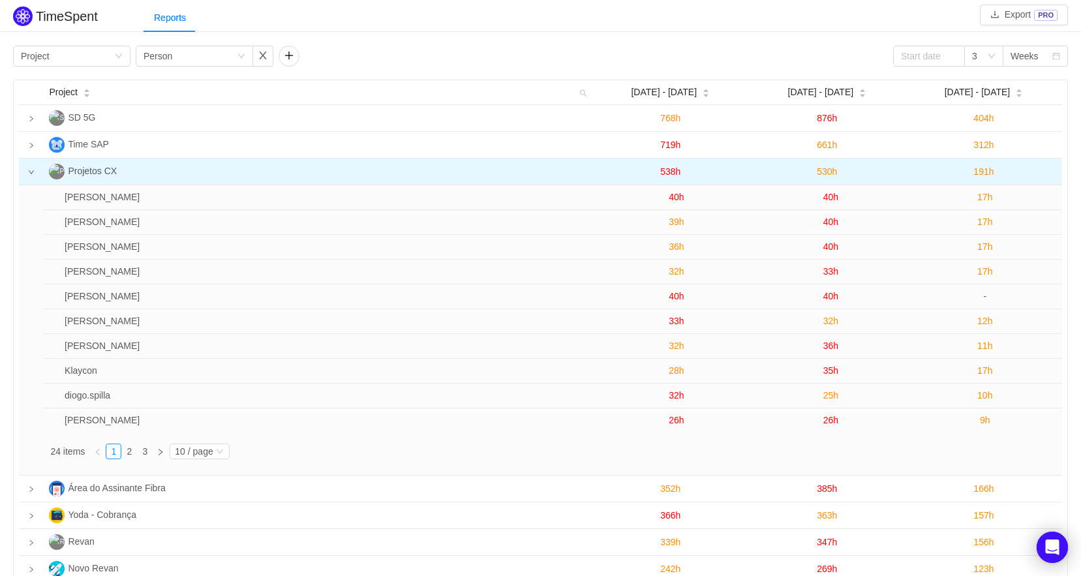
click at [35, 178] on td at bounding box center [31, 171] width 25 height 27
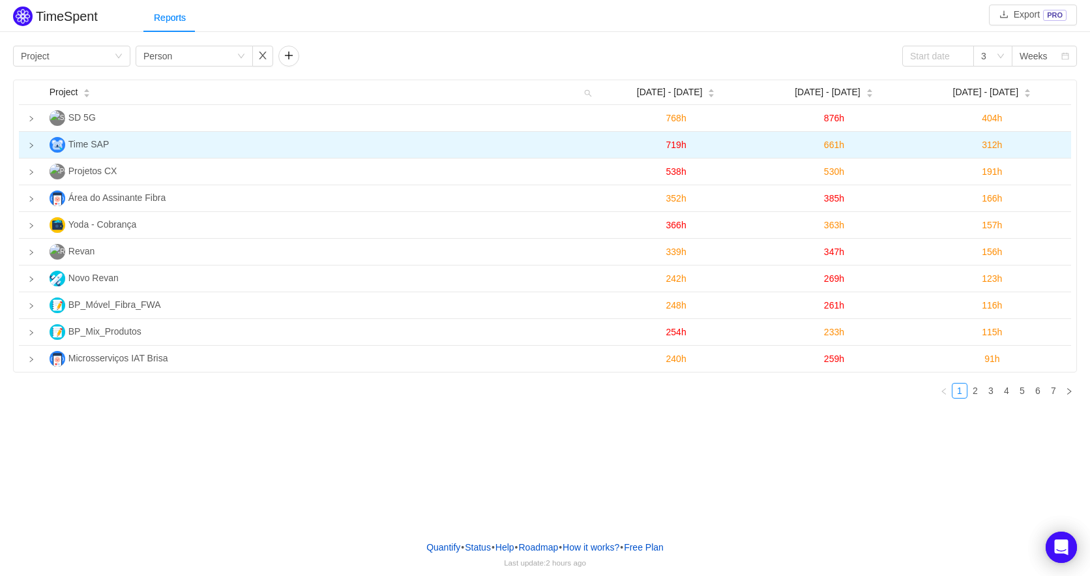
click at [35, 146] on icon "icon: right" at bounding box center [31, 145] width 7 height 7
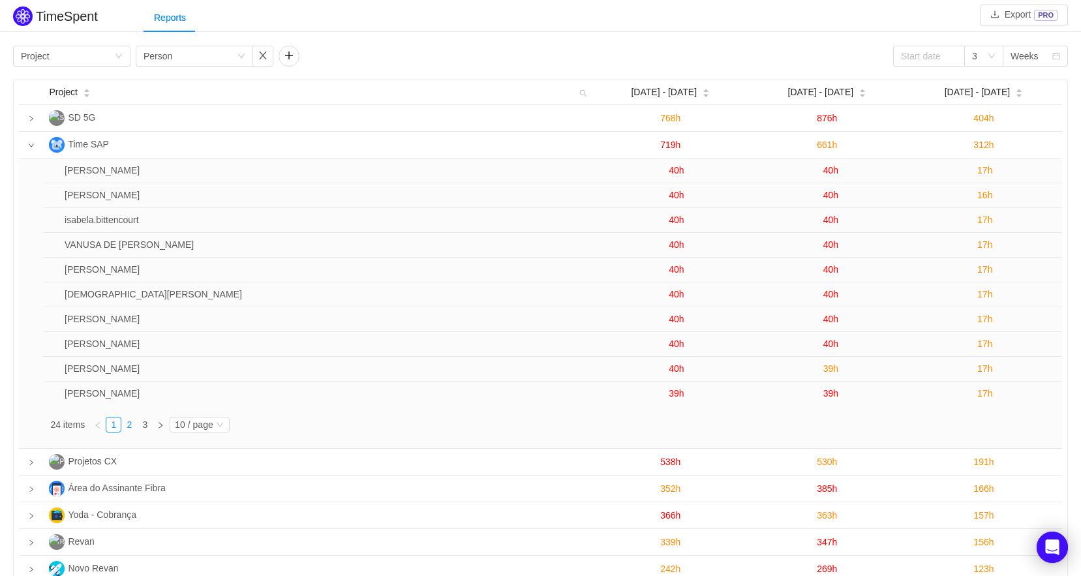
click at [128, 425] on link "2" at bounding box center [129, 424] width 14 height 14
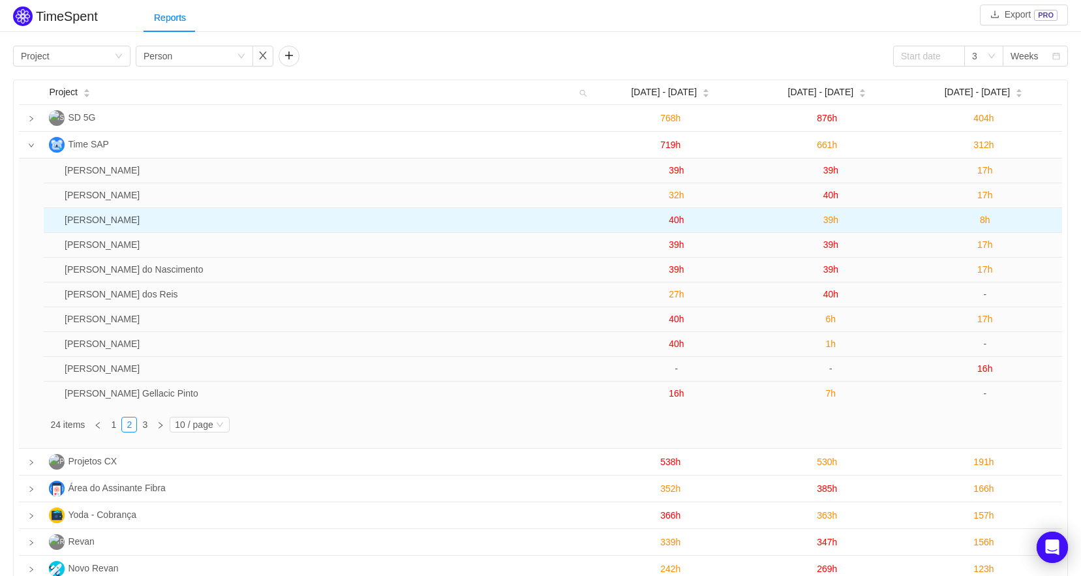
click at [108, 220] on td "Joana Serapio" at bounding box center [329, 220] width 540 height 25
click at [97, 218] on td "Joana Serapio" at bounding box center [329, 220] width 540 height 25
click at [687, 220] on td "40h" at bounding box center [676, 220] width 154 height 25
click at [676, 220] on span "40h" at bounding box center [675, 220] width 15 height 10
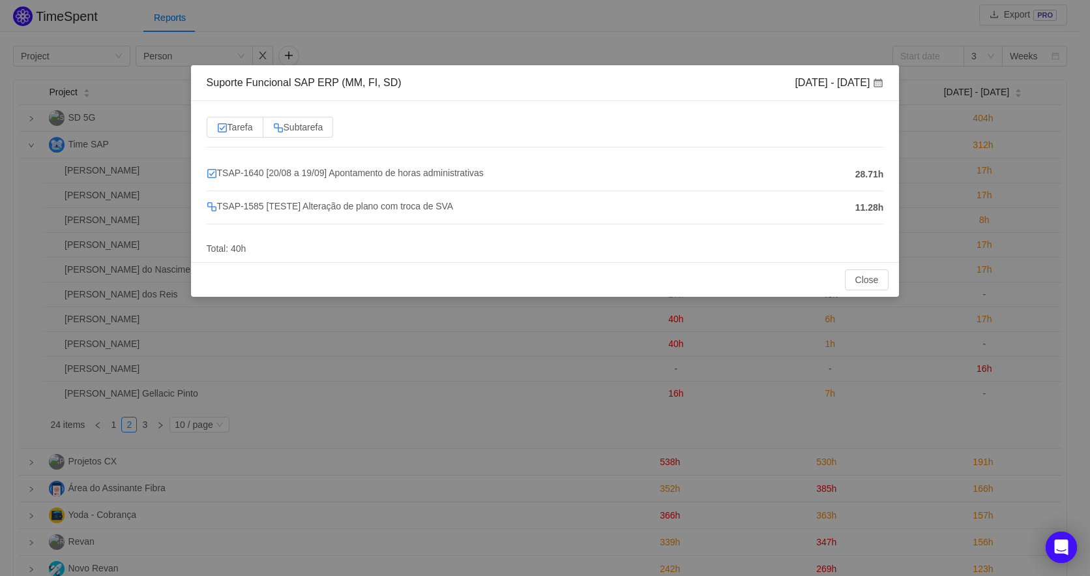
click at [614, 38] on div "Suporte Funcional SAP ERP (MM, FI, SD) Sep 1 - 7 Tarefa Subtarefa TSAP-1640 [20…" at bounding box center [545, 288] width 1090 height 576
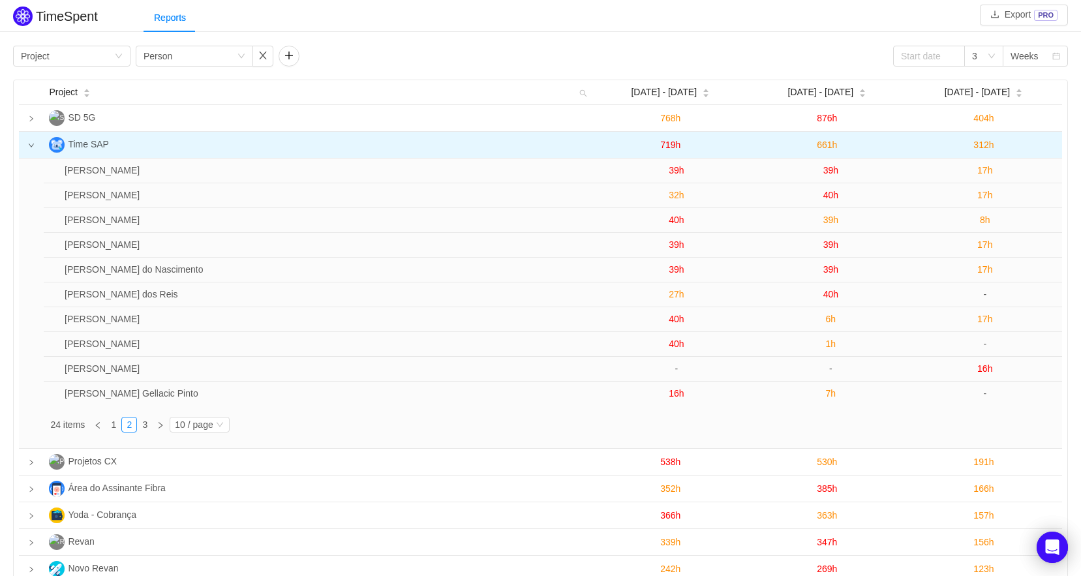
click at [39, 146] on td at bounding box center [31, 145] width 25 height 27
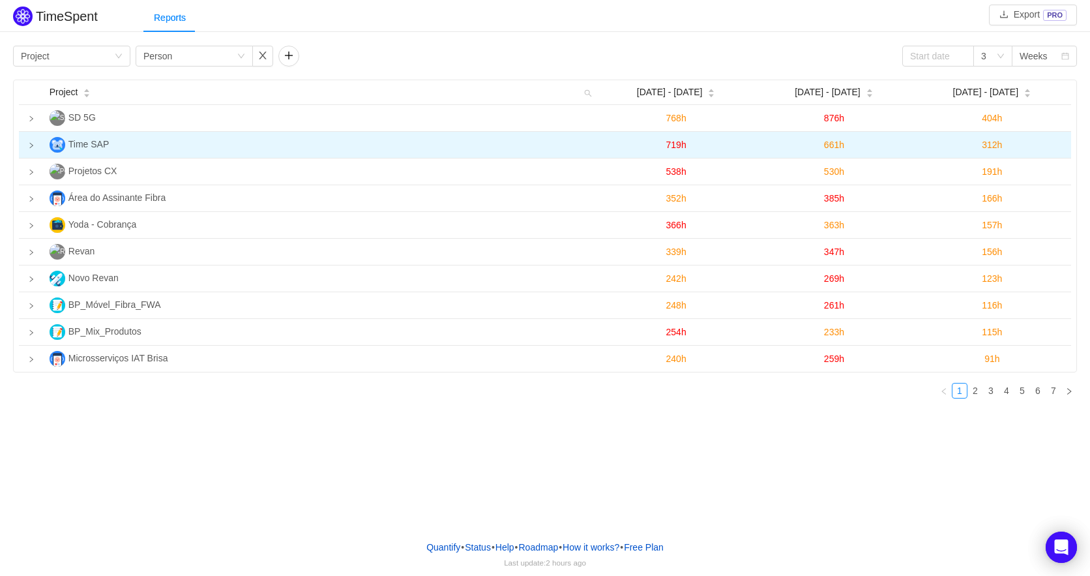
click at [35, 147] on icon "icon: right" at bounding box center [31, 145] width 7 height 7
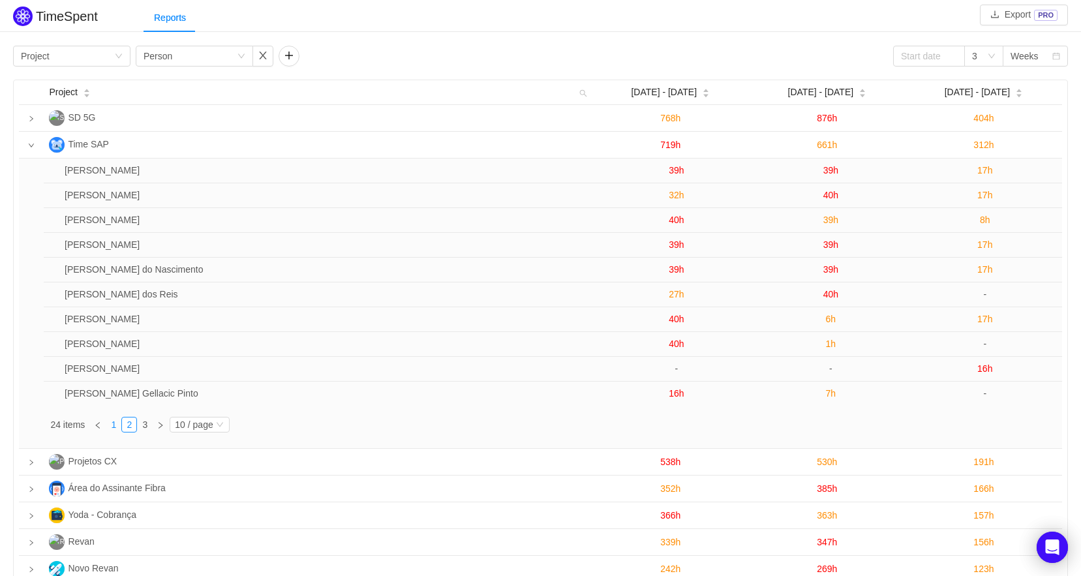
click at [119, 423] on link "1" at bounding box center [113, 424] width 14 height 14
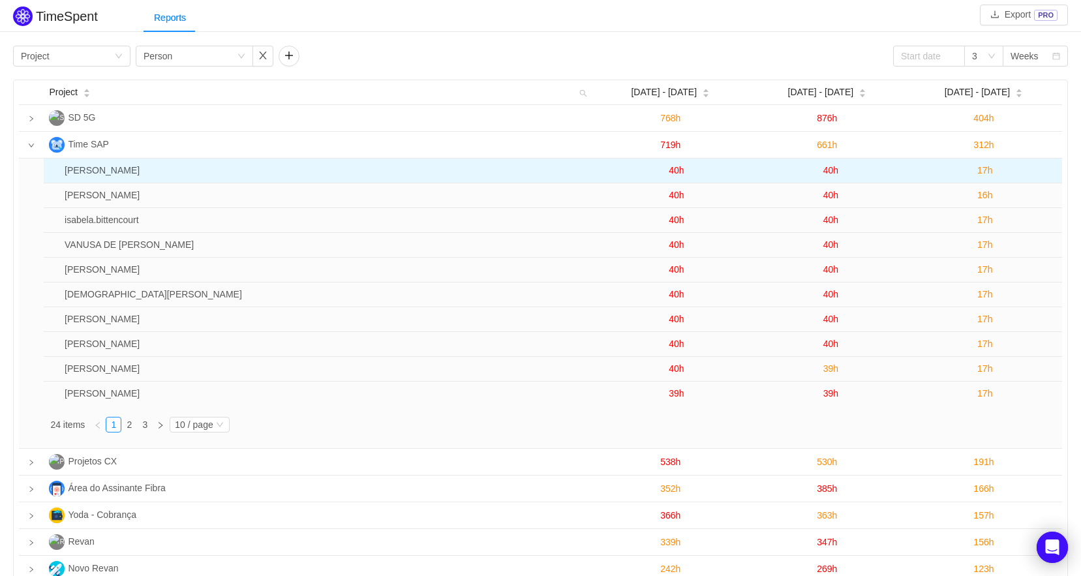
click at [681, 174] on span "40h" at bounding box center [675, 170] width 15 height 10
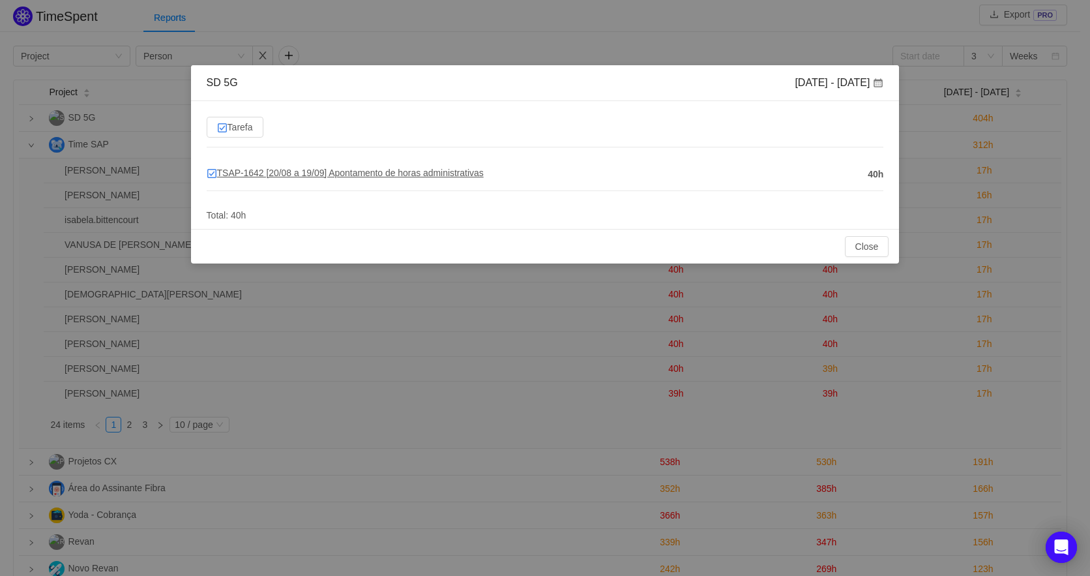
click at [411, 172] on span "TSAP-1642 [20/08 a 19/09] Apontamento de horas administrativas" at bounding box center [345, 173] width 277 height 10
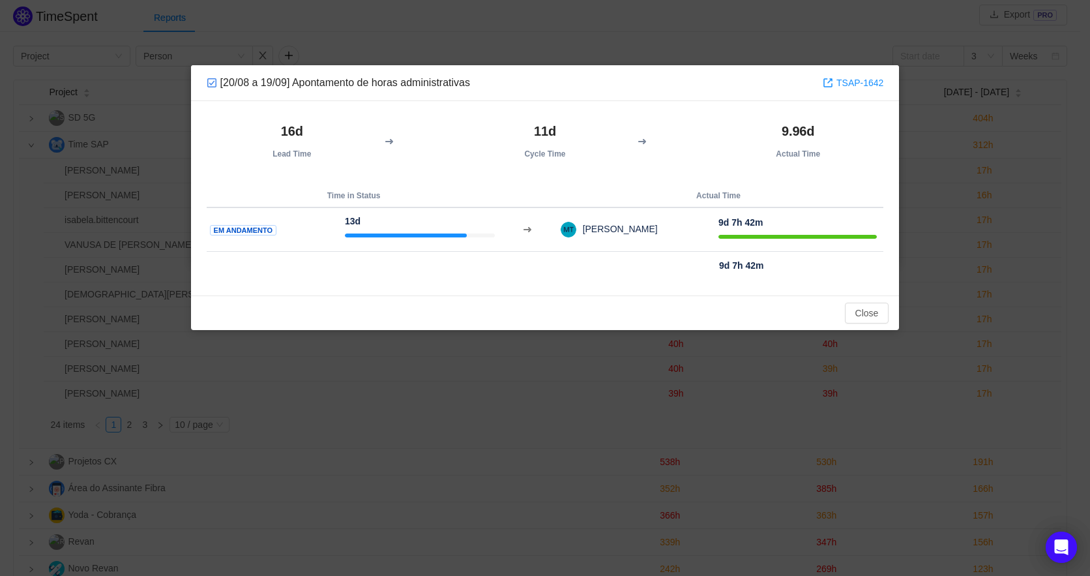
click at [689, 58] on div "[20/08 a 19/09] Apontamento de horas administrativas TSAP-1642 16d Lead Time 11…" at bounding box center [545, 288] width 1090 height 576
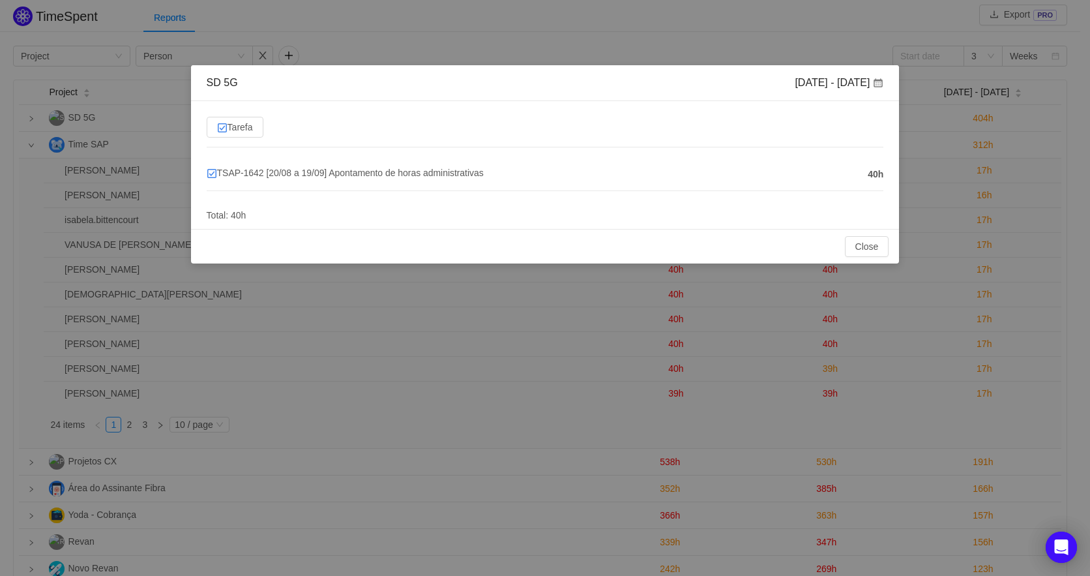
click at [623, 46] on div "SD 5G Sep 1 - 7 Tarefa TSAP-1642 [20/08 a 19/09] Apontamento de horas administr…" at bounding box center [545, 288] width 1090 height 576
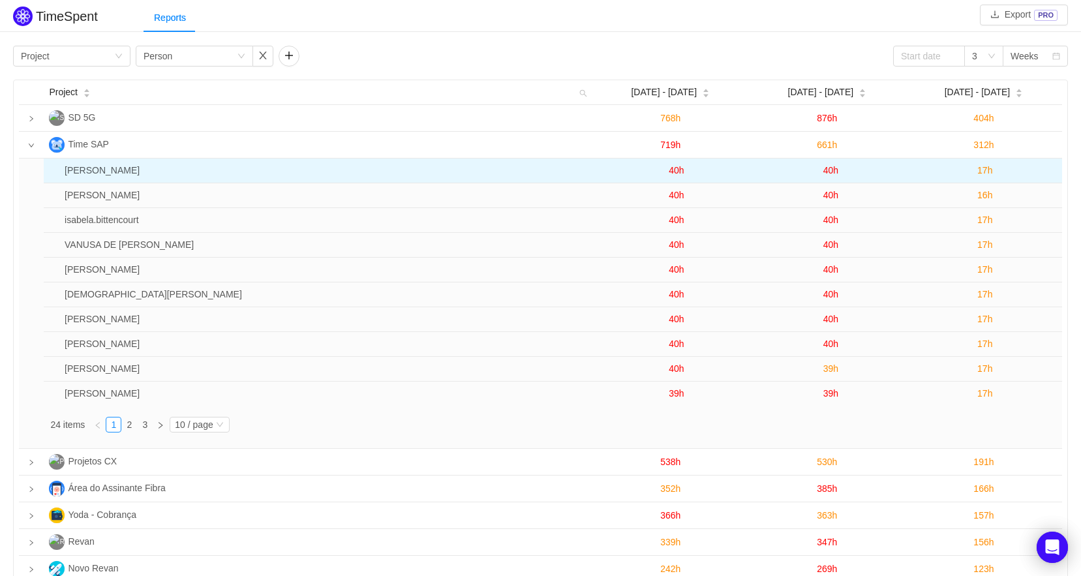
click at [824, 171] on span "40h" at bounding box center [830, 170] width 15 height 10
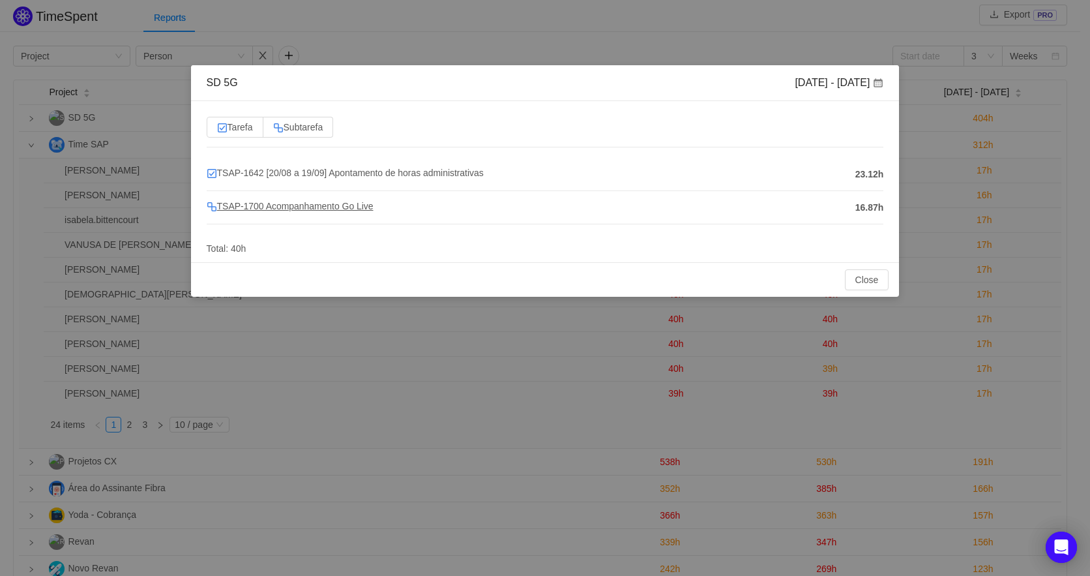
click at [365, 206] on span "TSAP-1700 Acompanhamento Go Live" at bounding box center [290, 206] width 167 height 10
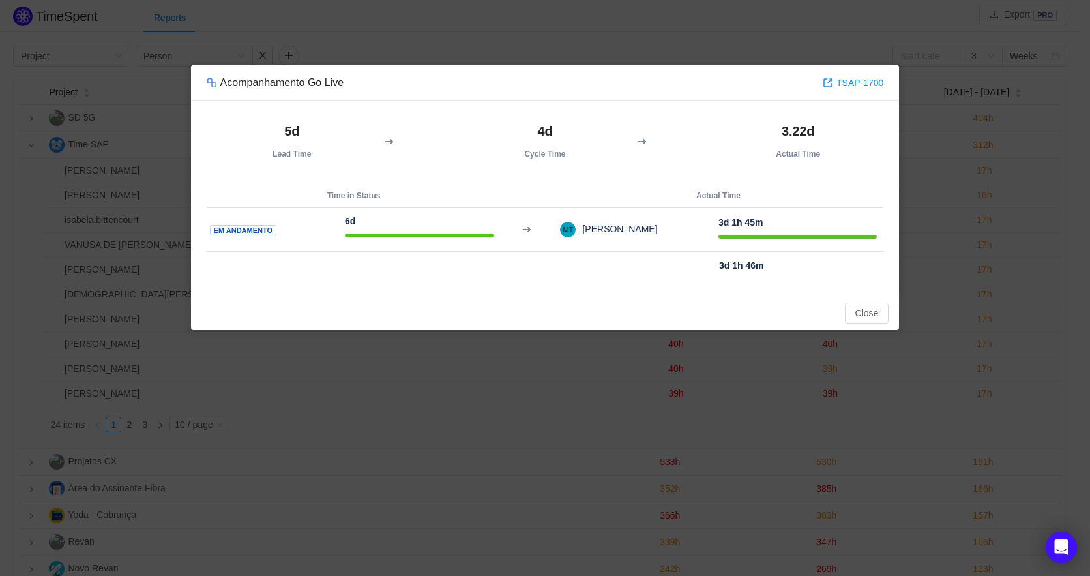
click at [590, 46] on div "Acompanhamento Go Live TSAP-1700 5d Lead Time 4d Cycle Time 3.22d Actual Time T…" at bounding box center [545, 288] width 1090 height 576
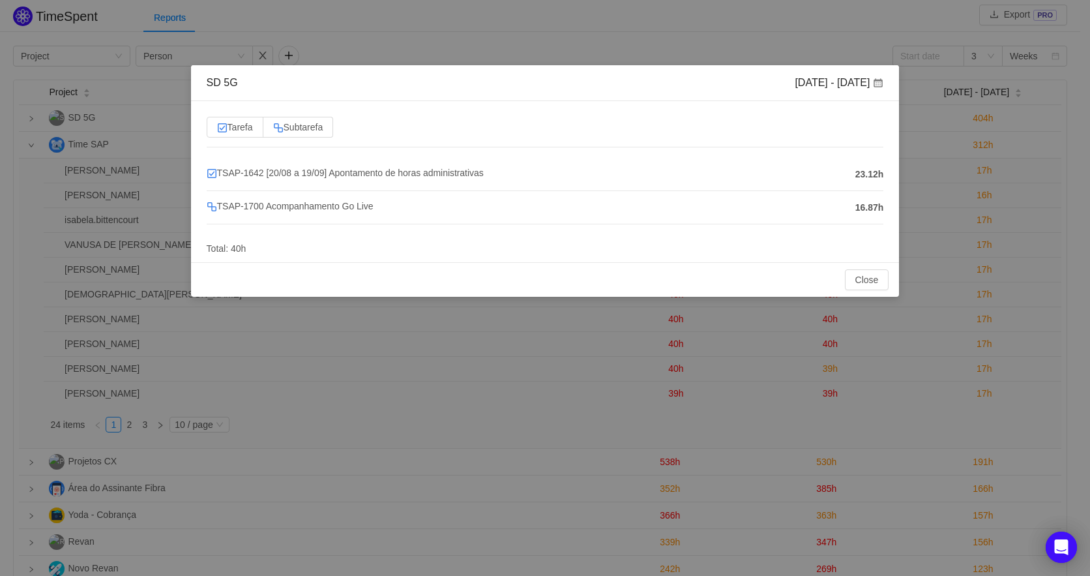
click at [565, 52] on div "SD 5G Sep 8 - 14 Tarefa Subtarefa TSAP-1642 [20/08 a 19/09] Apontamento de hora…" at bounding box center [545, 288] width 1090 height 576
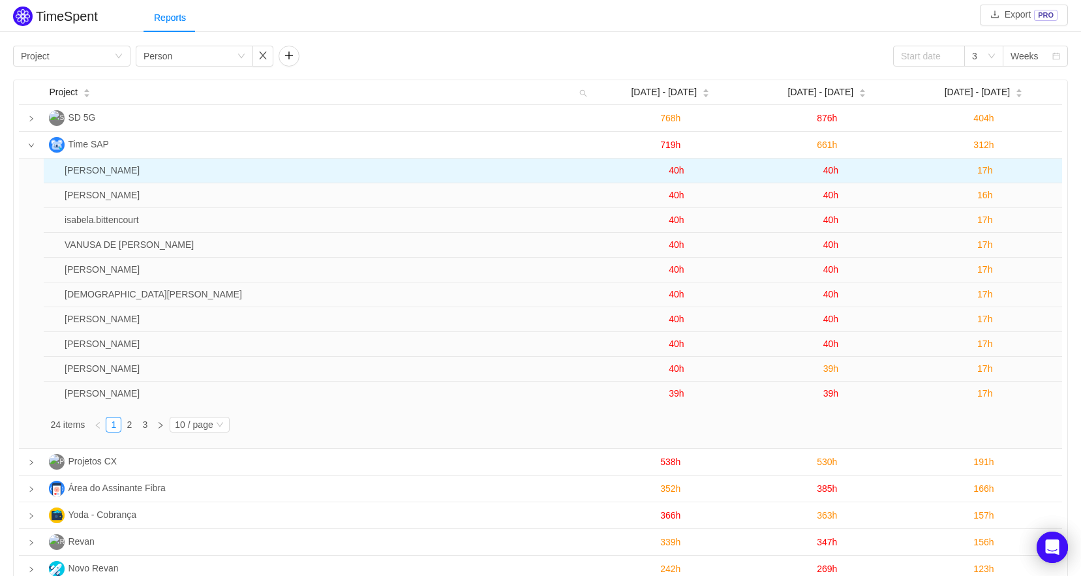
click at [116, 172] on td "Maria Fernanda Tozim" at bounding box center [329, 170] width 540 height 25
click at [673, 165] on span "40h" at bounding box center [675, 170] width 15 height 10
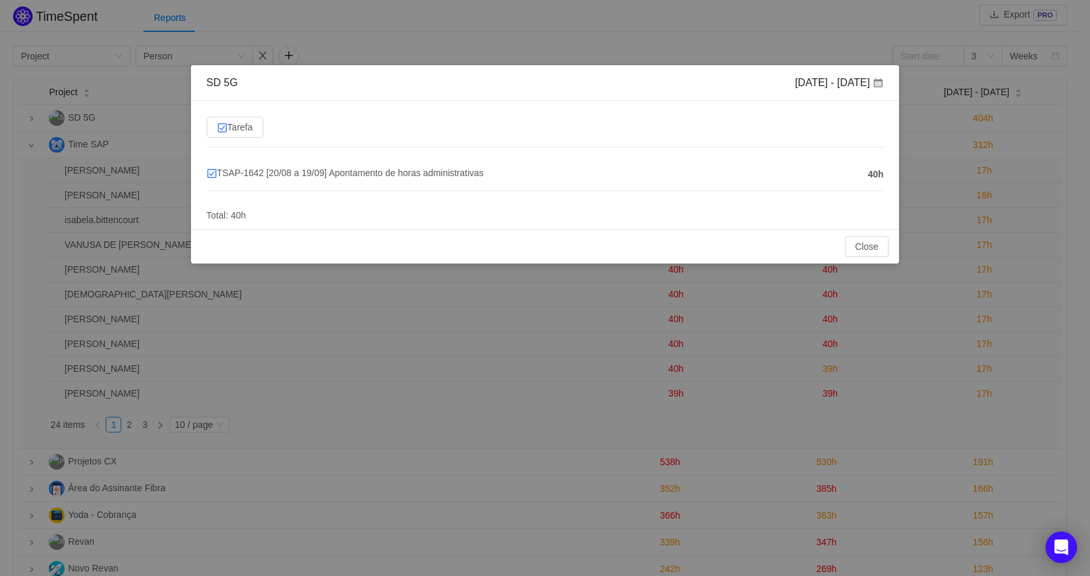
click at [997, 177] on div "SD 5G Sep 1 - 7 Tarefa TSAP-1642 [20/08 a 19/09] Apontamento de horas administr…" at bounding box center [545, 288] width 1090 height 576
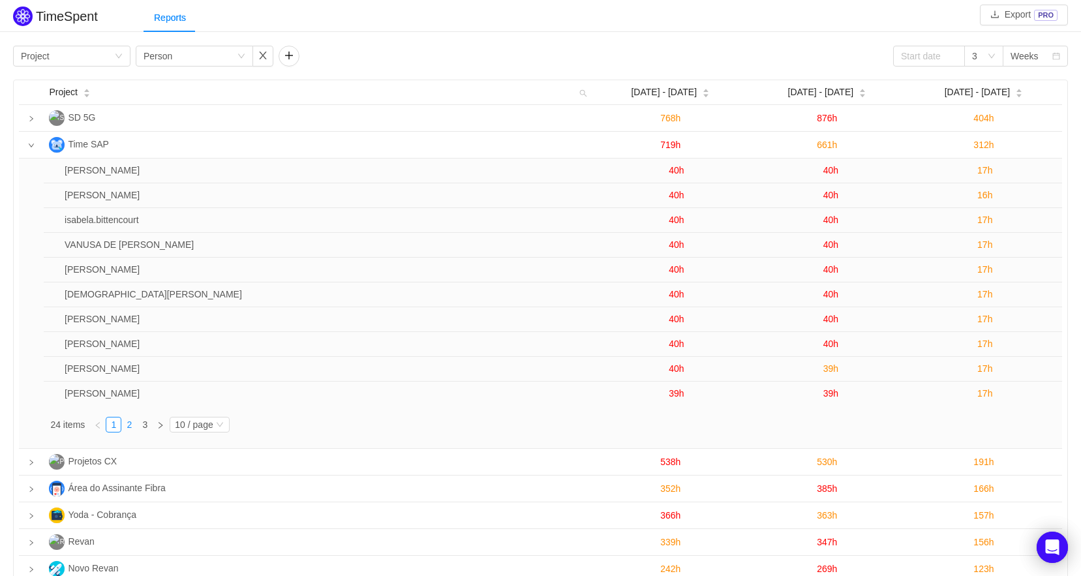
click at [128, 425] on link "2" at bounding box center [129, 424] width 14 height 14
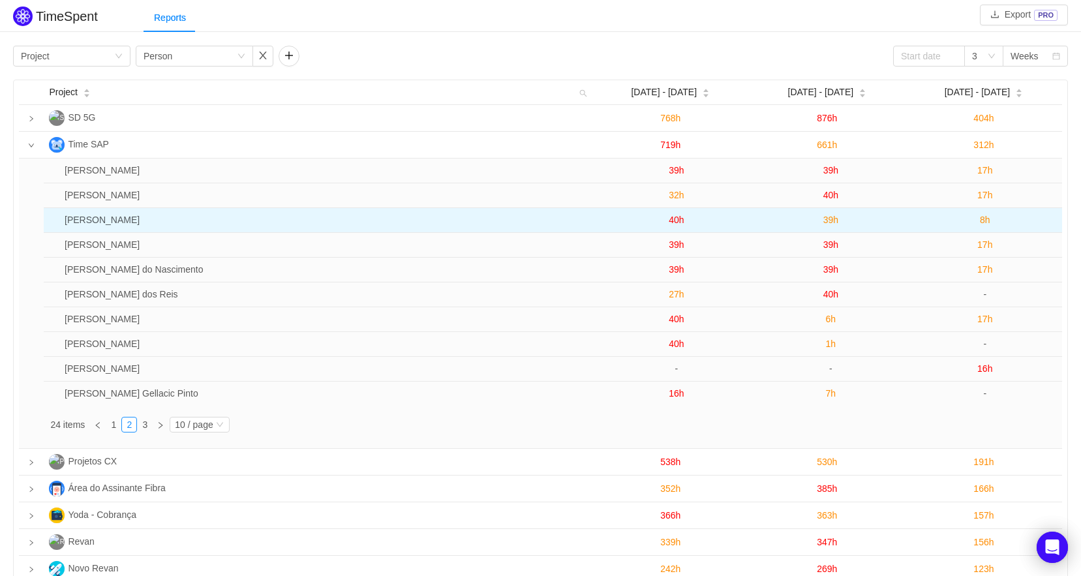
click at [676, 220] on span "40h" at bounding box center [675, 220] width 15 height 10
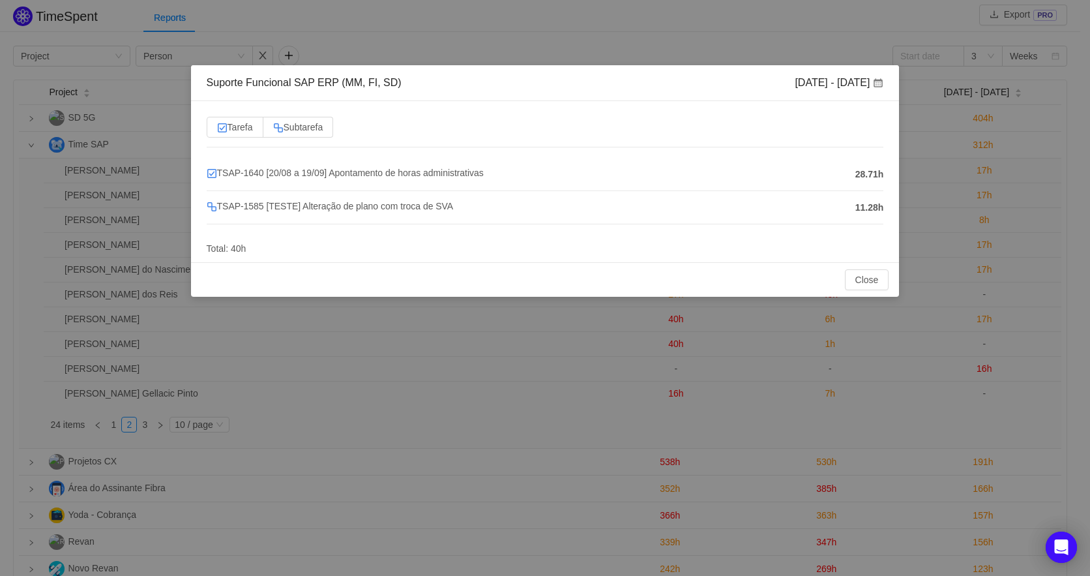
click at [909, 107] on div "Suporte Funcional SAP ERP (MM, FI, SD) Sep 1 - 7 Tarefa Subtarefa TSAP-1640 [20…" at bounding box center [545, 288] width 1090 height 576
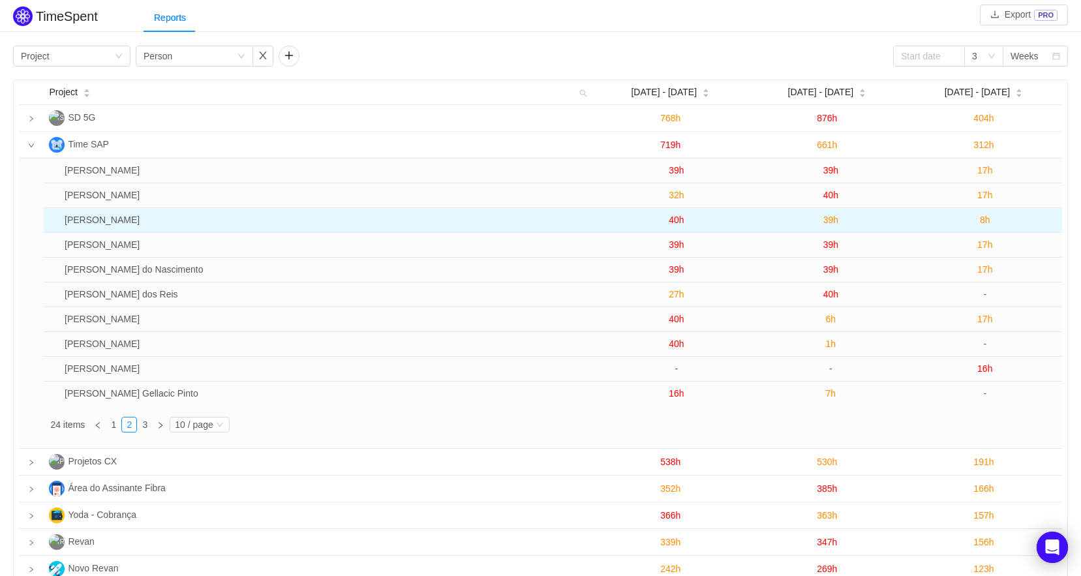
click at [978, 219] on td "8h" at bounding box center [985, 220] width 154 height 25
click at [987, 222] on span "8h" at bounding box center [984, 220] width 10 height 10
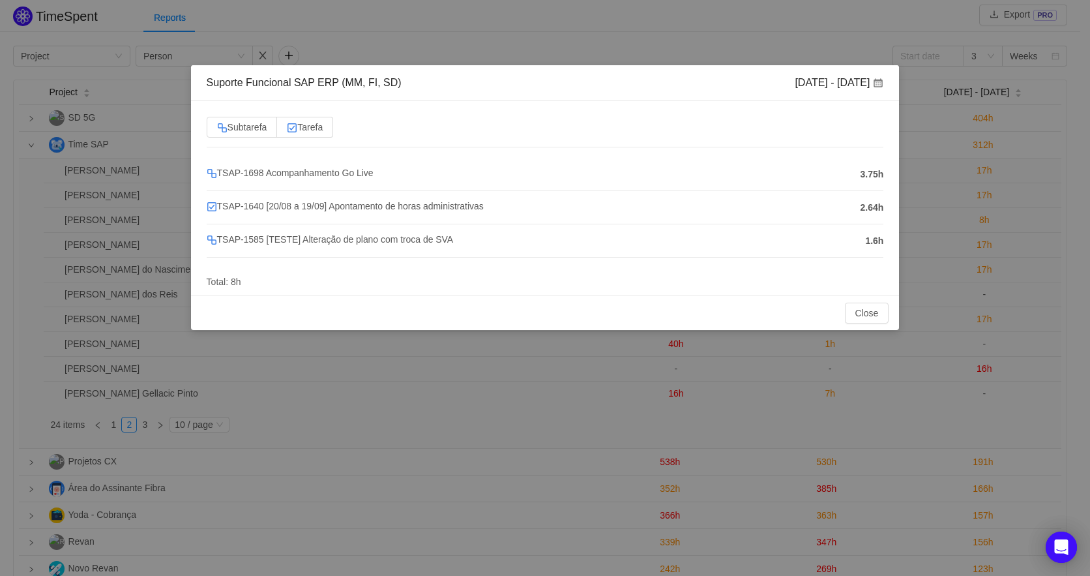
click at [1066, 115] on div "Suporte Funcional SAP ERP (MM, FI, SD) Sep 15 - 21 Subtarefa Tarefa TSAP-1698 A…" at bounding box center [545, 288] width 1090 height 576
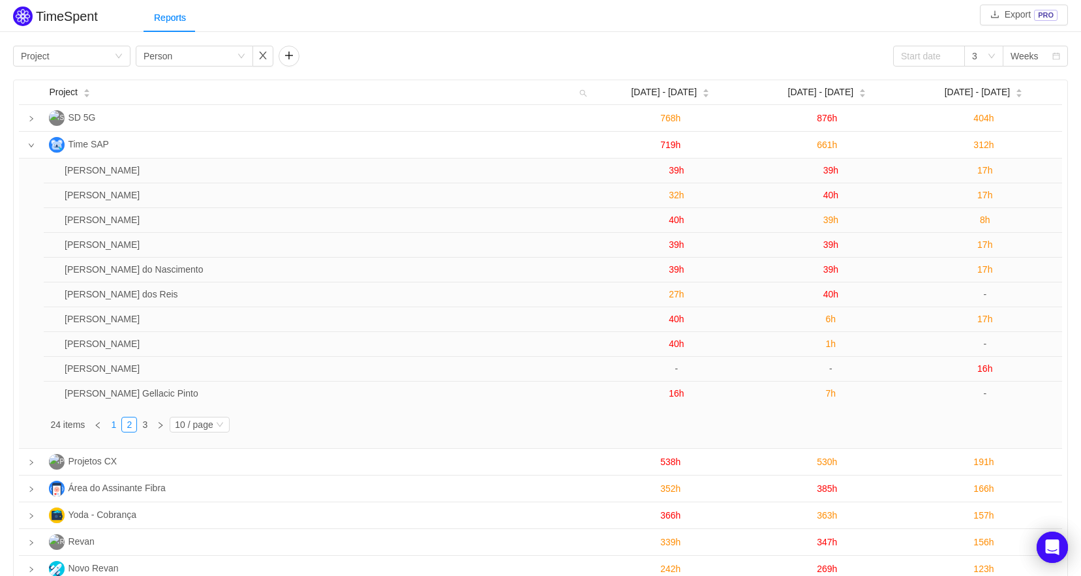
click at [116, 426] on link "1" at bounding box center [113, 424] width 14 height 14
click at [988, 395] on span "17h" at bounding box center [984, 393] width 15 height 10
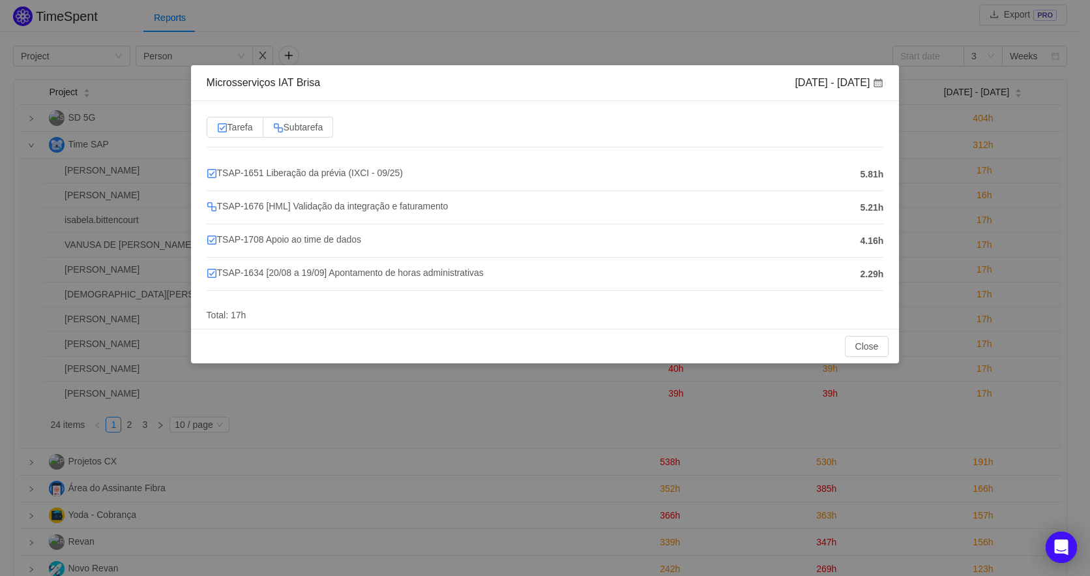
click at [37, 272] on div "Microsserviços IAT Brisa Sep 15 - 21 Tarefa Subtarefa TSAP-1651 Liberação da pr…" at bounding box center [545, 288] width 1090 height 576
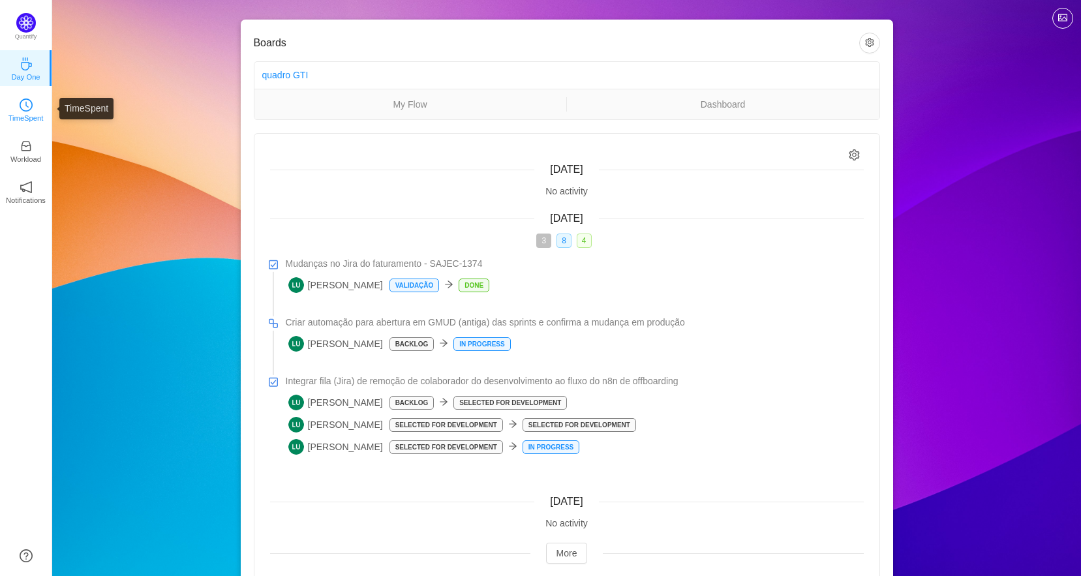
click at [31, 112] on p "TimeSpent" at bounding box center [25, 118] width 35 height 12
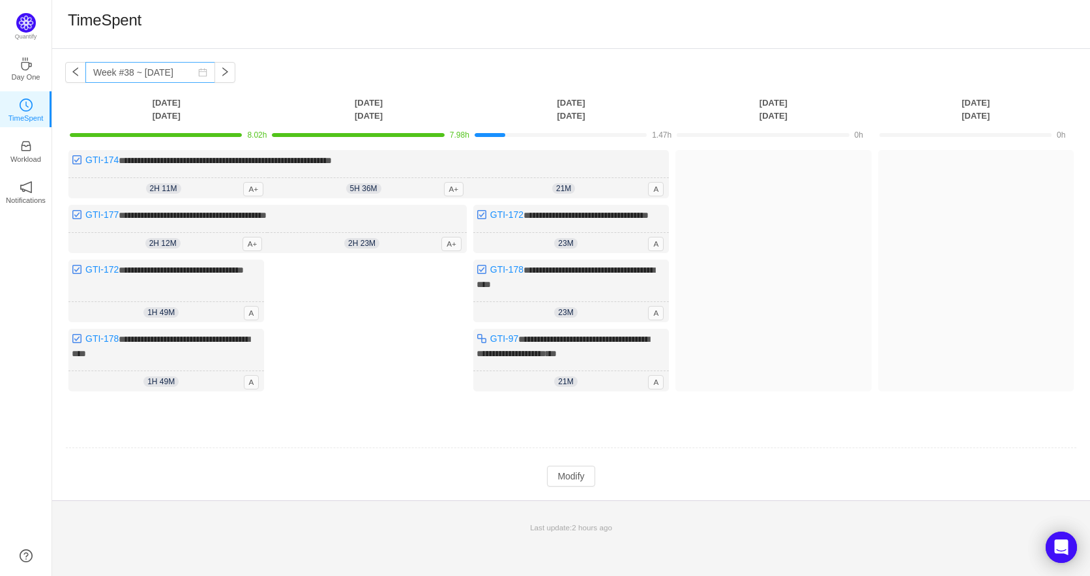
click at [198, 71] on icon "icon: calendar" at bounding box center [202, 72] width 9 height 9
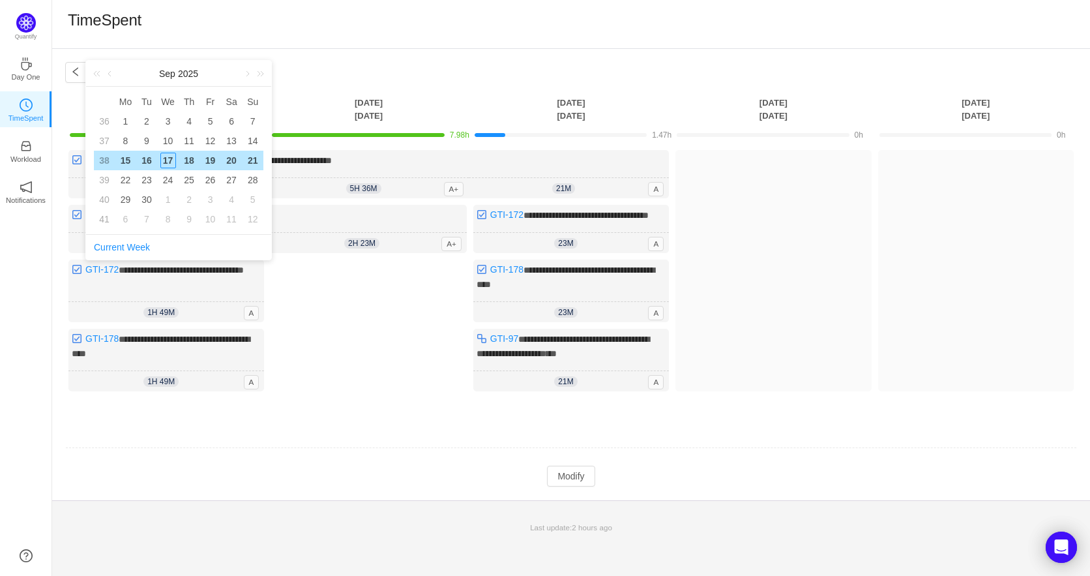
click at [311, 40] on div "TimeSpent" at bounding box center [571, 24] width 1038 height 49
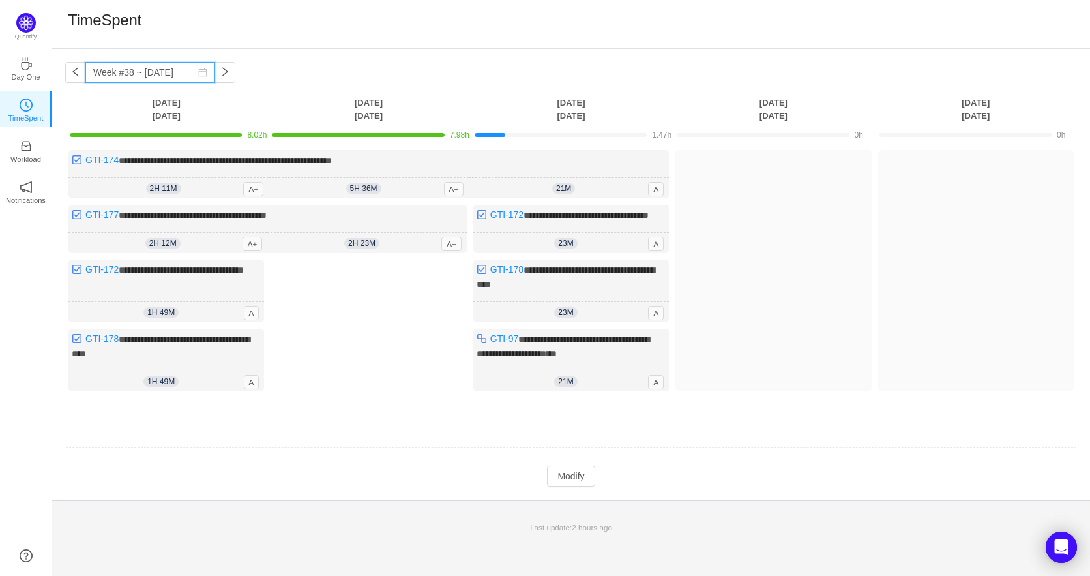
click at [150, 78] on input "Week #38 ~ Sep 17" at bounding box center [150, 72] width 130 height 21
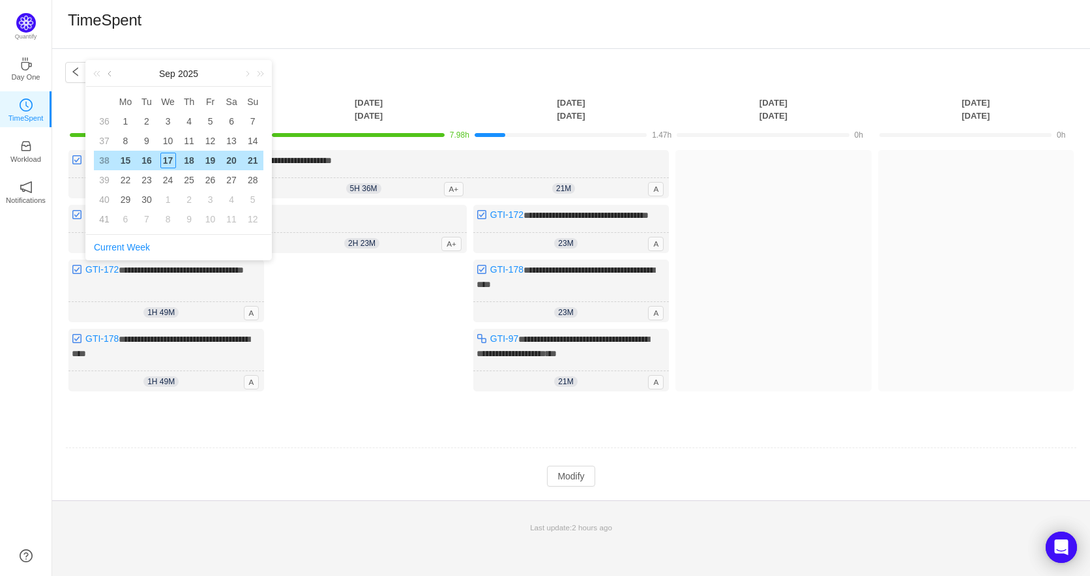
click at [109, 74] on link at bounding box center [111, 74] width 12 height 26
click at [253, 161] on div "17" at bounding box center [253, 161] width 16 height 16
type input "Week #33 ~ Aug 11"
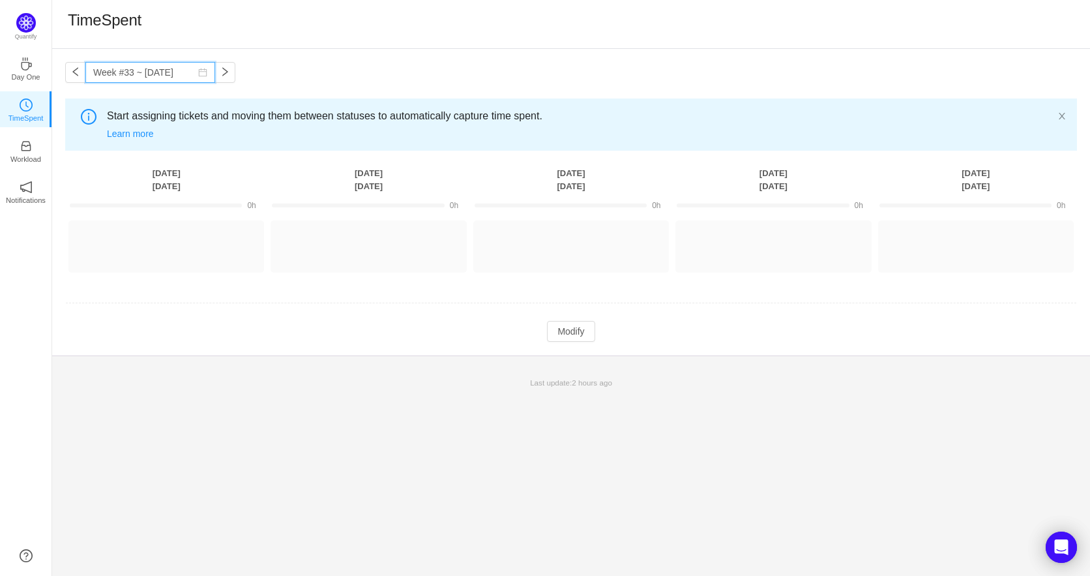
click at [166, 78] on input "Week #33 ~ Aug 11" at bounding box center [150, 72] width 130 height 21
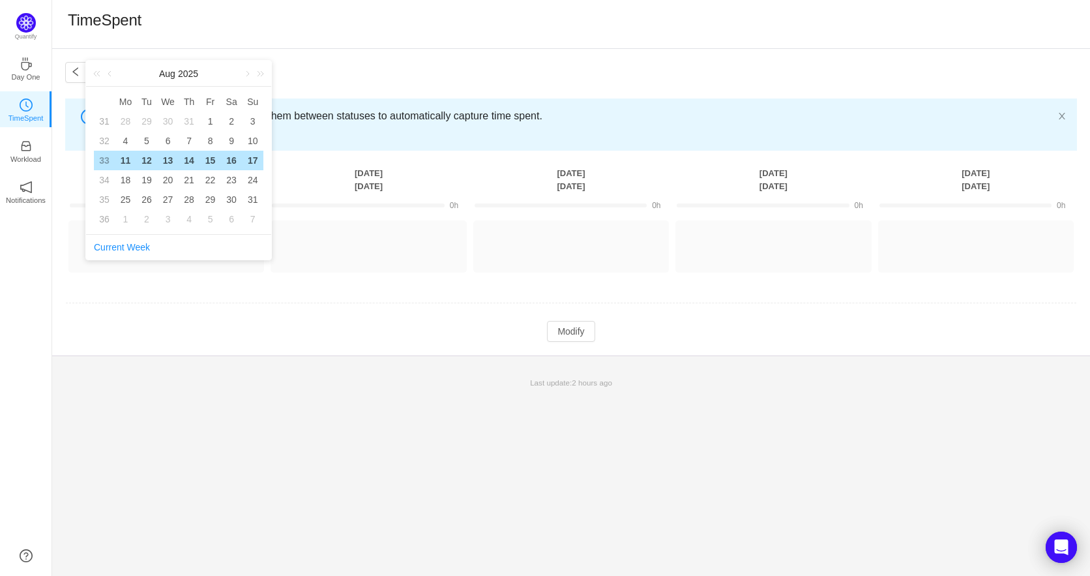
click at [320, 57] on div "Week #33 ~ Aug 11 You have reached free plan limit. Upgrade Start assigning tic…" at bounding box center [571, 202] width 1038 height 306
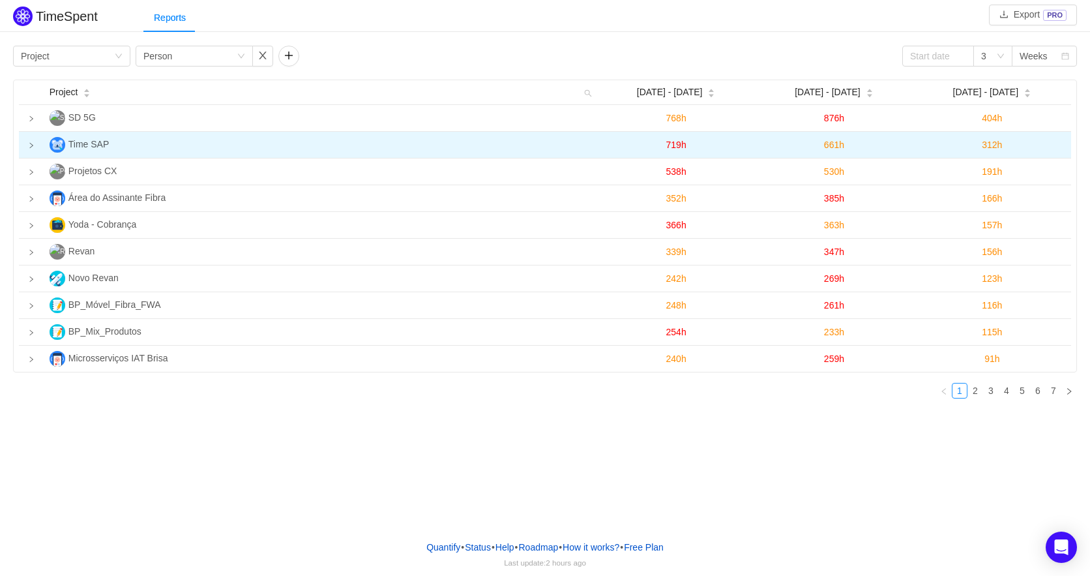
click at [28, 146] on icon "icon: right" at bounding box center [31, 145] width 7 height 7
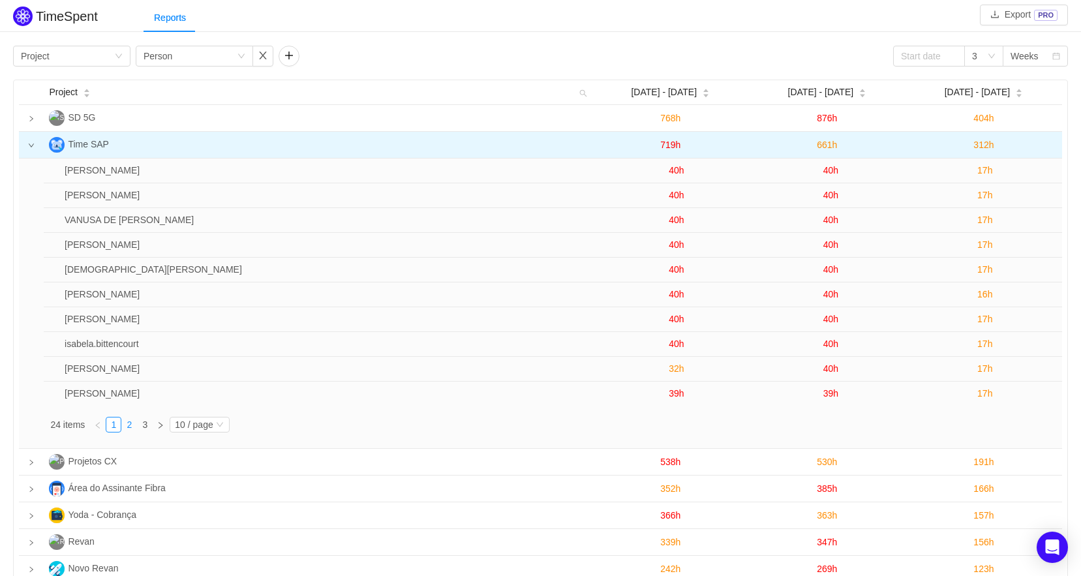
click at [127, 425] on link "2" at bounding box center [129, 424] width 14 height 14
click at [904, 23] on div "Reports" at bounding box center [611, 17] width 937 height 29
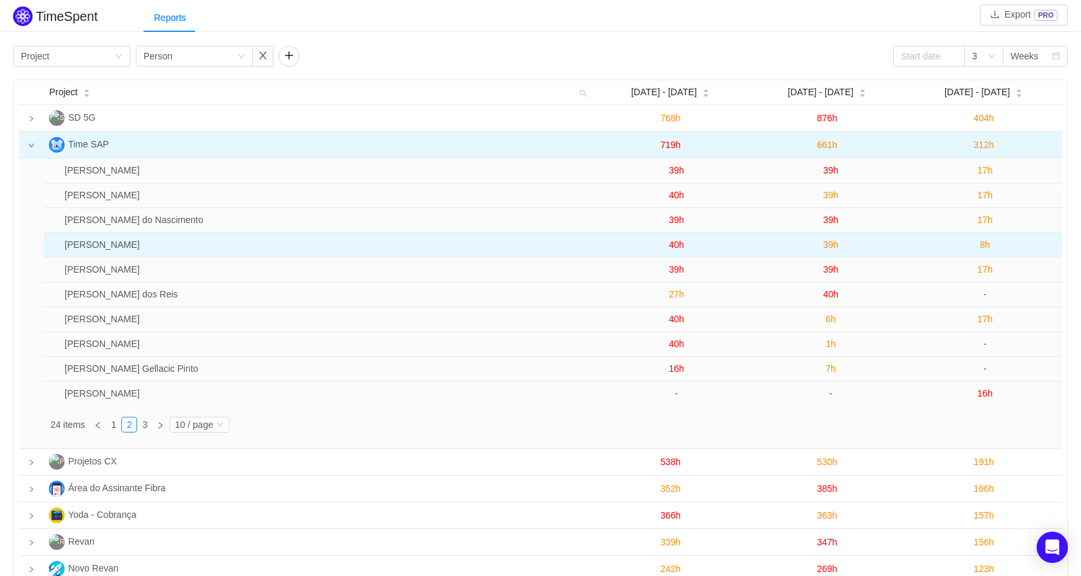
click at [985, 244] on span "8h" at bounding box center [984, 244] width 10 height 10
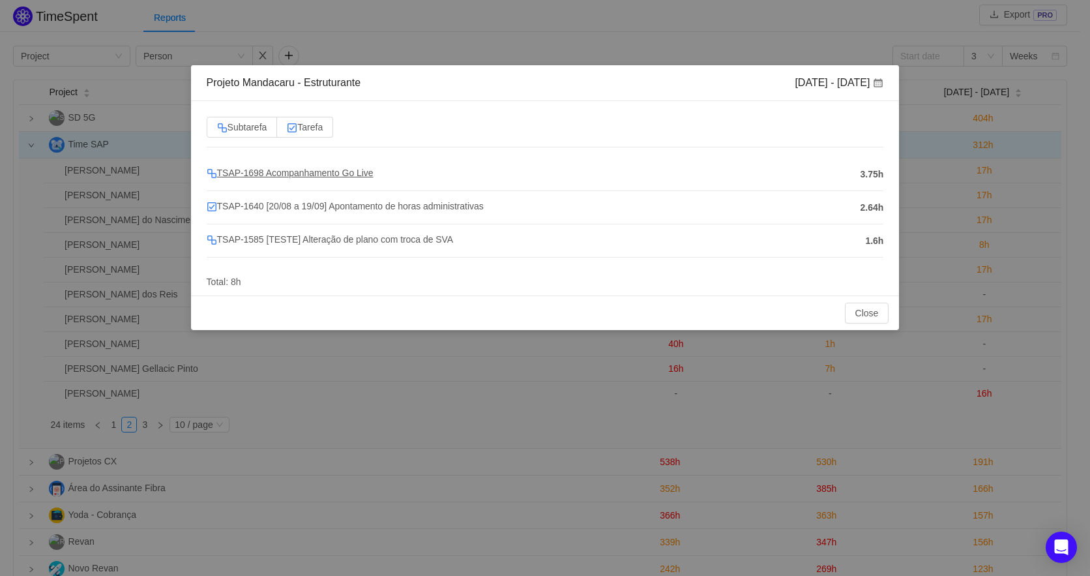
click at [269, 172] on span "TSAP-1698 Acompanhamento Go Live" at bounding box center [290, 173] width 167 height 10
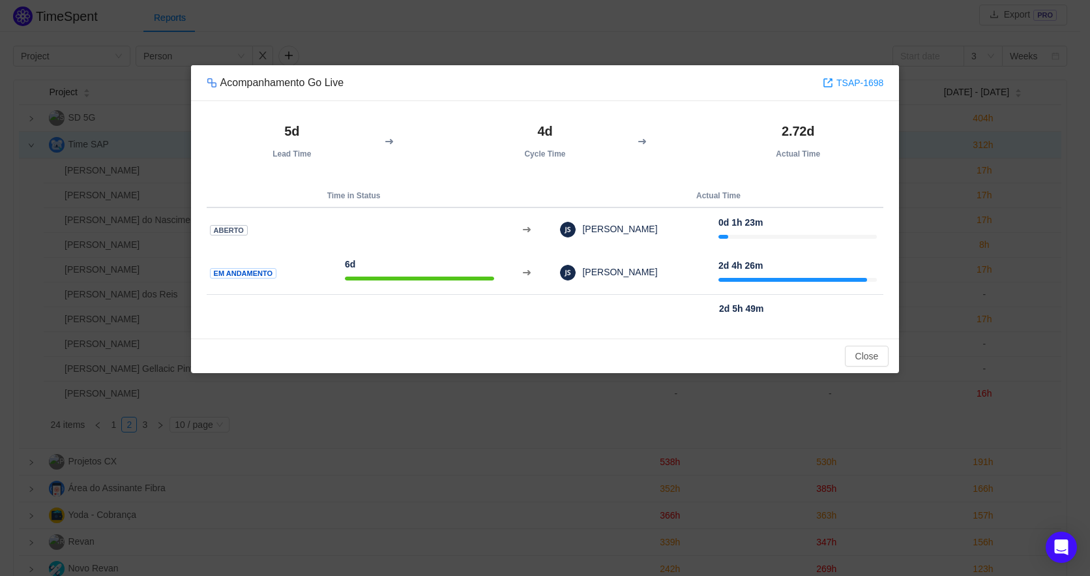
click at [602, 70] on div "Acompanhamento Go Live TSAP-1698" at bounding box center [545, 83] width 709 height 36
click at [861, 348] on button "Close" at bounding box center [867, 356] width 44 height 21
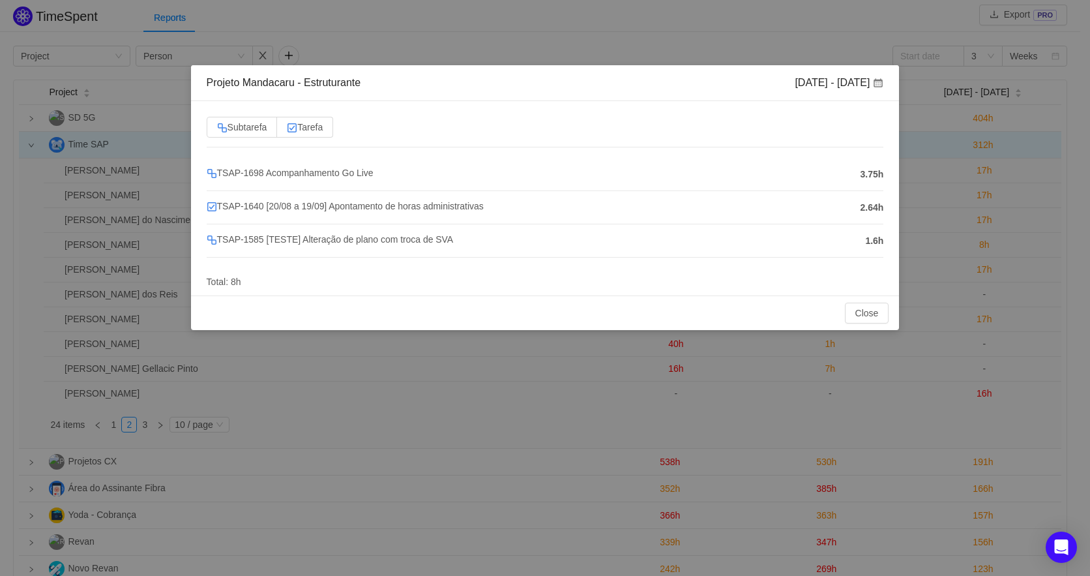
click at [993, 247] on div "Projeto Mandacaru - Estruturante [DATE] - [DATE] Subtarefa Tarefa TSAP-1698 Aco…" at bounding box center [545, 288] width 1090 height 576
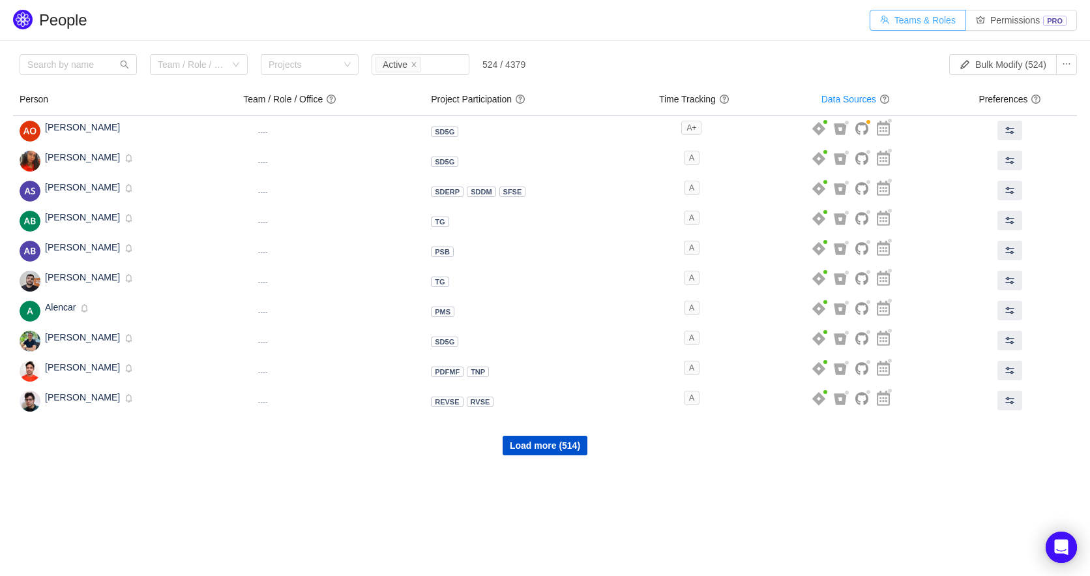
click at [935, 20] on button "Teams & Roles" at bounding box center [918, 20] width 97 height 21
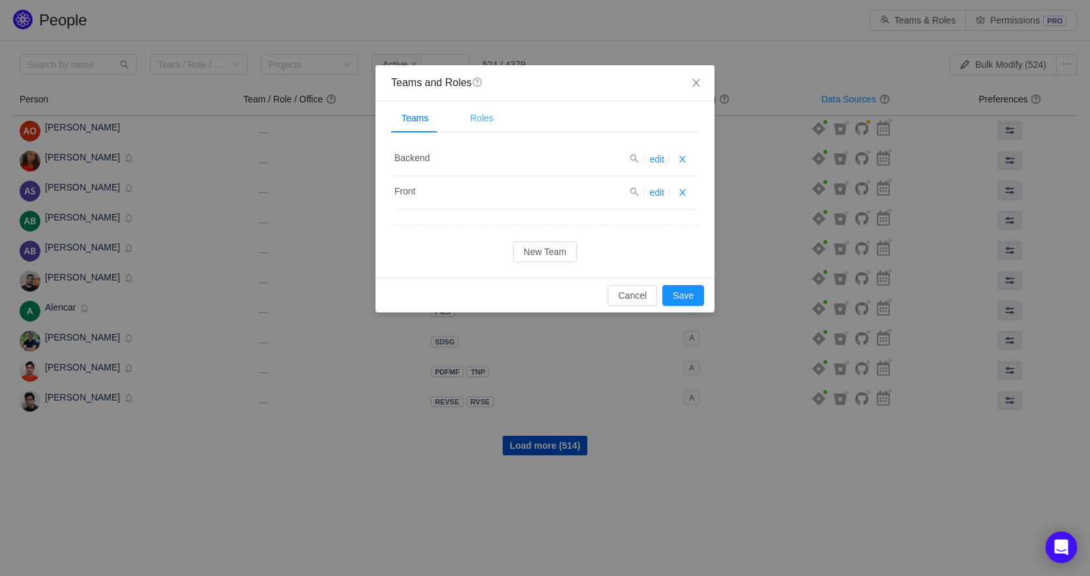
click at [483, 121] on div "Roles" at bounding box center [482, 118] width 44 height 29
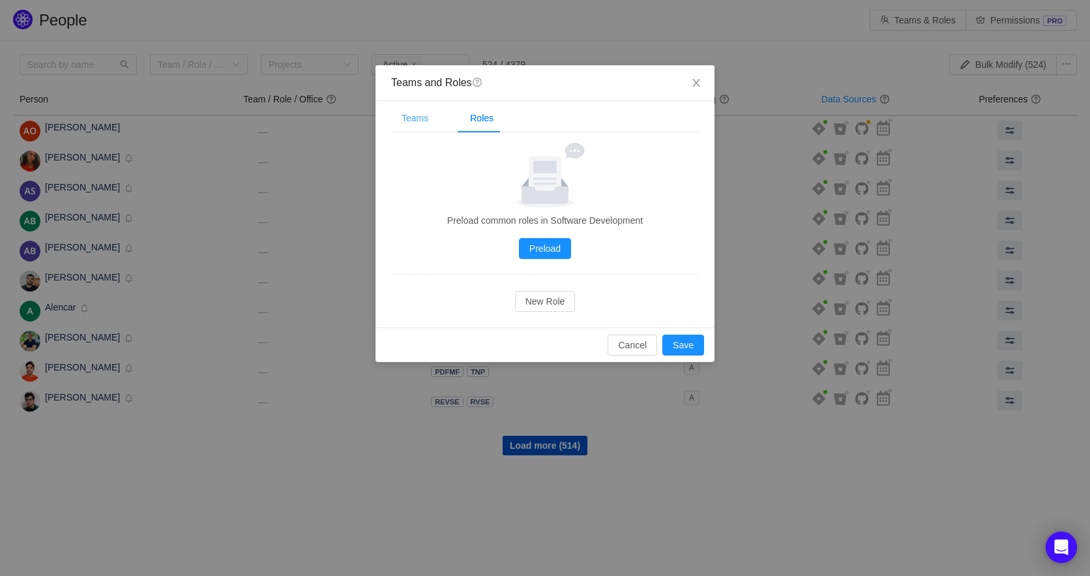
click at [410, 117] on div "Teams" at bounding box center [415, 118] width 48 height 29
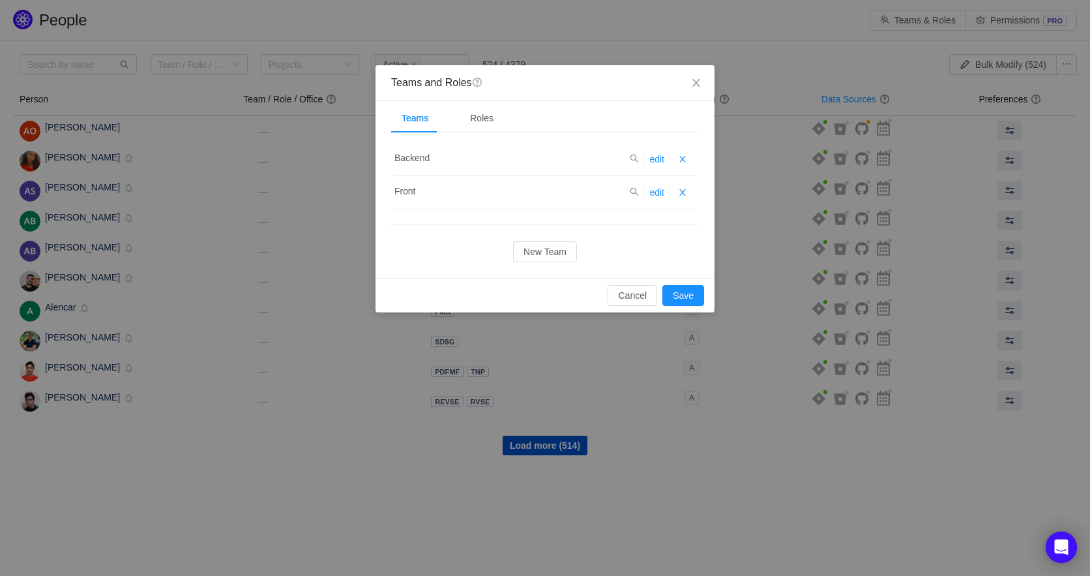
click at [796, 70] on div "Teams and Roles question Teams Roles Backend edit Front edit New Team Preload c…" at bounding box center [545, 288] width 1090 height 576
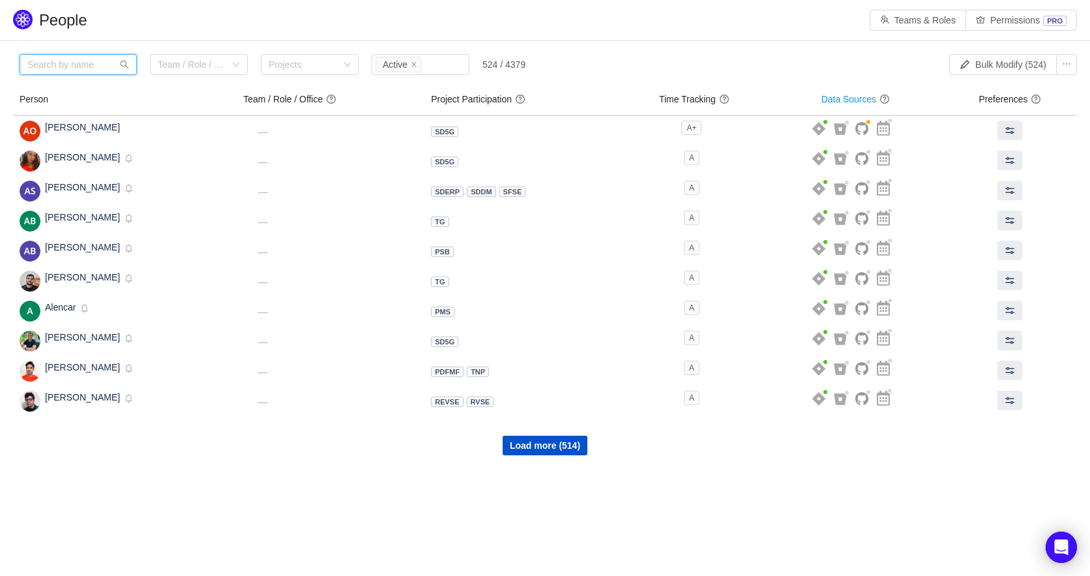
click at [85, 56] on input "text" at bounding box center [78, 64] width 117 height 21
type input "karla"
click at [530, 434] on div "Load more (514)" at bounding box center [545, 435] width 1064 height 39
click at [543, 451] on button "Load more (514)" at bounding box center [545, 446] width 85 height 20
click at [530, 441] on button "Load more (514)" at bounding box center [545, 446] width 85 height 20
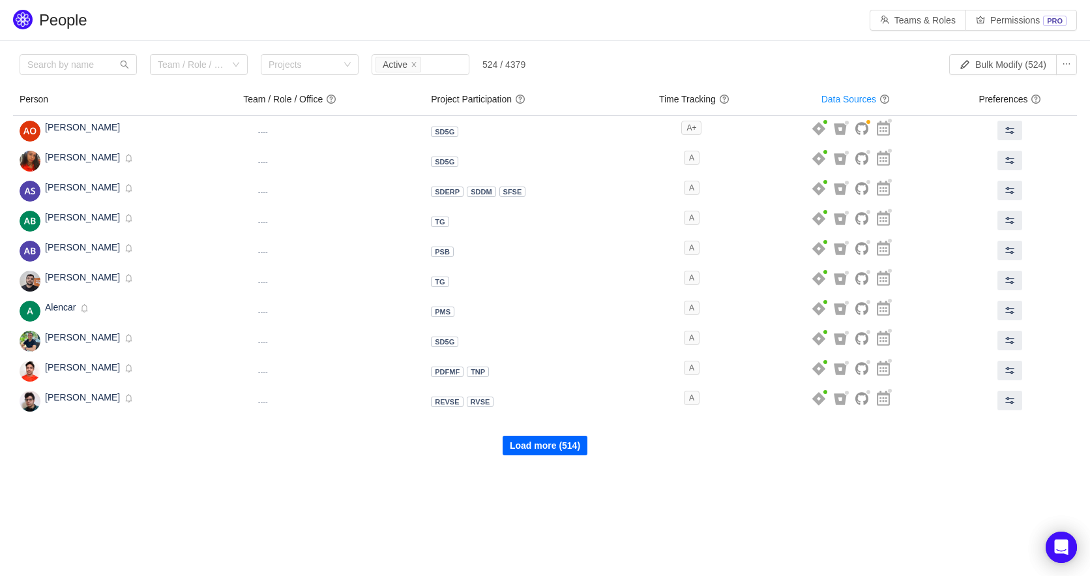
click at [521, 450] on button "Load more (514)" at bounding box center [545, 446] width 85 height 20
click at [522, 448] on button "Load more (514)" at bounding box center [545, 446] width 85 height 20
click at [48, 60] on input "text" at bounding box center [78, 64] width 117 height 21
click at [545, 449] on button "Load more (514)" at bounding box center [545, 446] width 85 height 20
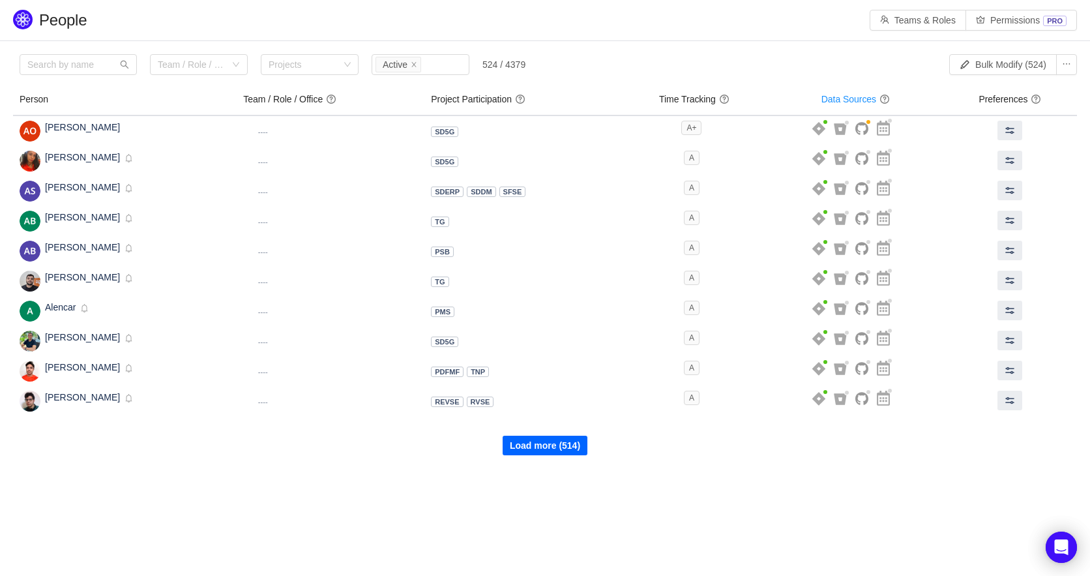
click at [545, 449] on button "Load more (514)" at bounding box center [545, 446] width 85 height 20
click at [528, 453] on button "Load more (514)" at bounding box center [545, 446] width 85 height 20
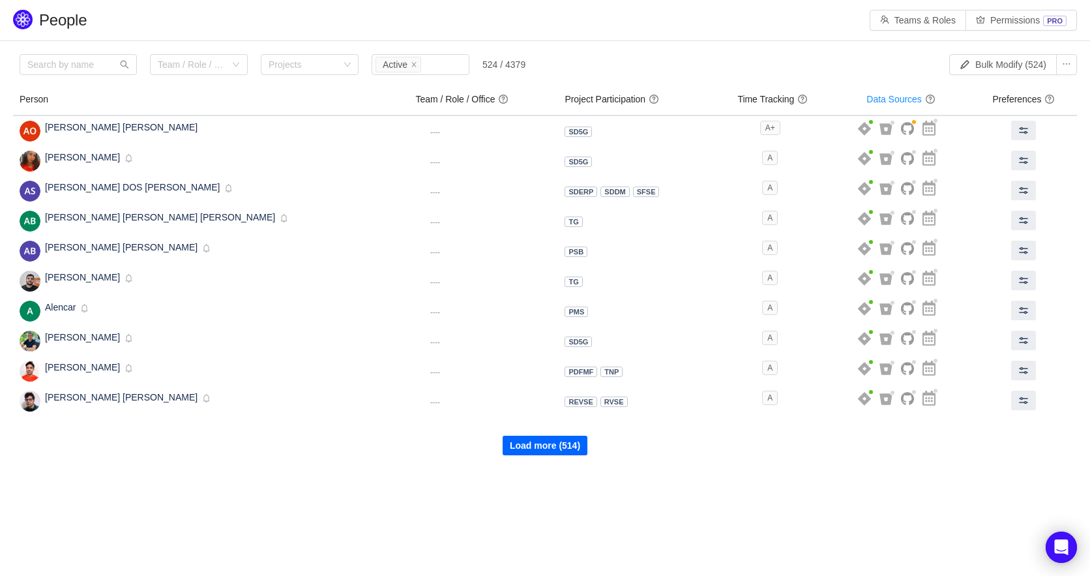
click at [554, 442] on button "Load more (514)" at bounding box center [545, 446] width 85 height 20
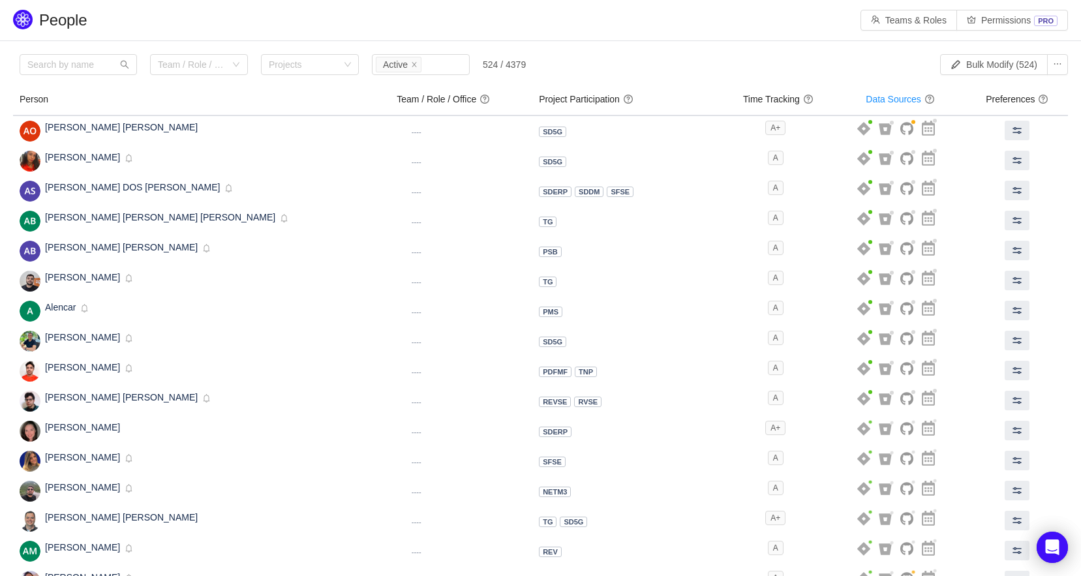
click at [554, 442] on td "SDERP +-3" at bounding box center [627, 431] width 190 height 30
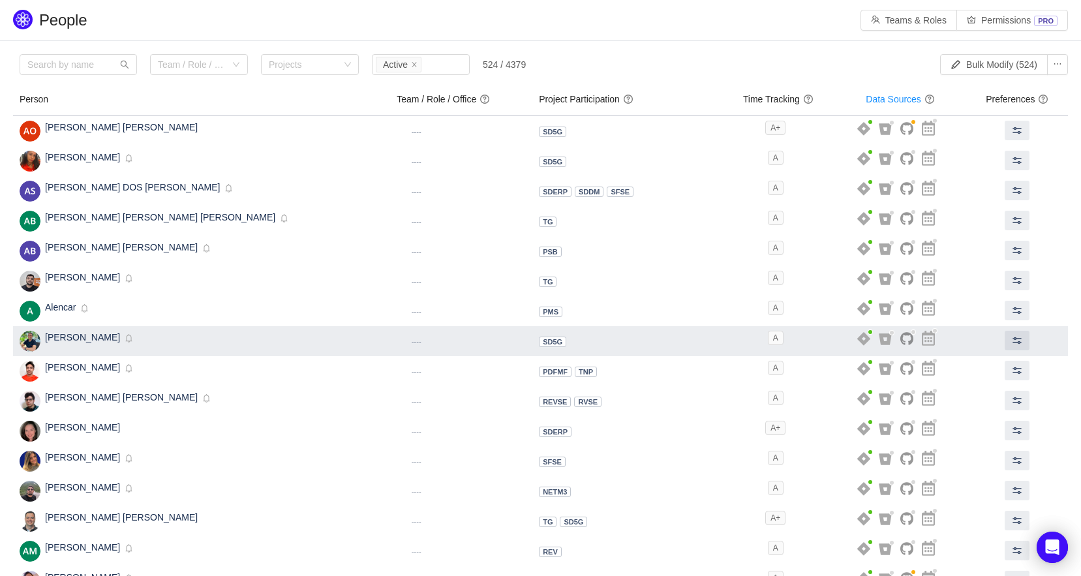
click at [684, 335] on td "SD5G +-3" at bounding box center [627, 341] width 190 height 30
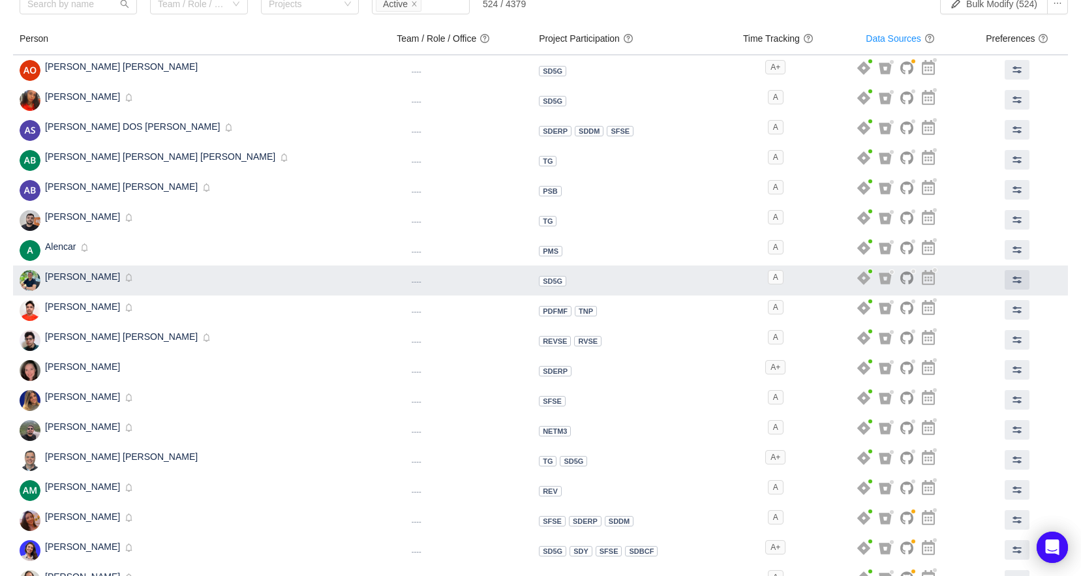
scroll to position [193, 0]
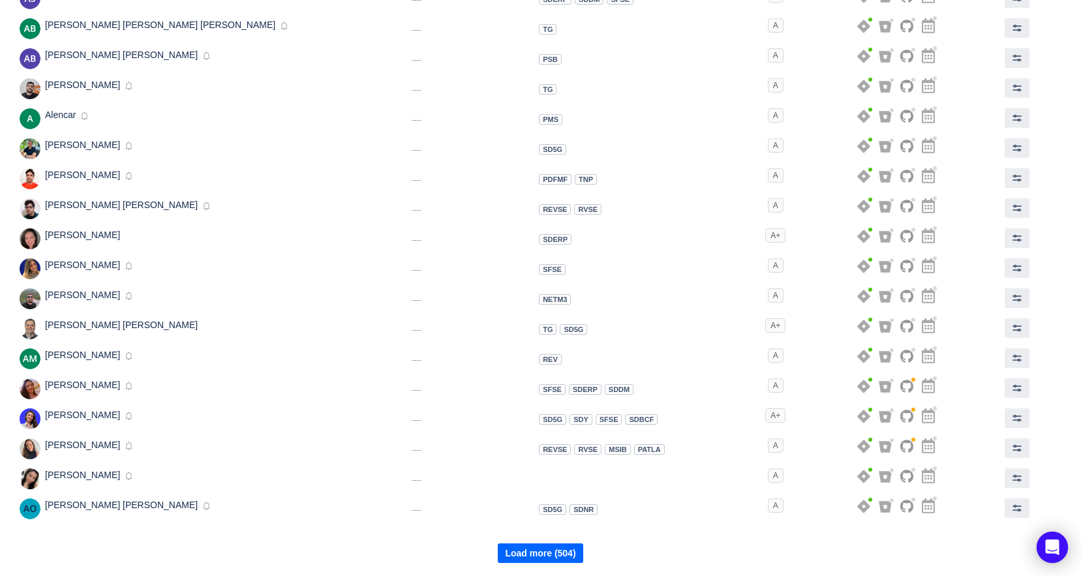
click at [540, 554] on button "Load more (504)" at bounding box center [540, 553] width 85 height 20
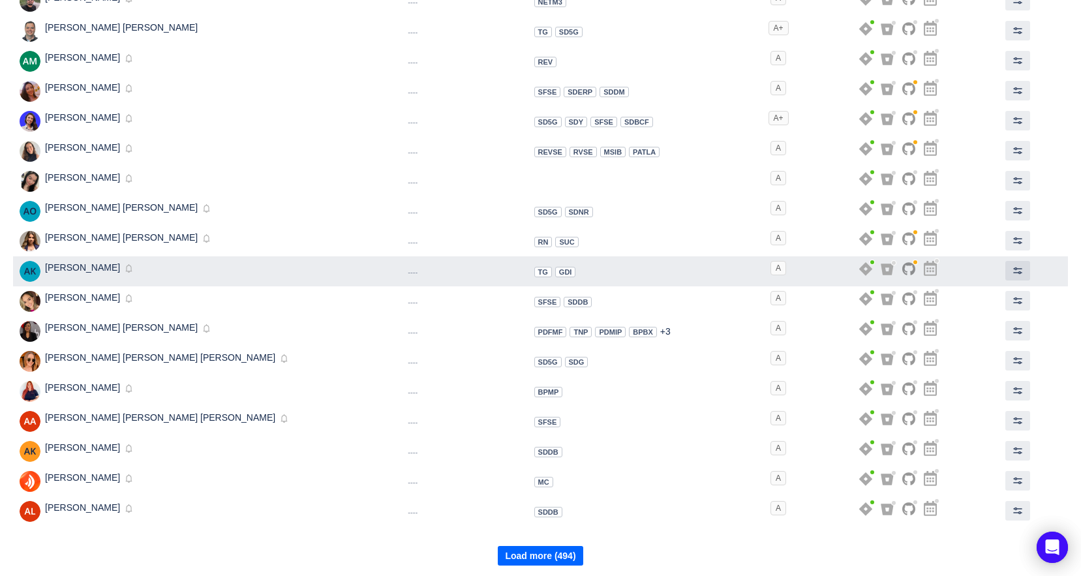
scroll to position [493, 0]
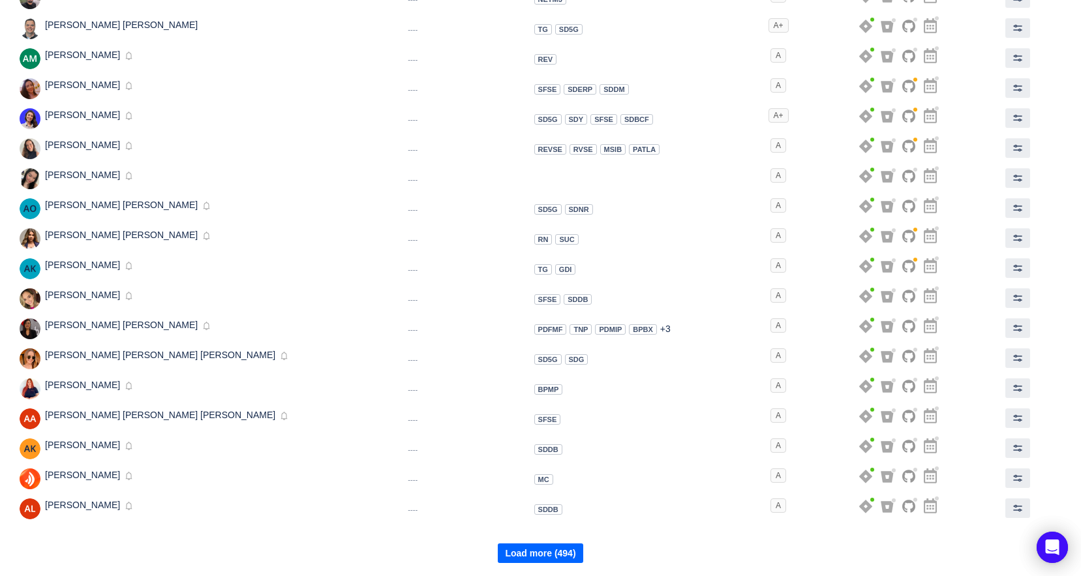
click at [541, 554] on button "Load more (494)" at bounding box center [540, 553] width 85 height 20
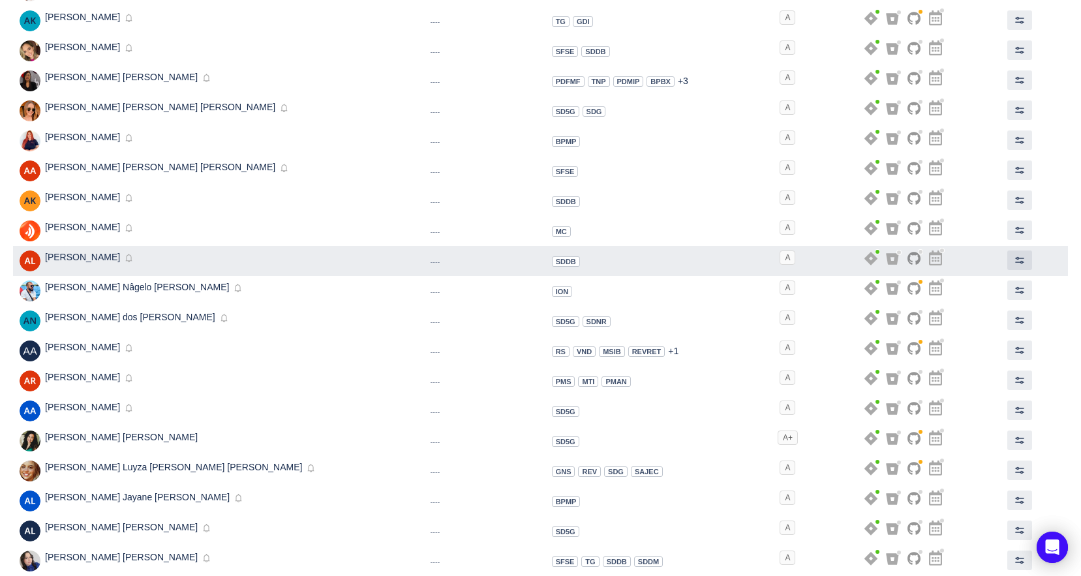
scroll to position [793, 0]
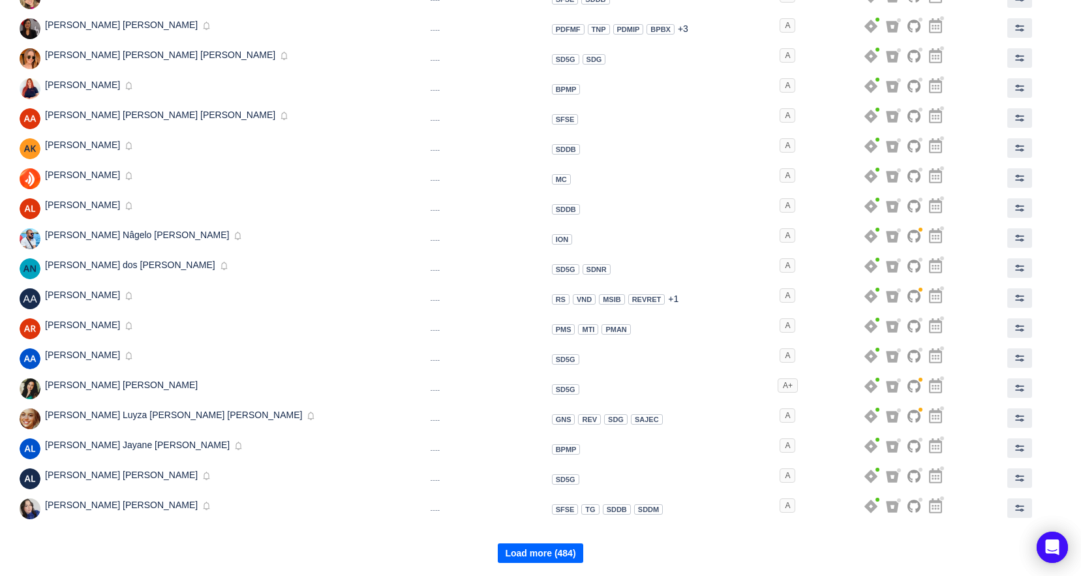
click at [553, 548] on button "Load more (484)" at bounding box center [540, 553] width 85 height 20
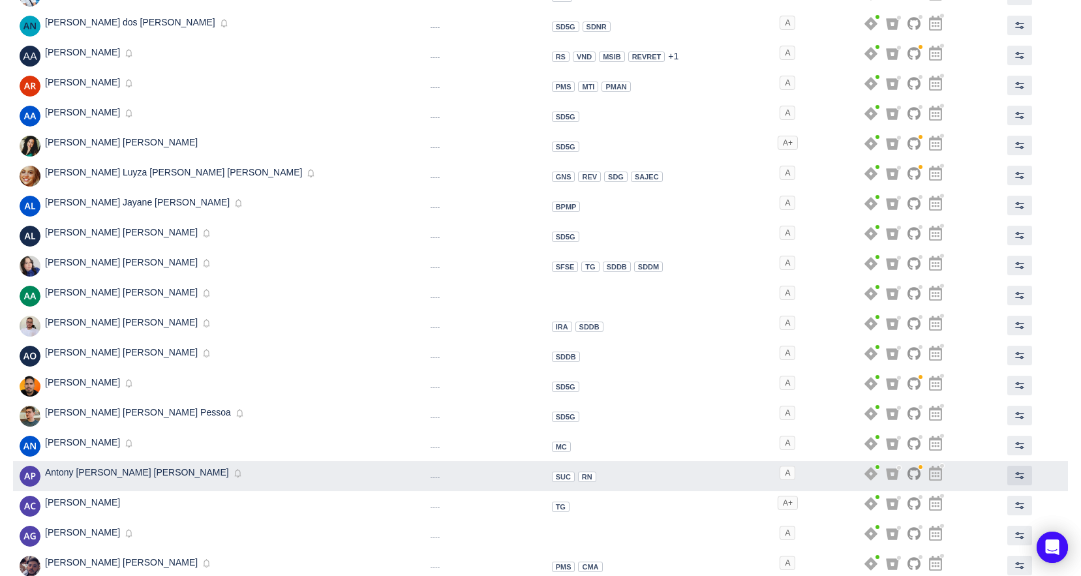
scroll to position [1093, 0]
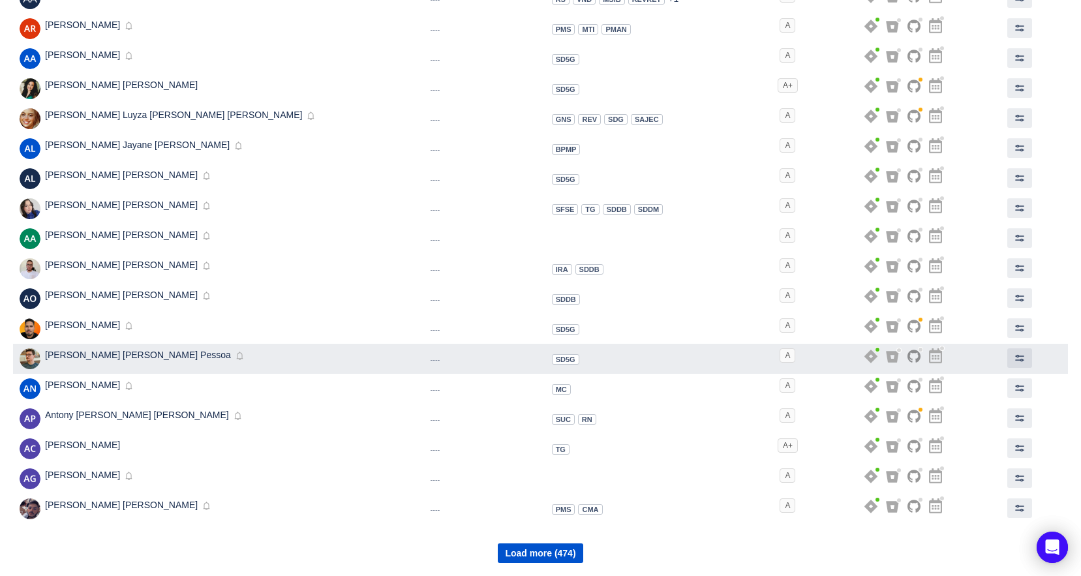
click at [125, 350] on span "[PERSON_NAME] [PERSON_NAME] Pessoa" at bounding box center [138, 355] width 186 height 10
click at [1014, 359] on span at bounding box center [1019, 358] width 10 height 10
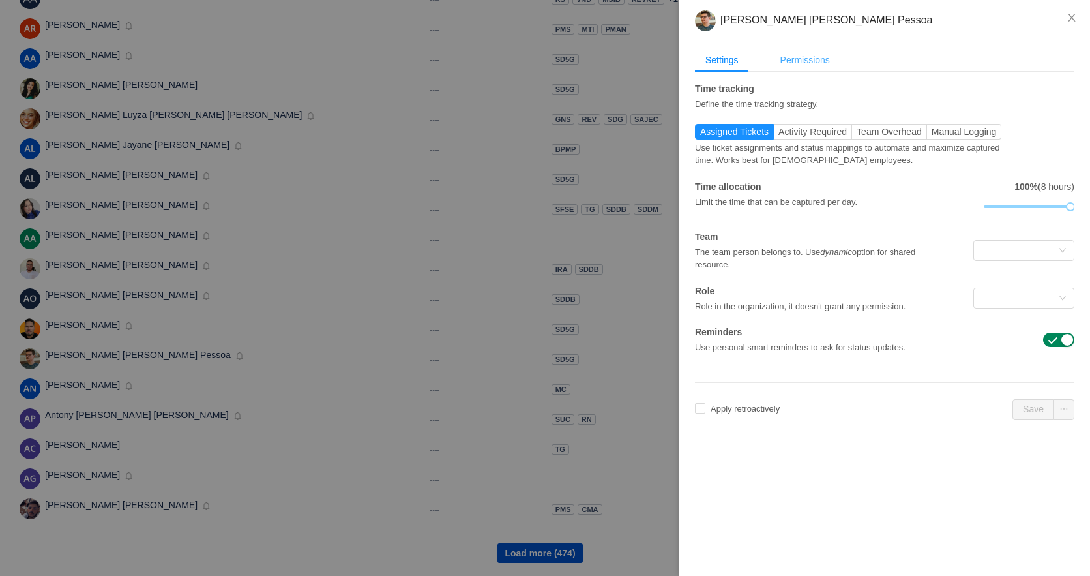
click at [789, 59] on div "Permissions" at bounding box center [805, 60] width 70 height 24
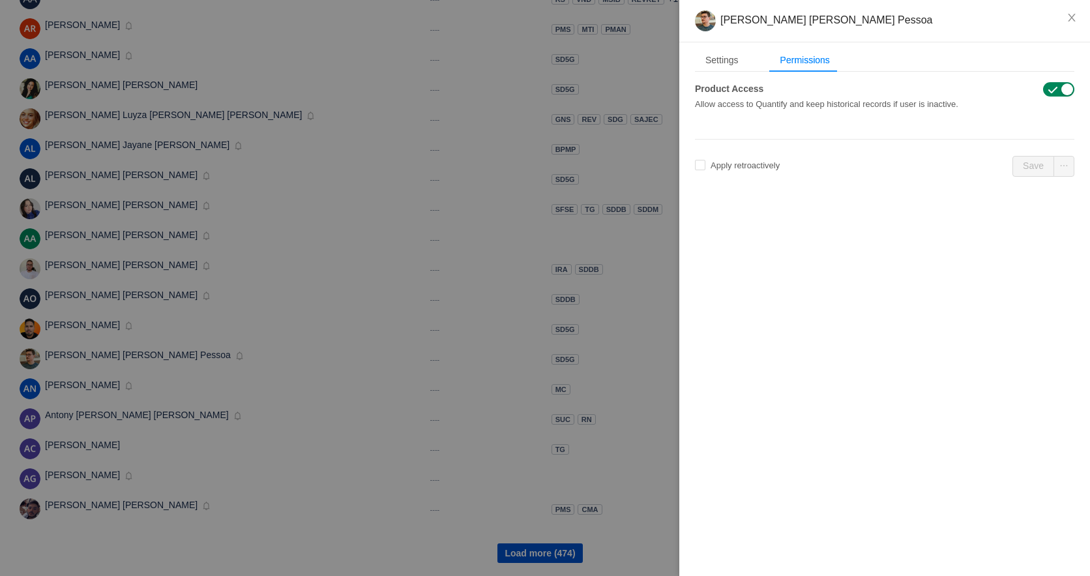
click at [578, 102] on div at bounding box center [545, 288] width 1090 height 576
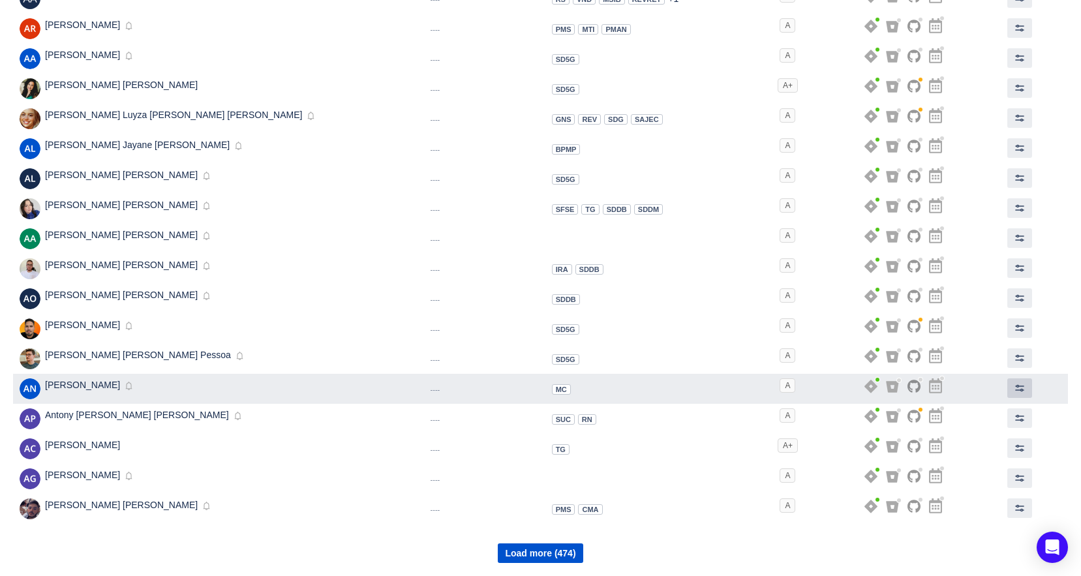
click at [1016, 393] on button at bounding box center [1019, 388] width 25 height 20
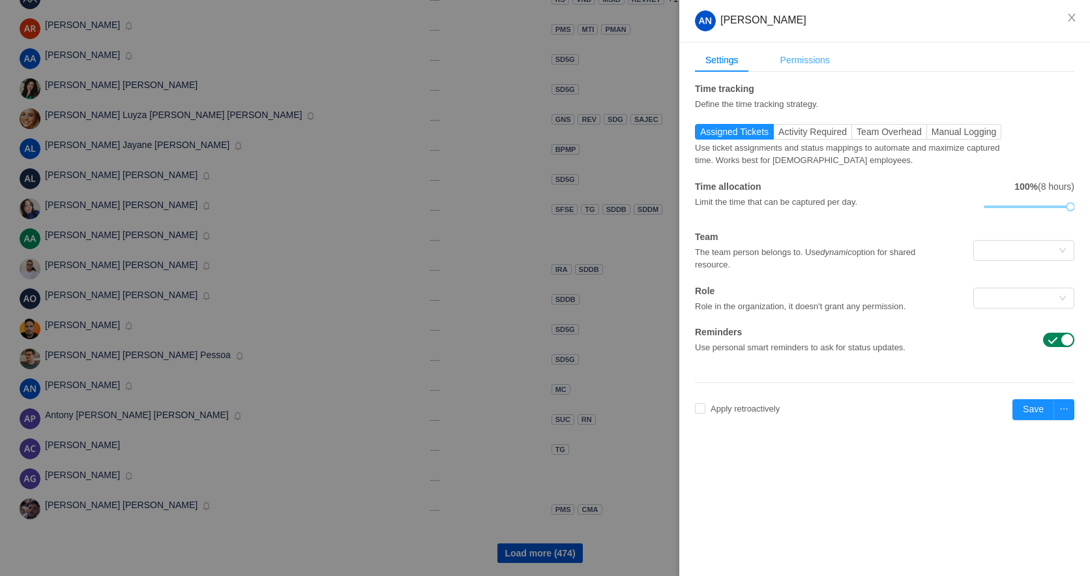
click at [783, 65] on div "Permissions" at bounding box center [805, 60] width 70 height 24
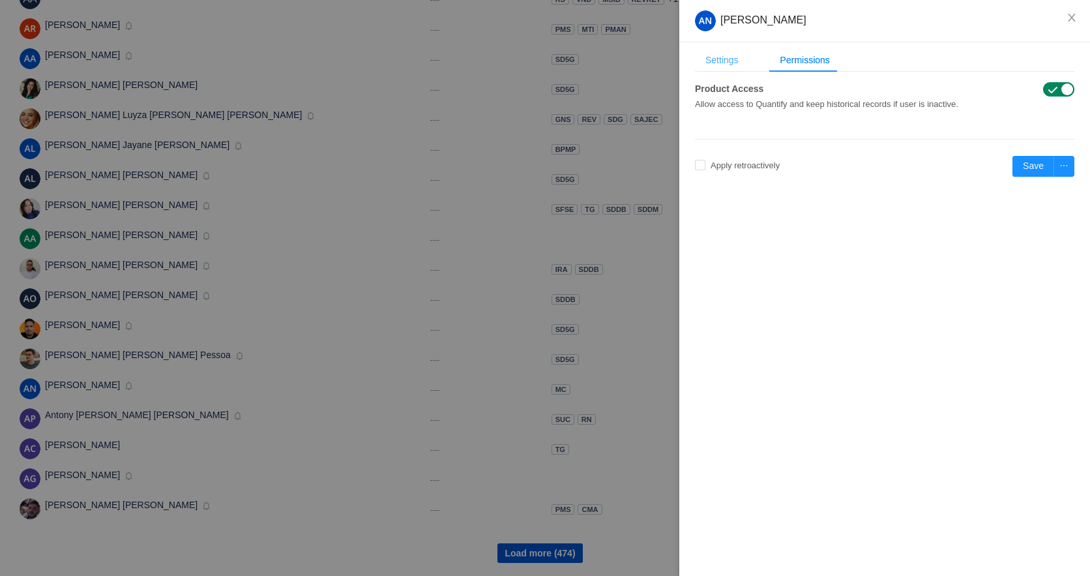
click at [708, 52] on div "Settings" at bounding box center [722, 60] width 54 height 24
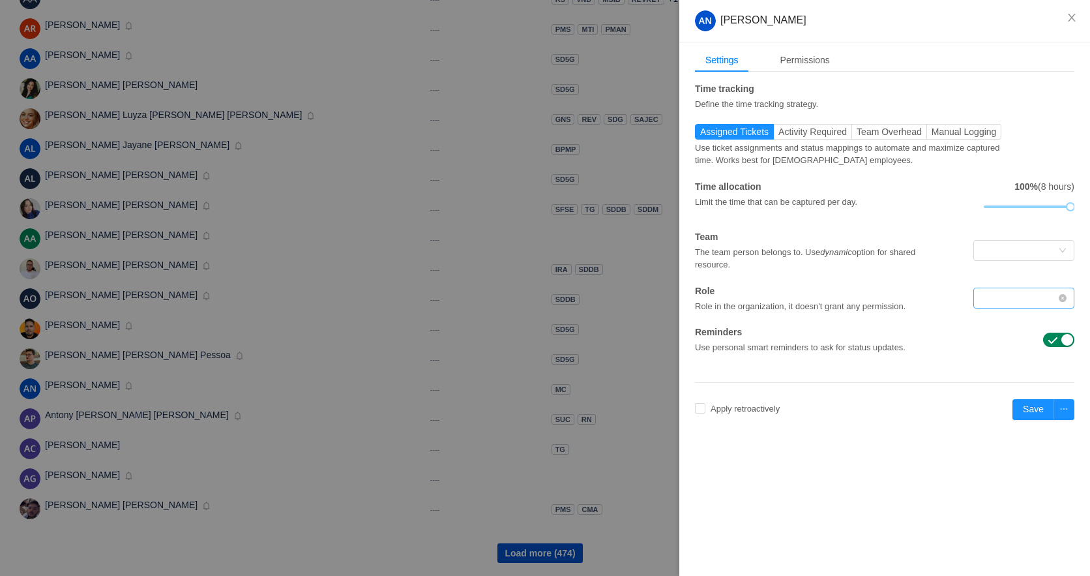
click at [1033, 307] on div at bounding box center [1019, 298] width 77 height 20
click at [952, 273] on div "Time tracking Define the time tracking strategy. Assigned Tickets Activity Requ…" at bounding box center [885, 218] width 380 height 272
click at [559, 222] on div at bounding box center [545, 288] width 1090 height 576
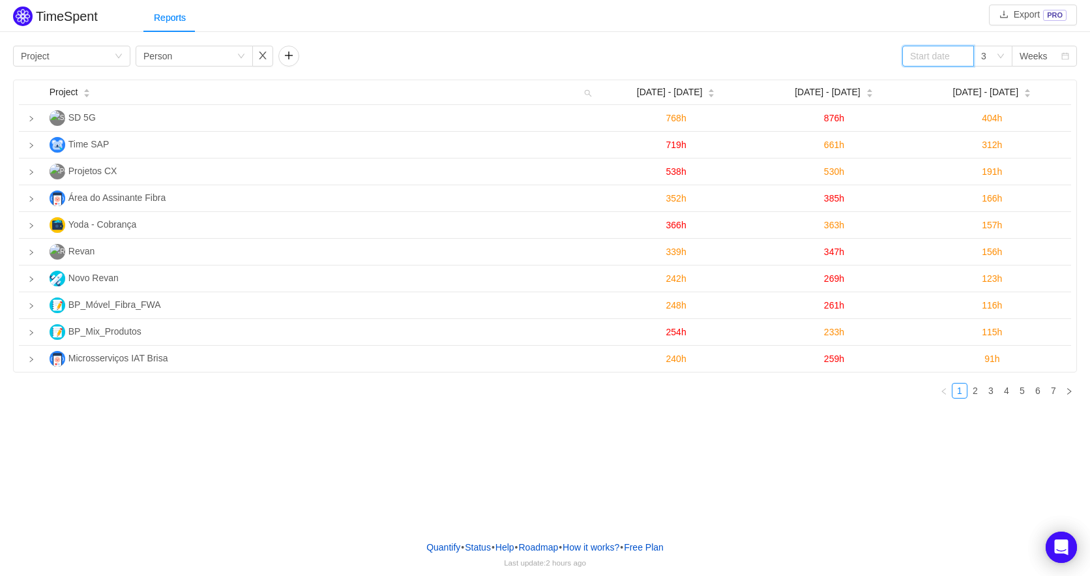
click at [917, 51] on input at bounding box center [939, 56] width 72 height 21
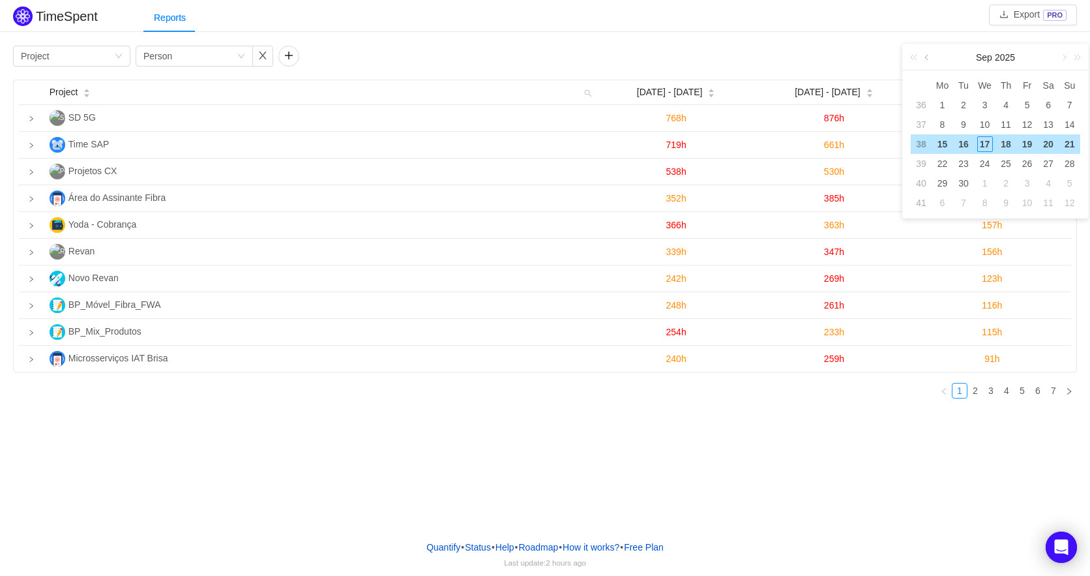
click at [928, 57] on link at bounding box center [928, 57] width 12 height 26
click at [979, 163] on div "20" at bounding box center [986, 164] width 16 height 16
type input "[DATE]"
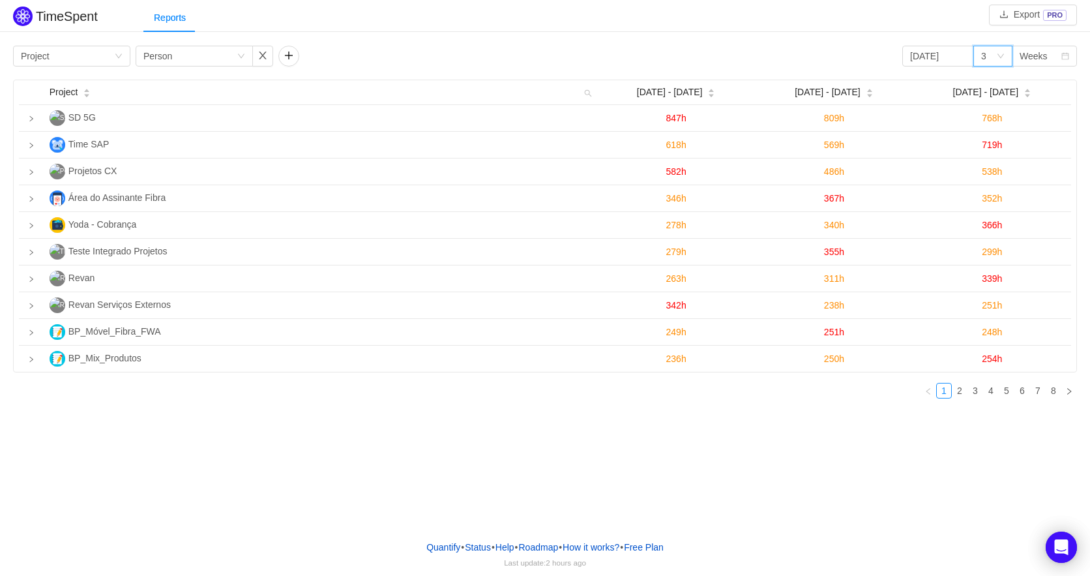
click at [1006, 57] on div "3" at bounding box center [993, 56] width 39 height 21
click at [1004, 59] on icon "icon: down" at bounding box center [1001, 56] width 8 height 8
click at [1047, 56] on div "Weeks" at bounding box center [1040, 56] width 41 height 20
click at [1062, 56] on icon "icon: calendar" at bounding box center [1065, 56] width 7 height 7
click at [998, 53] on icon "icon: down" at bounding box center [1001, 56] width 8 height 8
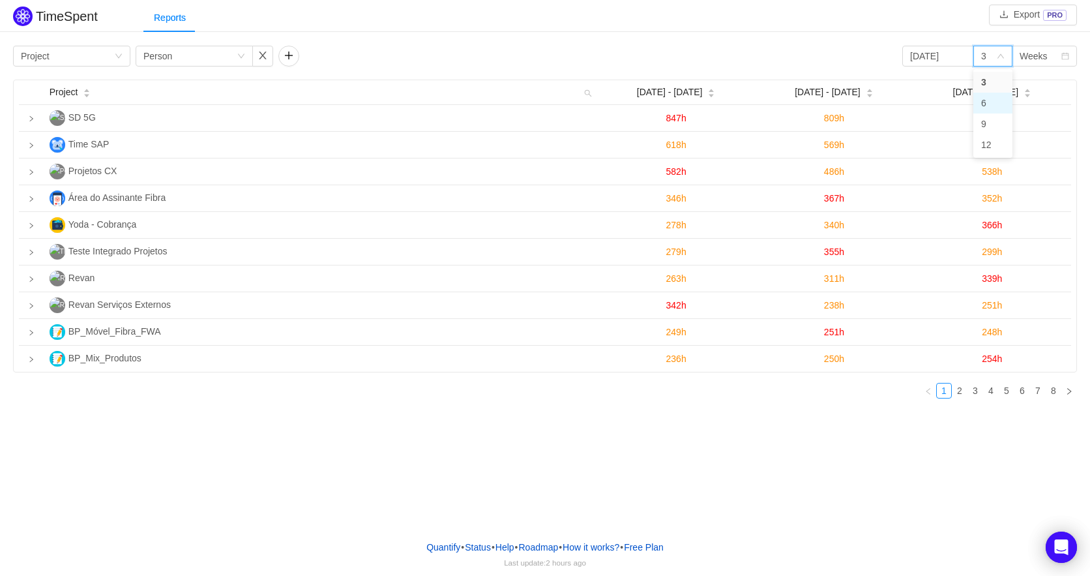
click at [996, 103] on li "6" at bounding box center [993, 103] width 39 height 21
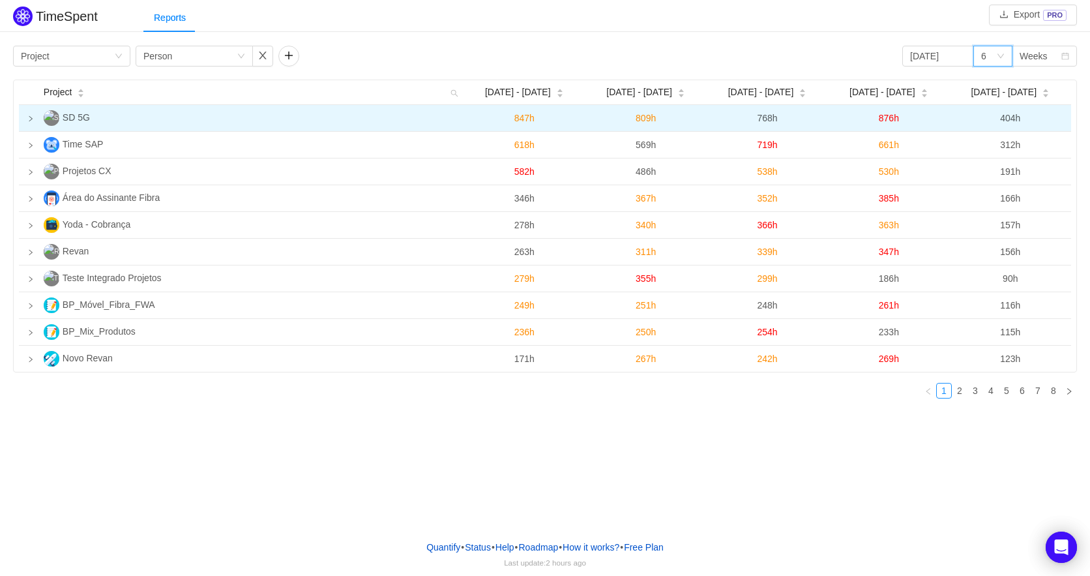
click at [31, 119] on icon "icon: right" at bounding box center [30, 118] width 7 height 7
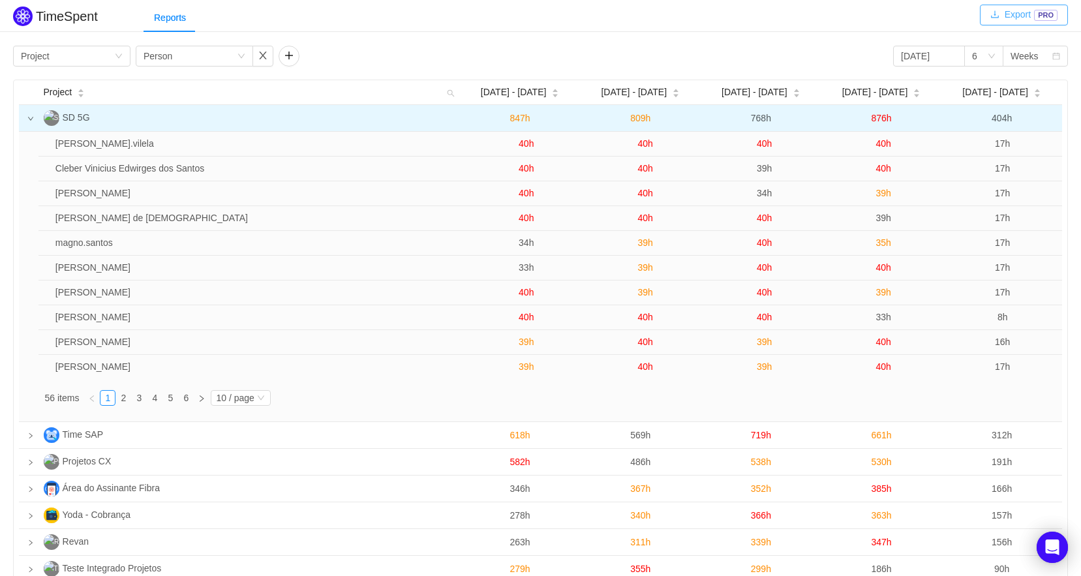
click at [998, 12] on button "Export PRO" at bounding box center [1023, 15] width 88 height 21
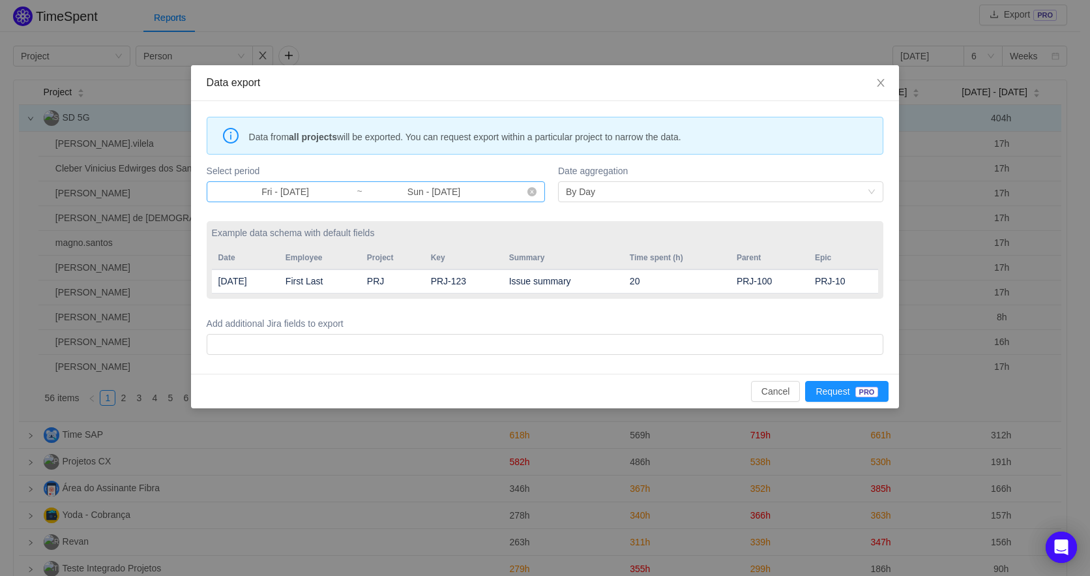
click at [332, 194] on input "Fri - Aug 01, 2025" at bounding box center [286, 192] width 142 height 14
click at [654, 110] on div "Data from all projects will be exported. You can request export within a partic…" at bounding box center [545, 237] width 709 height 273
click at [882, 76] on span "Close" at bounding box center [881, 83] width 37 height 37
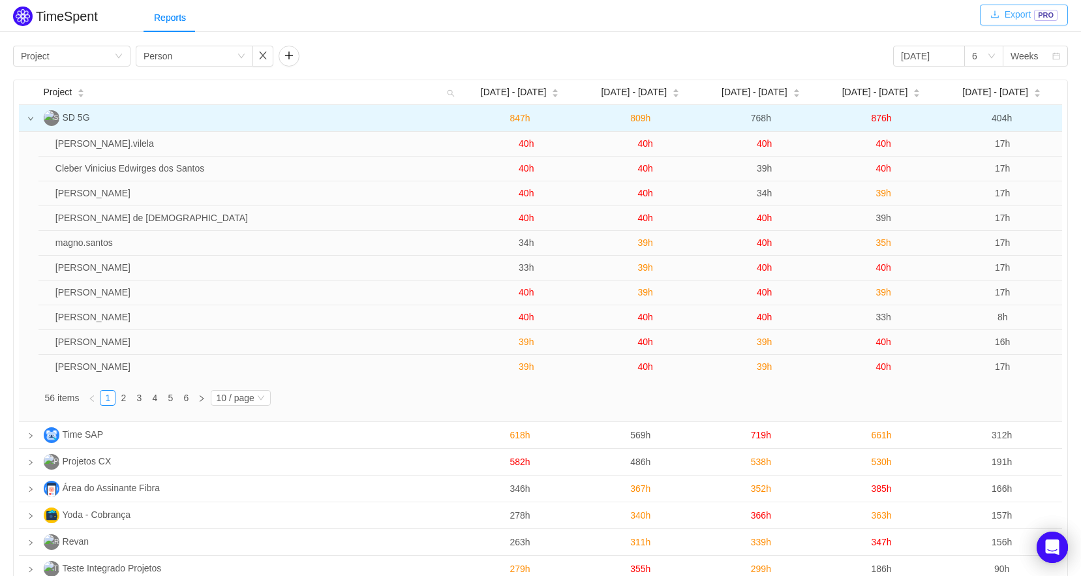
click at [1010, 17] on button "Export PRO" at bounding box center [1023, 15] width 88 height 21
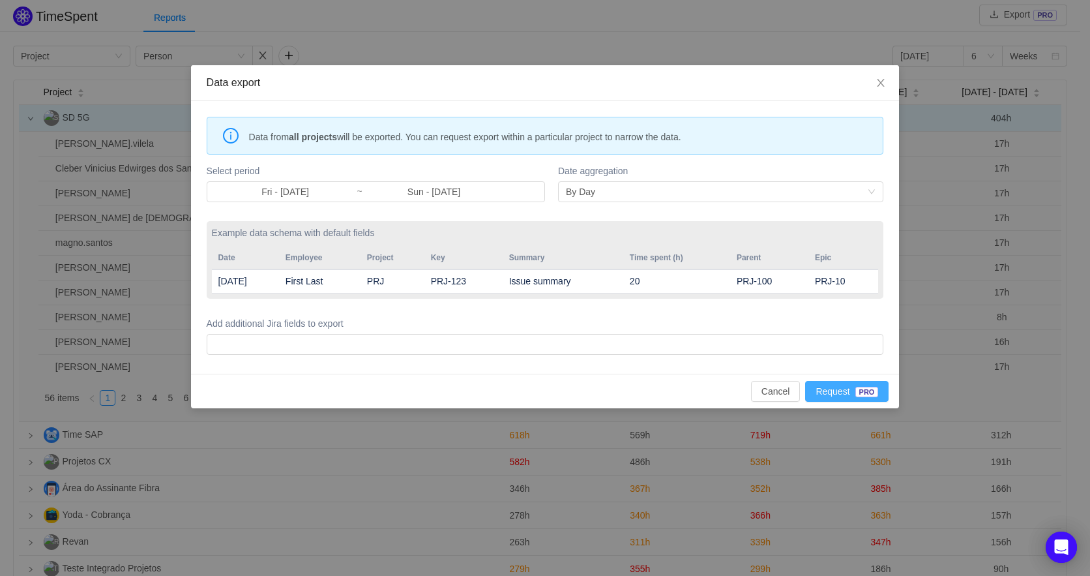
click at [825, 391] on button "Request PRO" at bounding box center [846, 391] width 83 height 21
click at [612, 198] on div "By Day" at bounding box center [716, 192] width 301 height 20
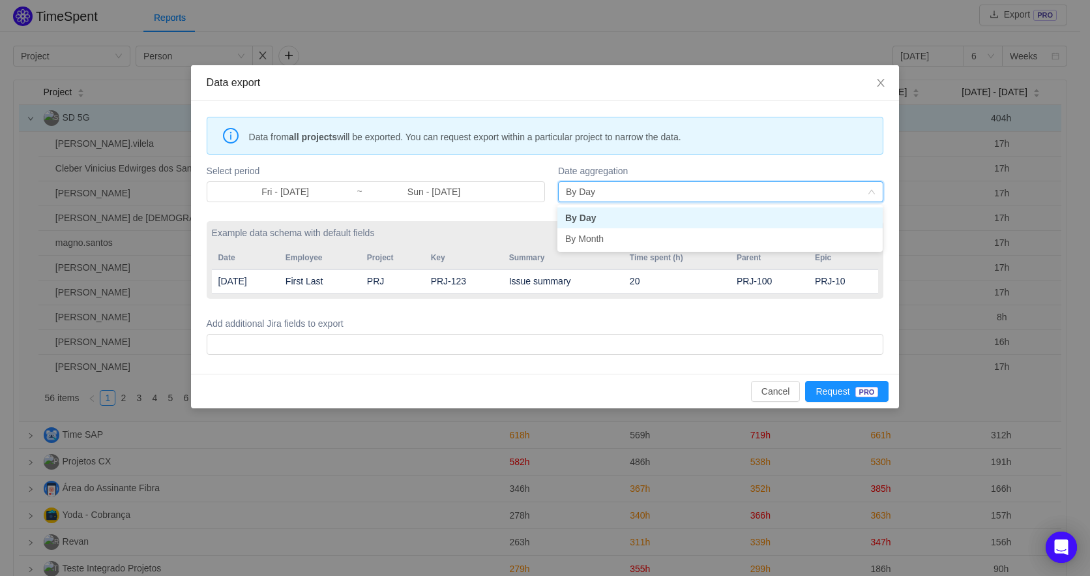
click at [612, 198] on div "By Day" at bounding box center [716, 192] width 301 height 20
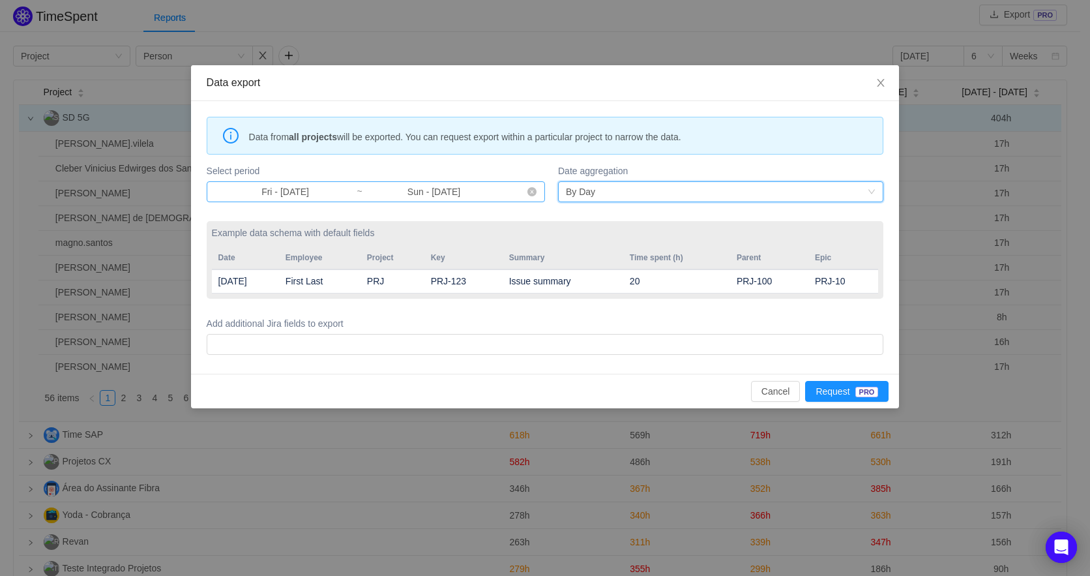
click at [317, 191] on input "Fri - Aug 01, 2025" at bounding box center [286, 192] width 142 height 14
click at [472, 157] on div "Data from all projects will be exported. You can request export within a partic…" at bounding box center [545, 237] width 709 height 273
drag, startPoint x: 641, startPoint y: 279, endPoint x: 654, endPoint y: 280, distance: 13.1
click at [654, 280] on td "20" at bounding box center [676, 281] width 107 height 24
click at [670, 290] on td "20" at bounding box center [676, 281] width 107 height 24
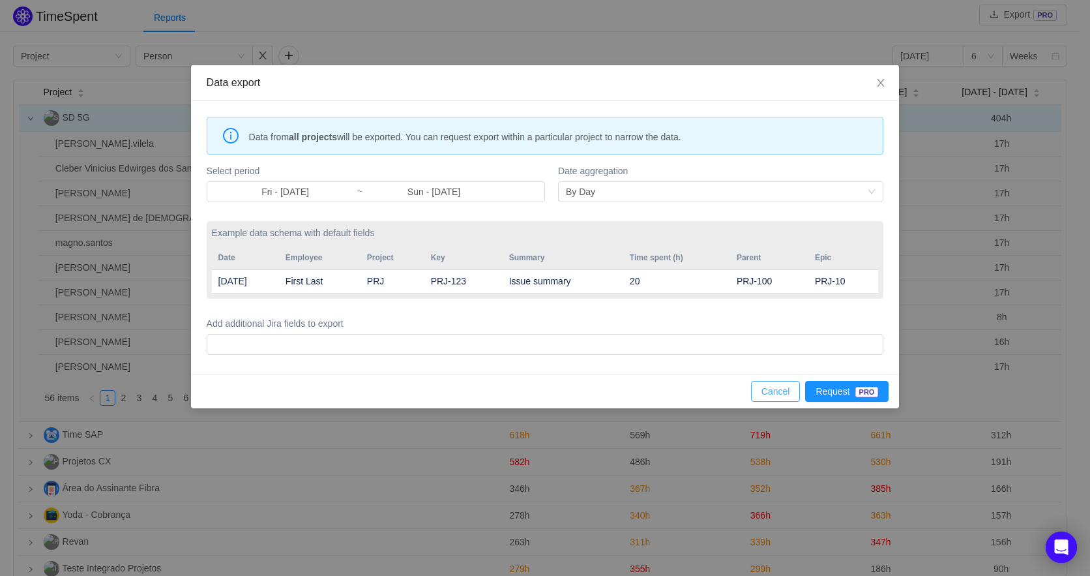
click at [771, 388] on button "Cancel" at bounding box center [776, 391] width 50 height 21
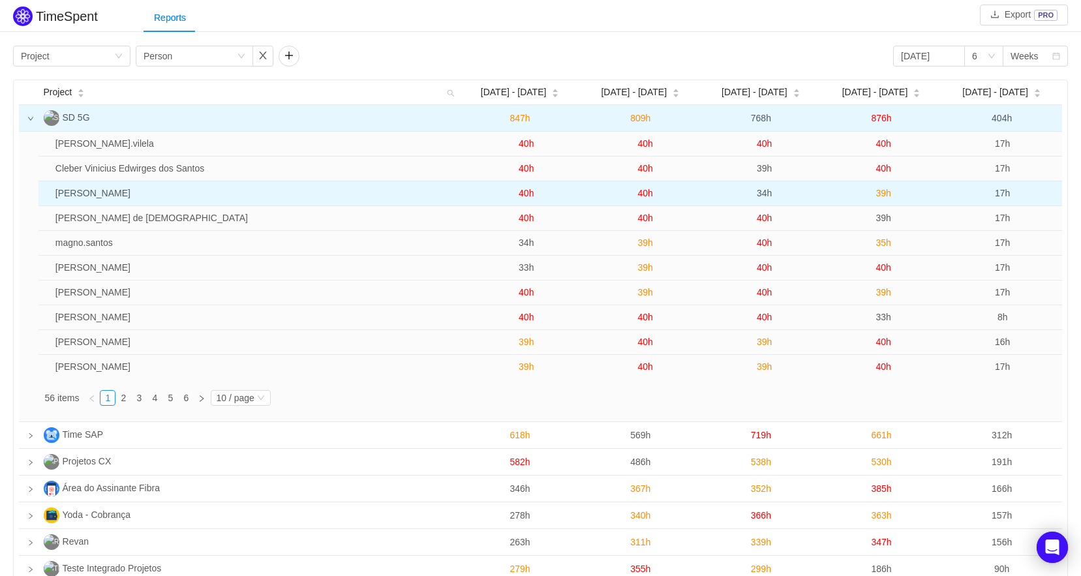
click at [527, 195] on span "40h" at bounding box center [525, 193] width 15 height 10
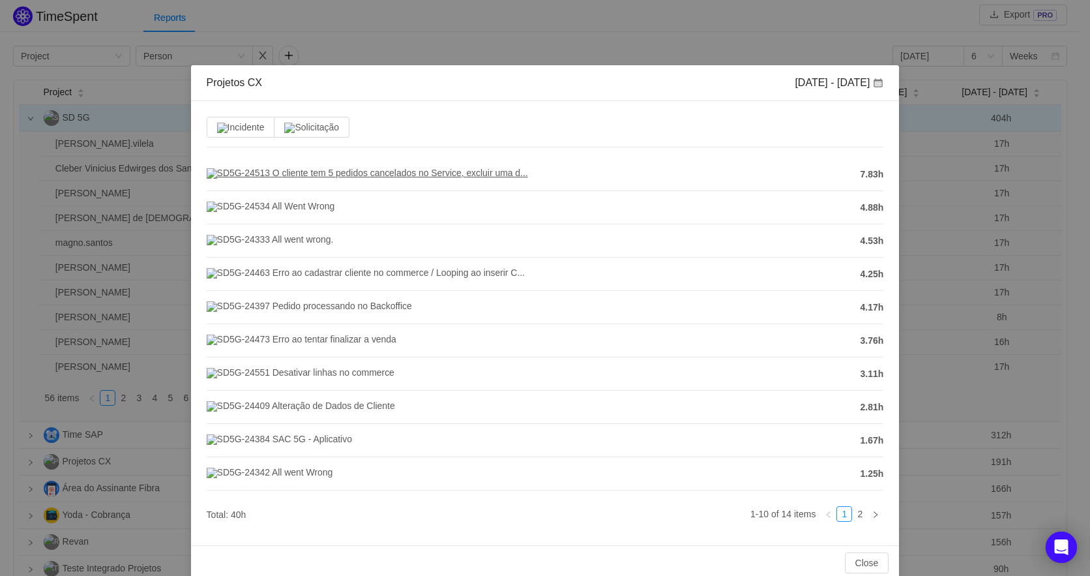
click at [361, 172] on span "SD5G-24513 O cliente tem 5 pedidos cancelados no Service, excluir uma d..." at bounding box center [367, 173] width 321 height 10
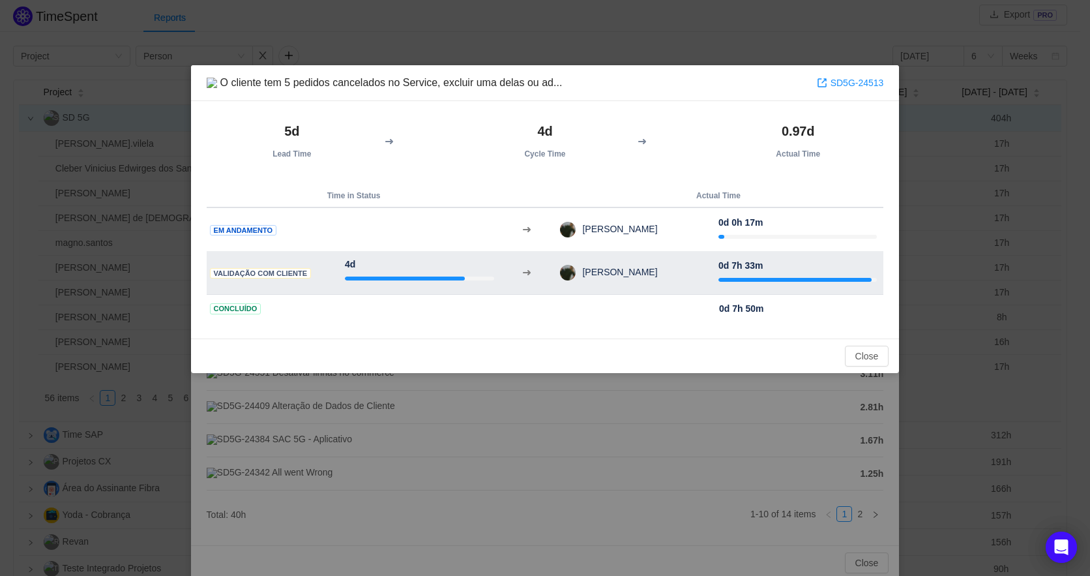
click at [392, 278] on div at bounding box center [419, 278] width 149 height 14
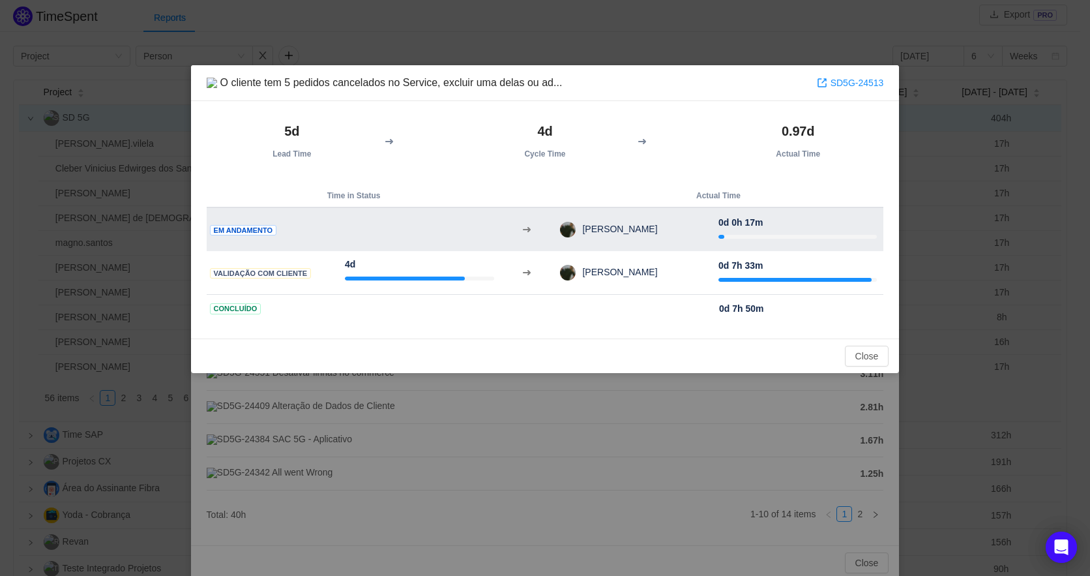
click at [406, 250] on td "0d" at bounding box center [419, 229] width 162 height 44
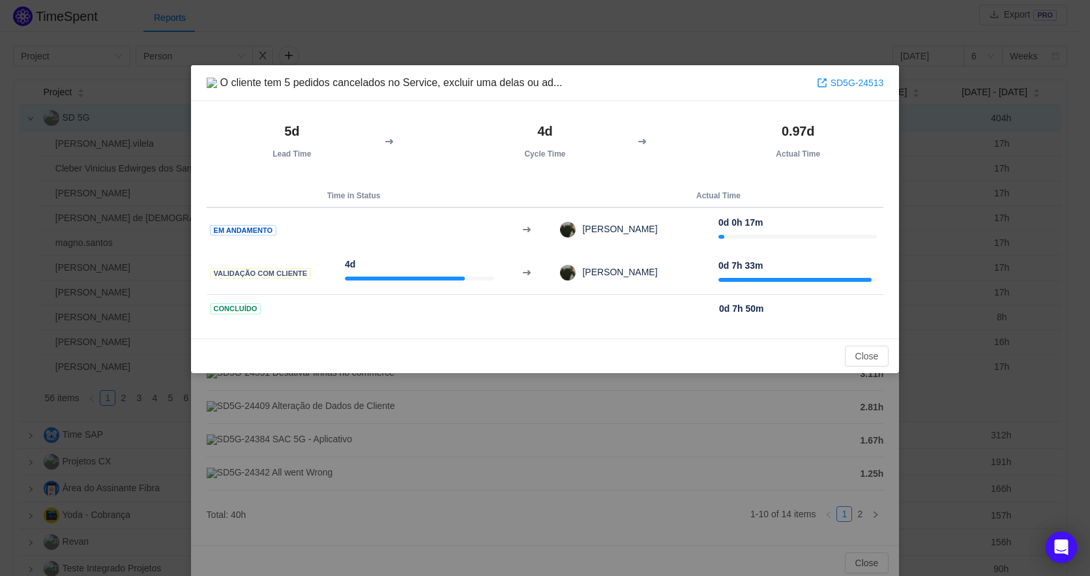
click at [978, 148] on div "O cliente tem 5 pedidos cancelados no Service, excluir uma delas ou ad... SD5G-…" at bounding box center [545, 288] width 1090 height 576
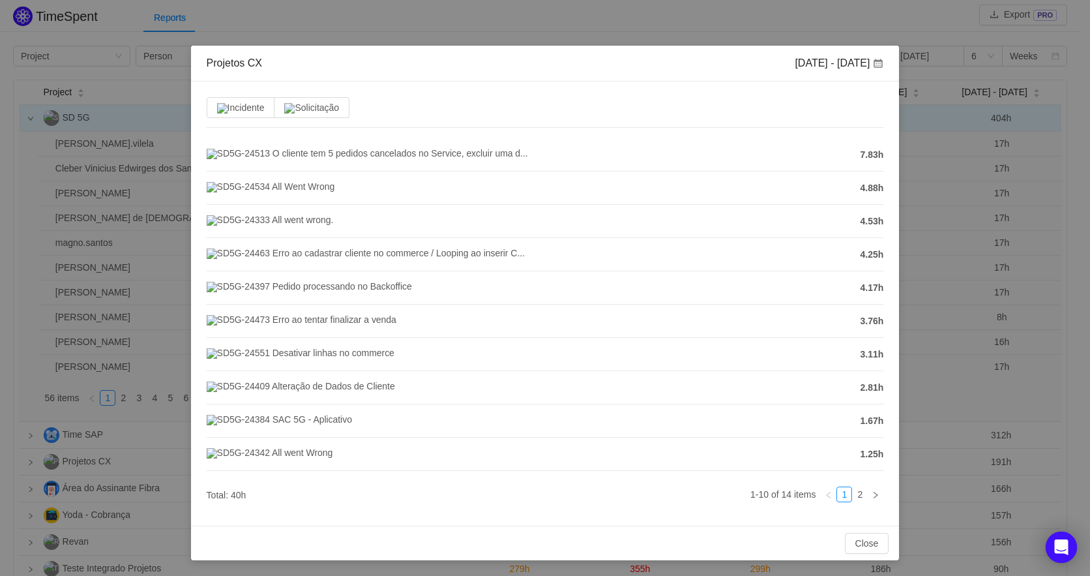
scroll to position [85, 0]
click at [853, 495] on link "2" at bounding box center [860, 494] width 14 height 14
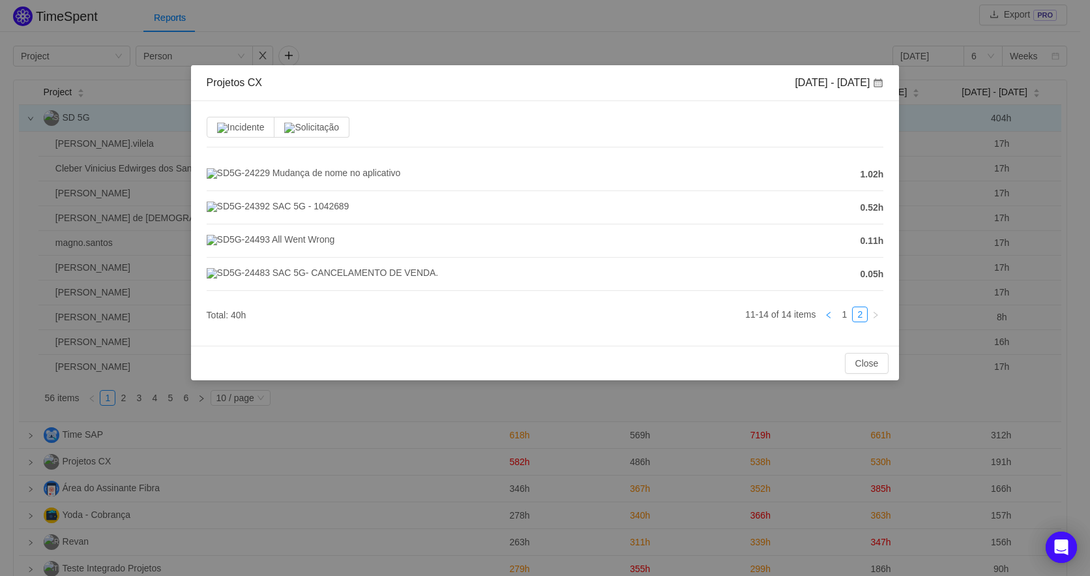
click at [835, 322] on link at bounding box center [829, 314] width 16 height 16
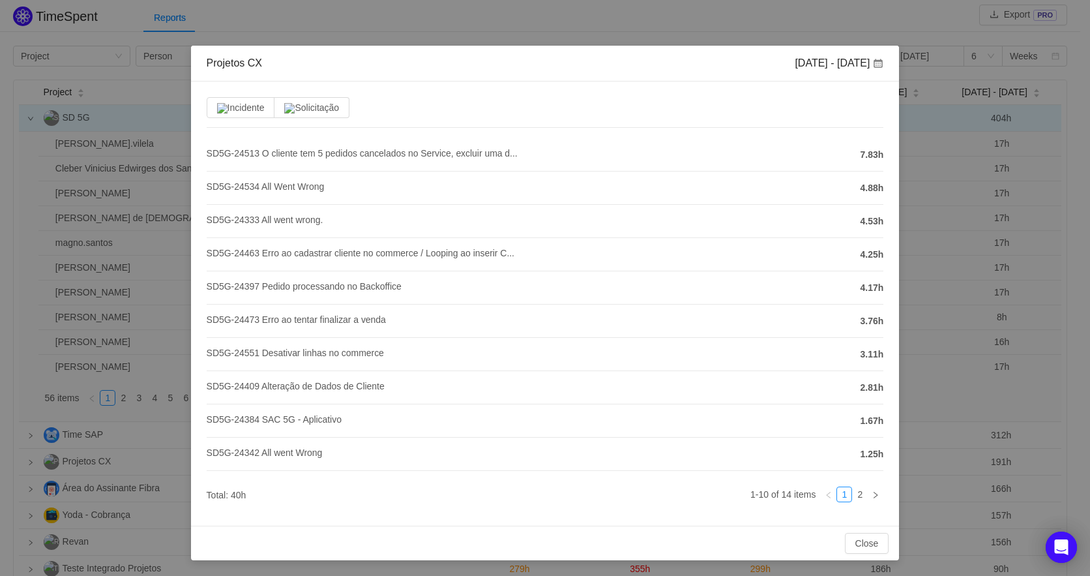
scroll to position [85, 0]
click at [846, 541] on button "Close" at bounding box center [867, 543] width 44 height 21
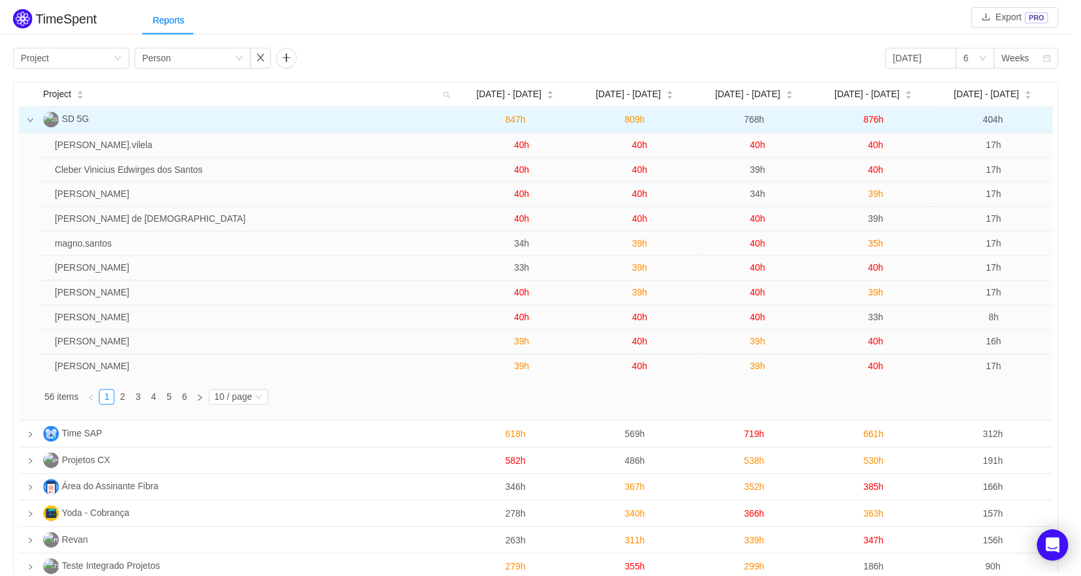
scroll to position [20, 0]
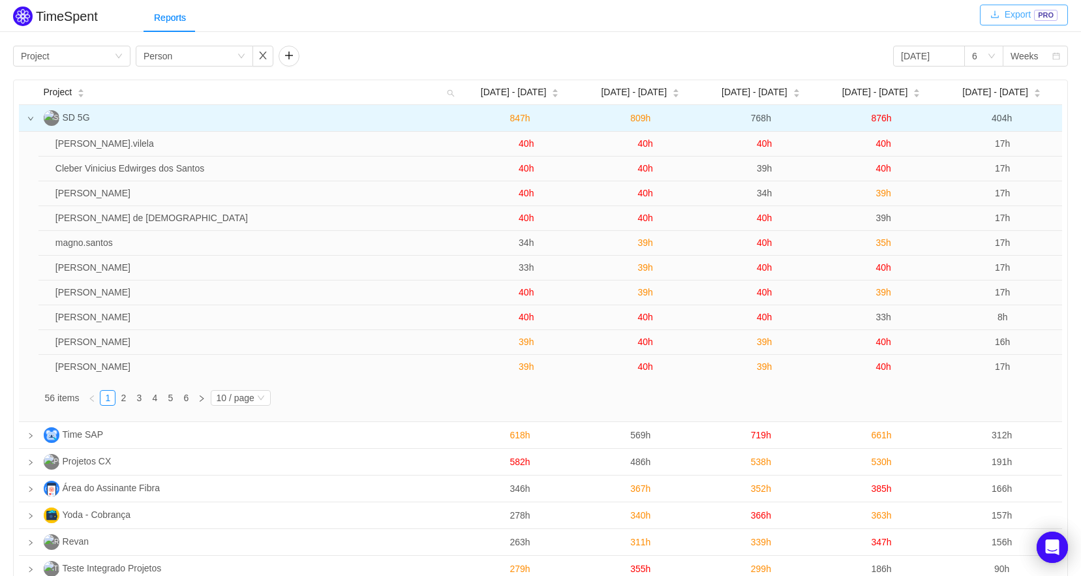
click at [1030, 17] on button "Export PRO" at bounding box center [1023, 15] width 88 height 21
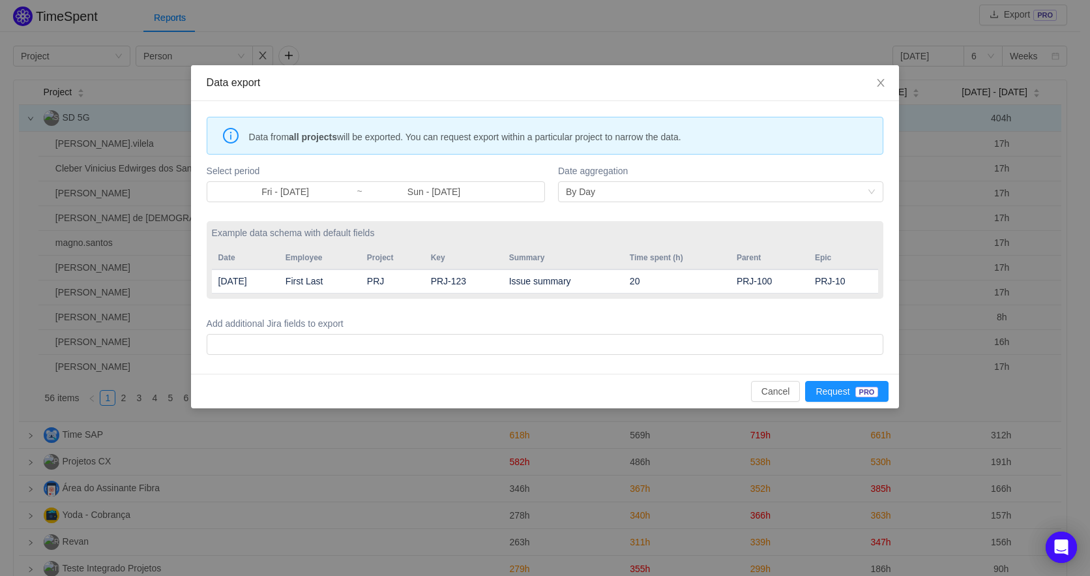
click at [333, 202] on div "Select period Fri - Aug 01, 2025 ~ Sun - Aug 31, 2025" at bounding box center [376, 183] width 338 height 43
click at [333, 196] on input "Fri - Aug 01, 2025" at bounding box center [286, 192] width 142 height 14
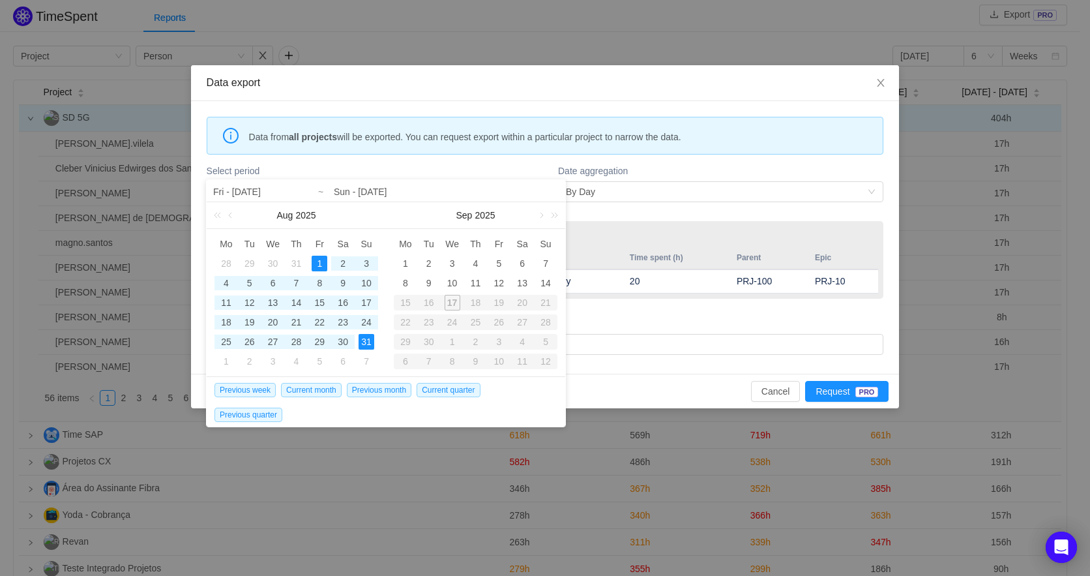
click at [528, 157] on div "Data from all projects will be exported. You can request export within a partic…" at bounding box center [545, 237] width 709 height 273
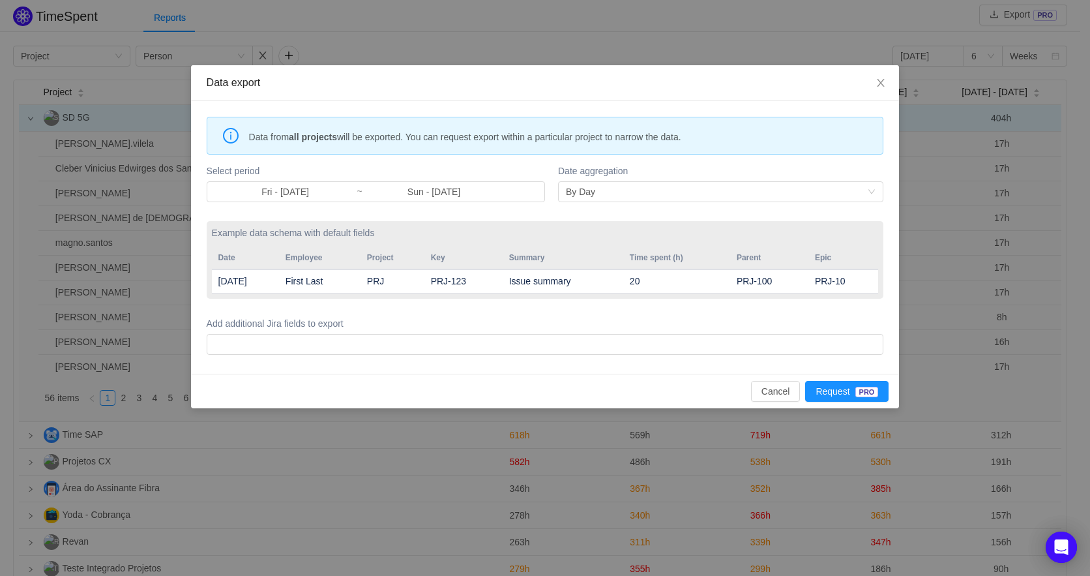
click at [566, 355] on div "Add additional Jira fields to export" at bounding box center [546, 335] width 678 height 43
click at [566, 342] on div at bounding box center [544, 345] width 666 height 20
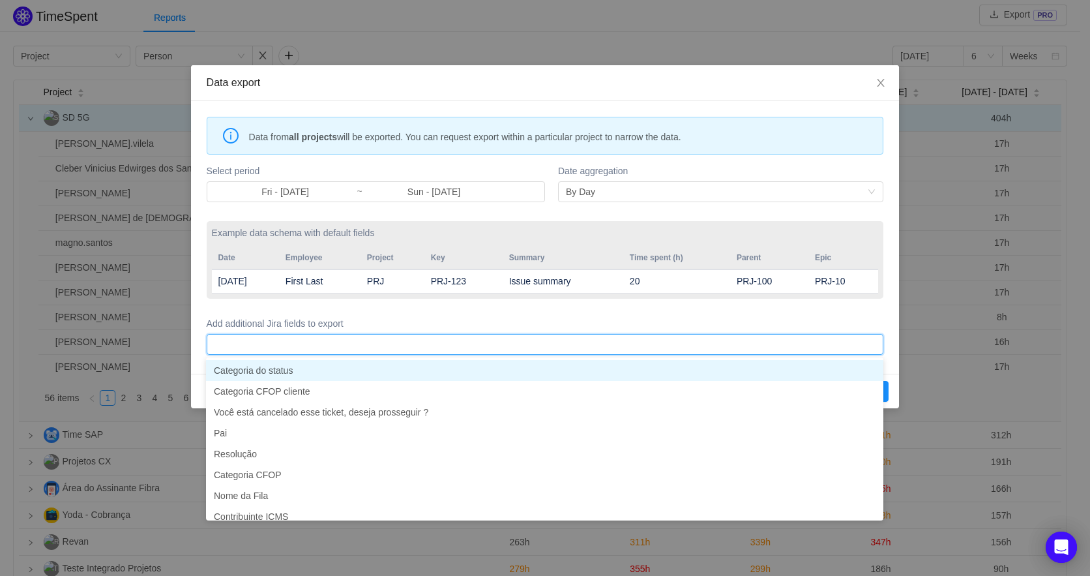
click at [800, 179] on div "Date aggregation By Day" at bounding box center [720, 183] width 325 height 43
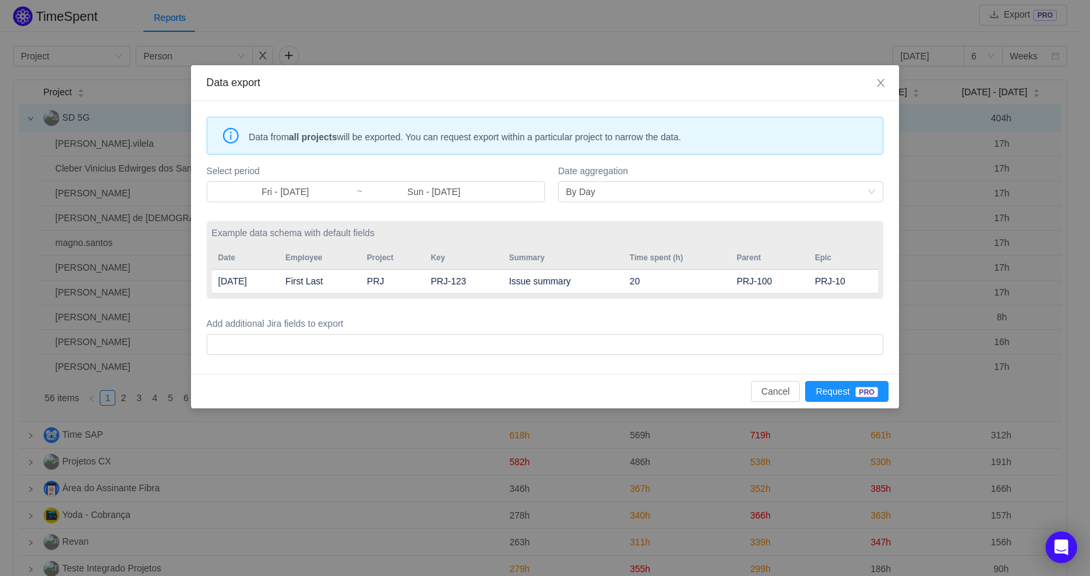
click at [803, 172] on label "Date aggregation" at bounding box center [720, 171] width 325 height 14
drag, startPoint x: 256, startPoint y: 133, endPoint x: 746, endPoint y: 151, distance: 490.7
click at [746, 151] on div "Data from all projects will be exported. You can request export within a partic…" at bounding box center [546, 136] width 678 height 38
click at [634, 138] on span "Data from all projects will be exported. You can request export within a partic…" at bounding box center [561, 137] width 625 height 14
drag, startPoint x: 316, startPoint y: 143, endPoint x: 734, endPoint y: 134, distance: 417.5
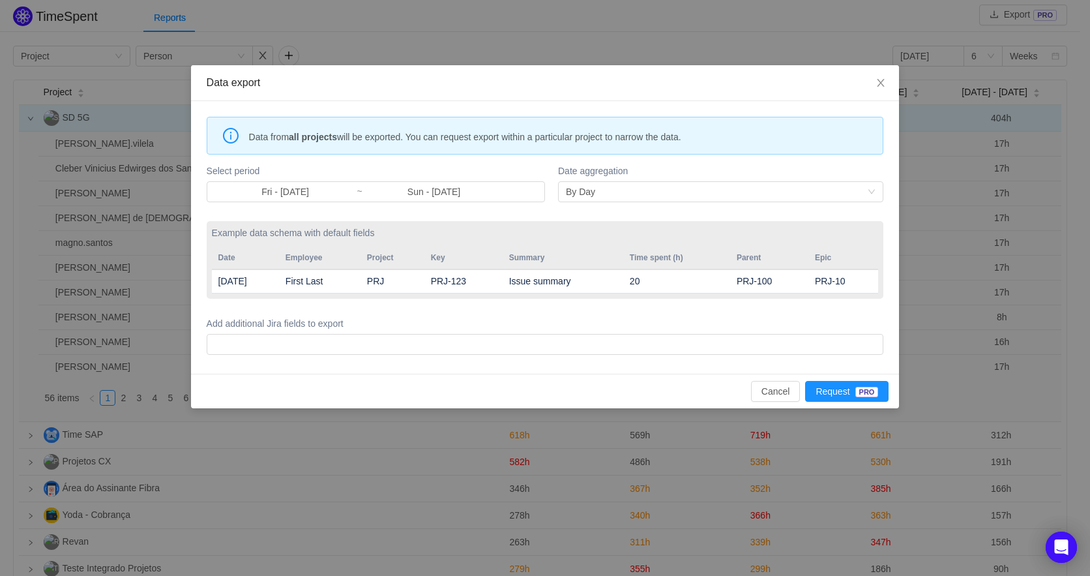
click at [734, 134] on div "Data from all projects will be exported. You can request export within a partic…" at bounding box center [546, 136] width 678 height 38
click at [732, 141] on span "Data from all projects will be exported. You can request export within a partic…" at bounding box center [561, 137] width 625 height 14
click at [613, 51] on div "Data export Data from all projects will be exported. You can request export wit…" at bounding box center [545, 288] width 1090 height 576
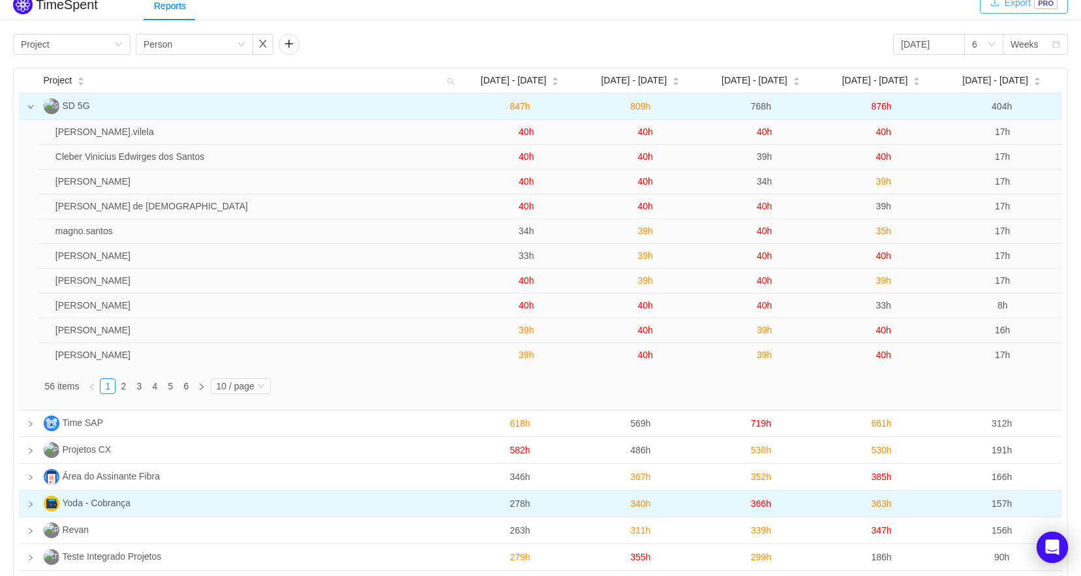
scroll to position [0, 0]
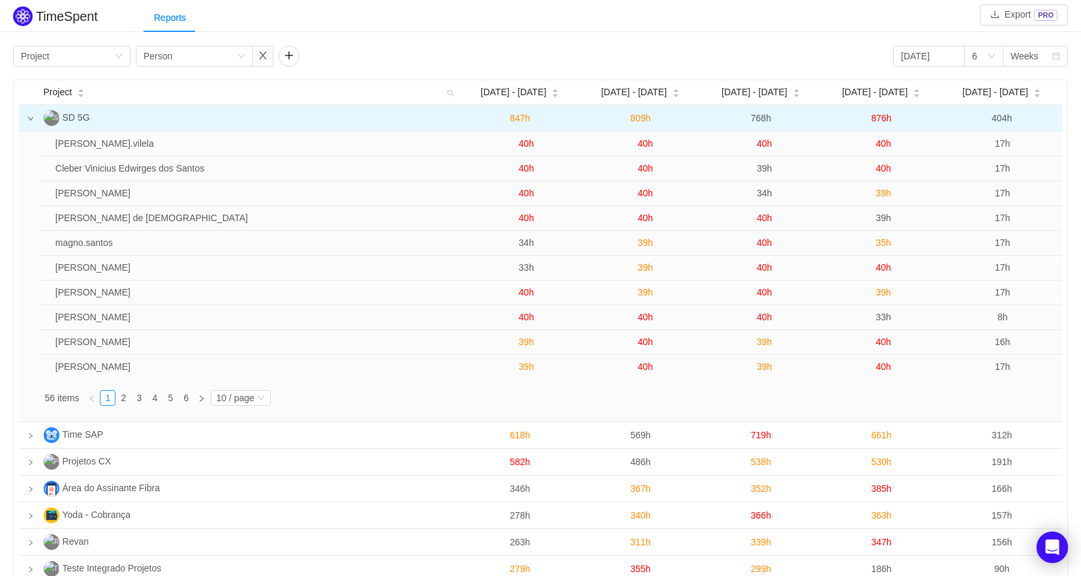
click at [457, 22] on div "Reports" at bounding box center [611, 17] width 937 height 29
click at [123, 391] on link "2" at bounding box center [123, 398] width 14 height 14
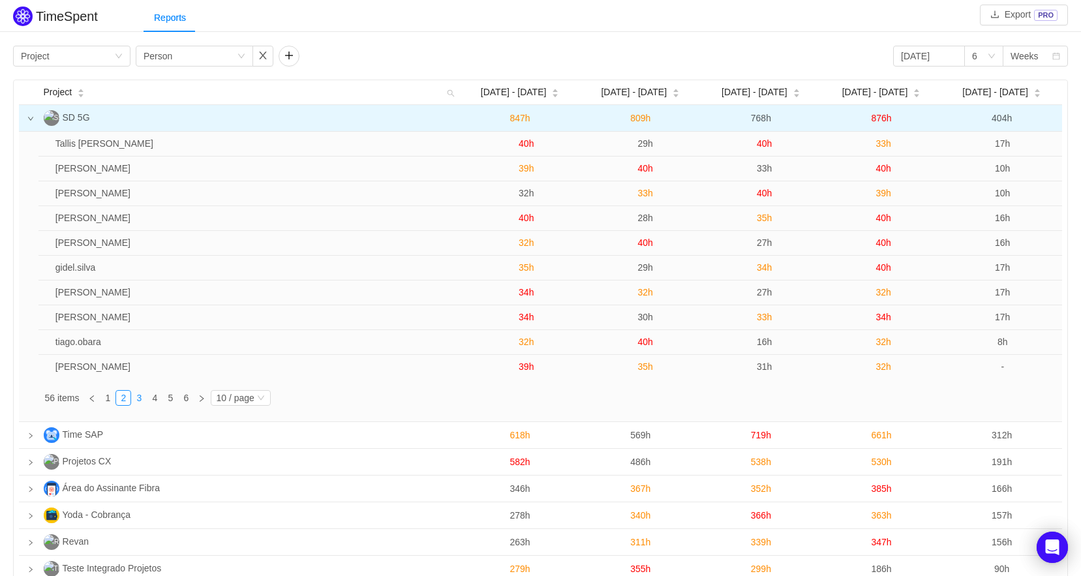
click at [134, 393] on link "3" at bounding box center [139, 398] width 14 height 14
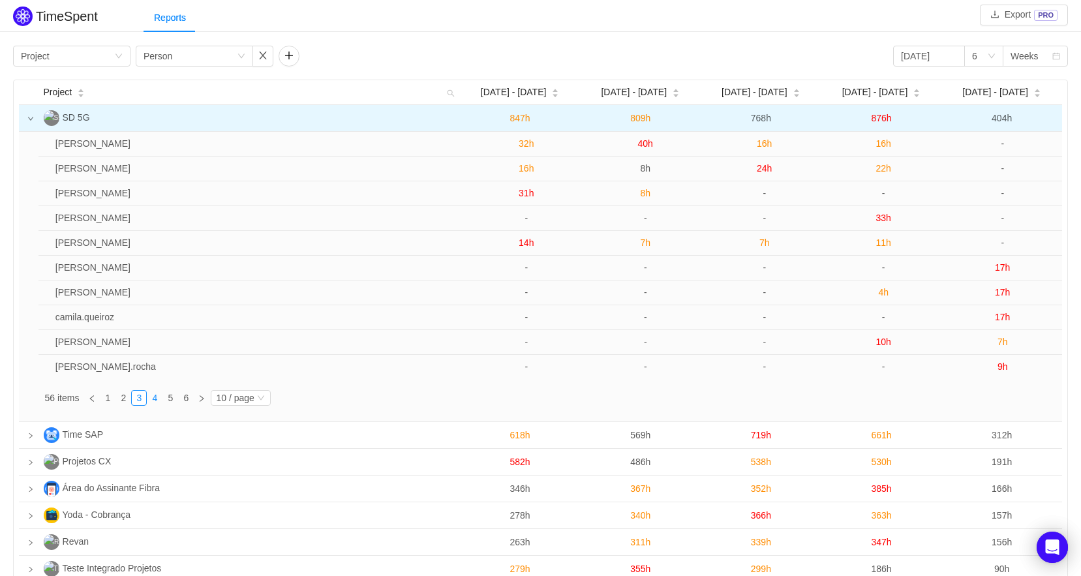
click at [153, 395] on link "4" at bounding box center [154, 398] width 14 height 14
click at [158, 396] on link "4" at bounding box center [154, 398] width 14 height 14
click at [163, 396] on link "5" at bounding box center [170, 398] width 14 height 14
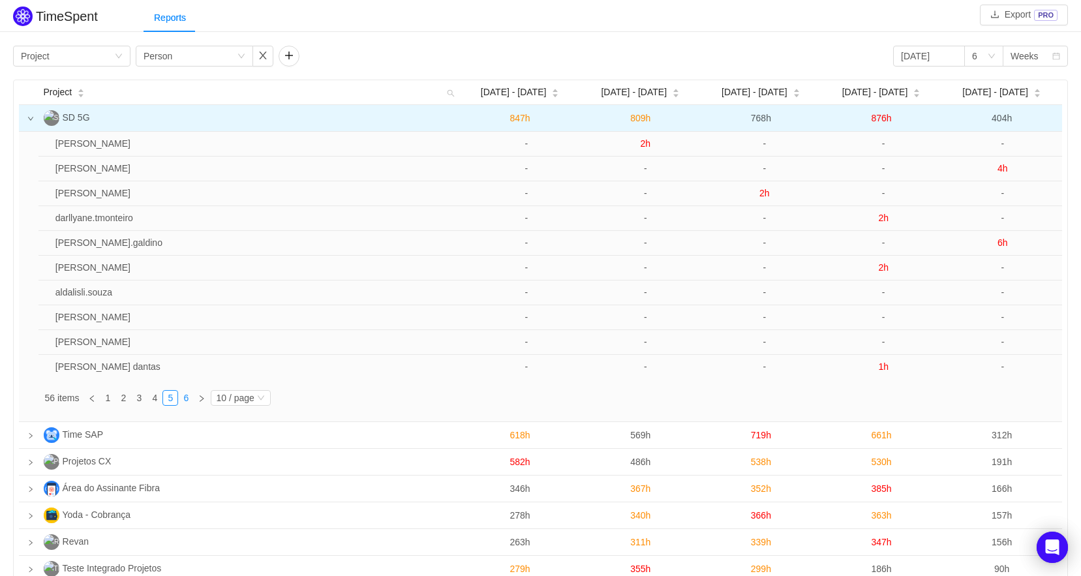
click at [184, 395] on link "6" at bounding box center [186, 398] width 14 height 14
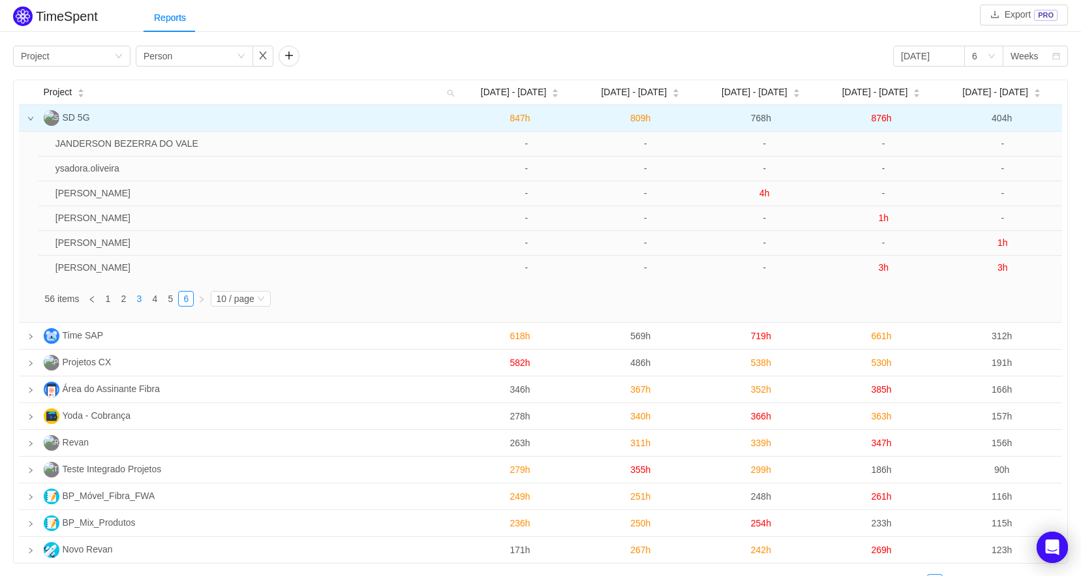
click at [138, 301] on link "3" at bounding box center [139, 298] width 14 height 14
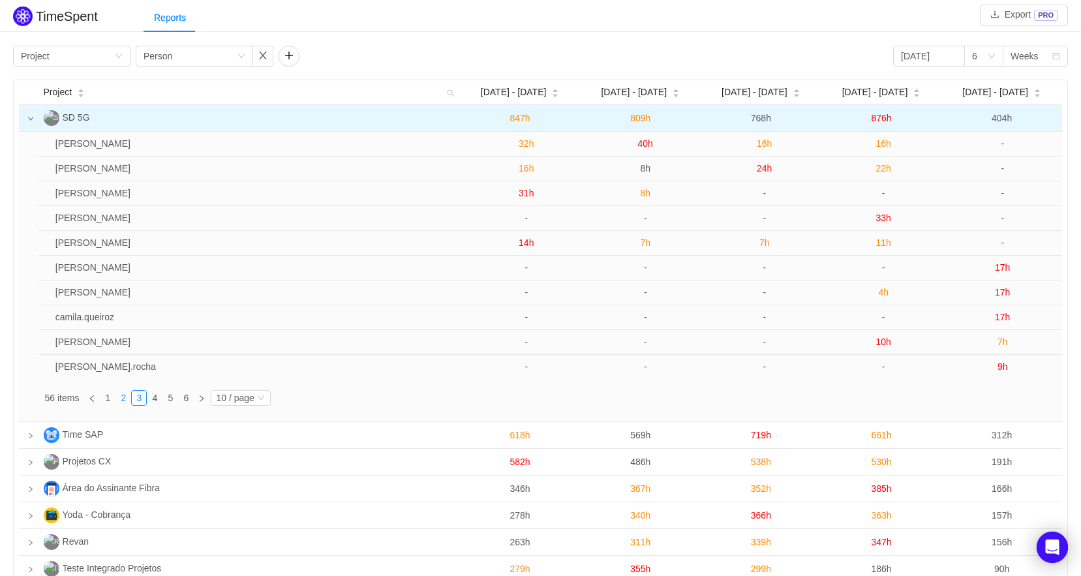
click at [123, 396] on link "2" at bounding box center [123, 398] width 14 height 14
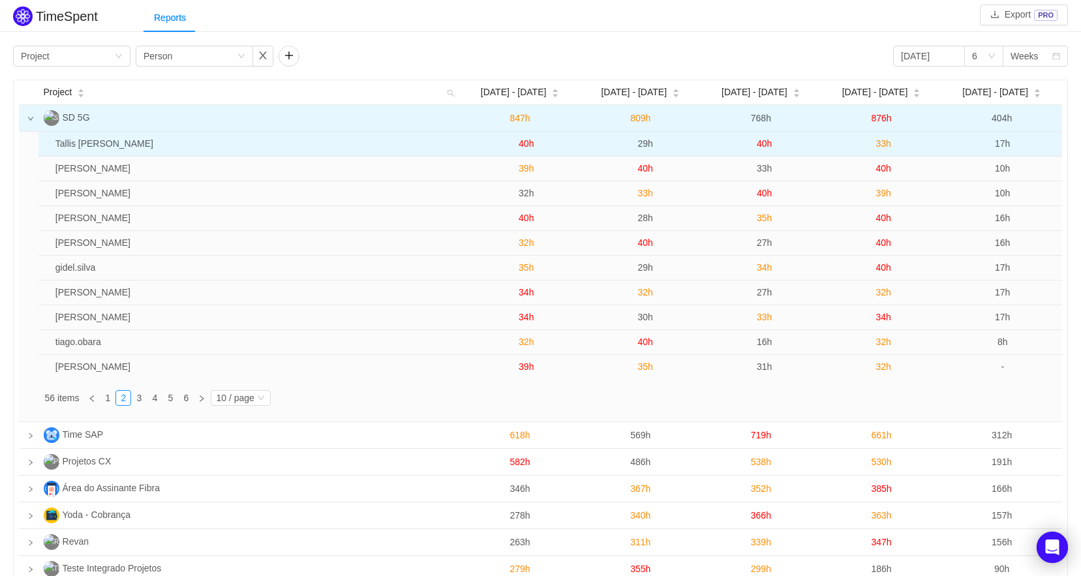
click at [516, 143] on td "40h" at bounding box center [526, 144] width 119 height 25
click at [524, 144] on span "40h" at bounding box center [525, 143] width 15 height 10
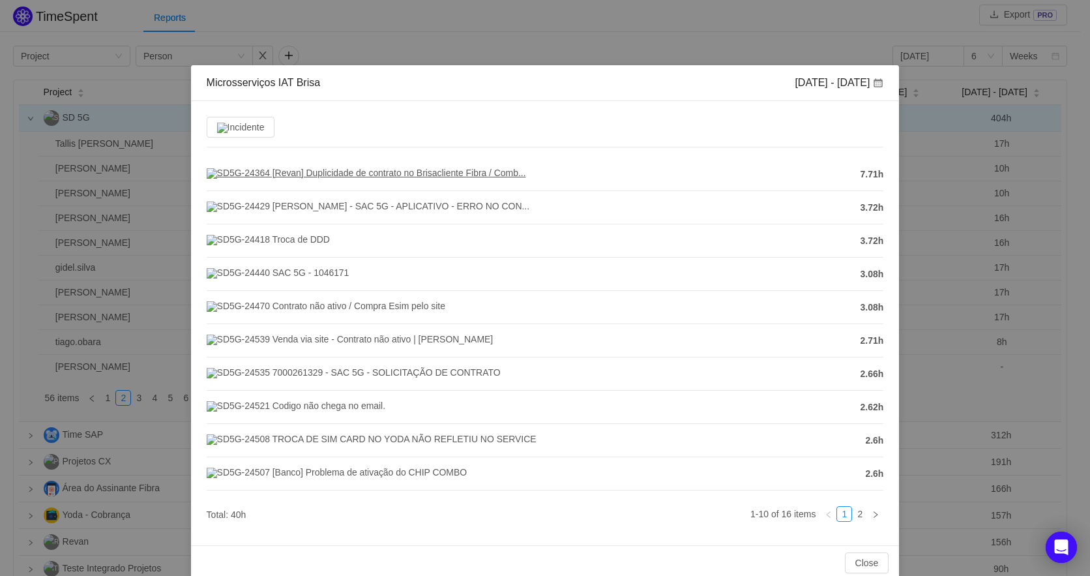
click at [413, 176] on span "SD5G-24364 [Revan] Duplicidade de contrato no Brisacliente Fibra / Comb..." at bounding box center [367, 173] width 320 height 10
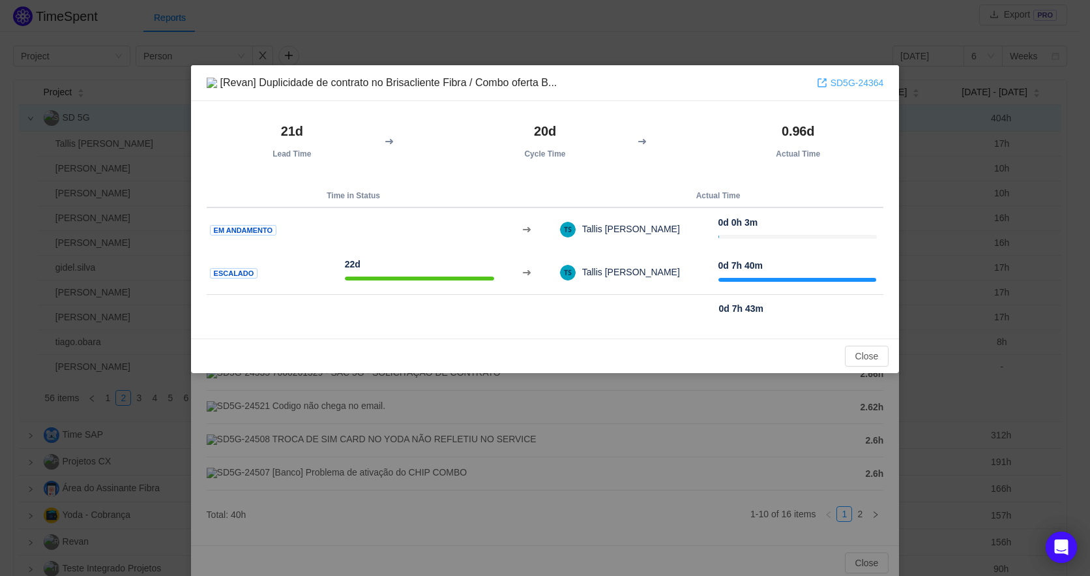
click at [861, 90] on link "SD5G-24364" at bounding box center [850, 83] width 67 height 14
click at [629, 50] on div "[Revan] Duplicidade de contrato no Brisacliente Fibra / Combo oferta B... SD5G-…" at bounding box center [545, 288] width 1090 height 576
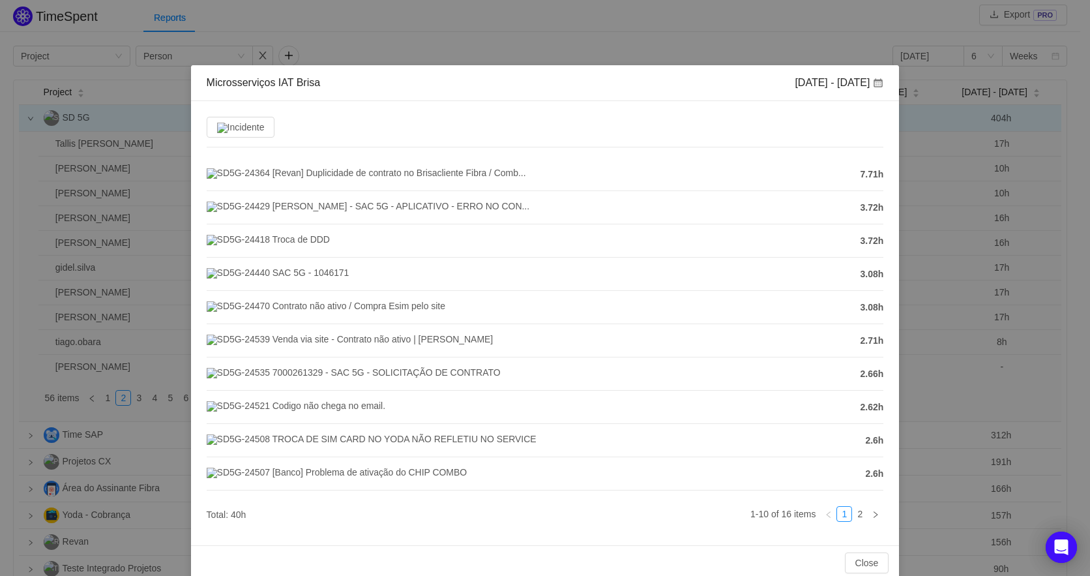
click at [792, 26] on div "Microsserviços IAT Brisa Aug 18 - 24 Incidente SD5G-24364 [Revan] Duplicidade d…" at bounding box center [545, 288] width 1090 height 576
